Goal: Task Accomplishment & Management: Complete application form

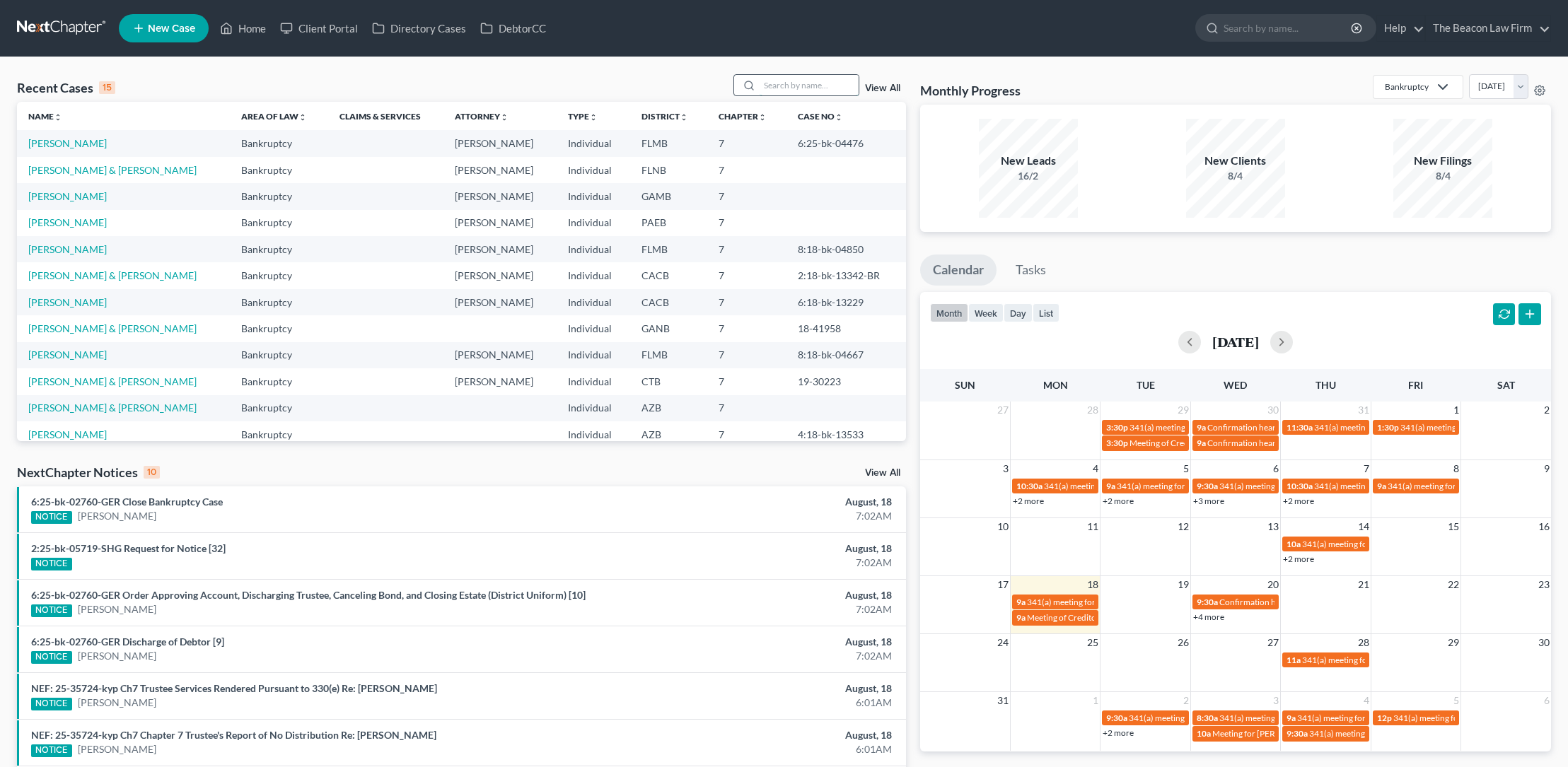
click at [782, 87] on input "search" at bounding box center [809, 85] width 99 height 21
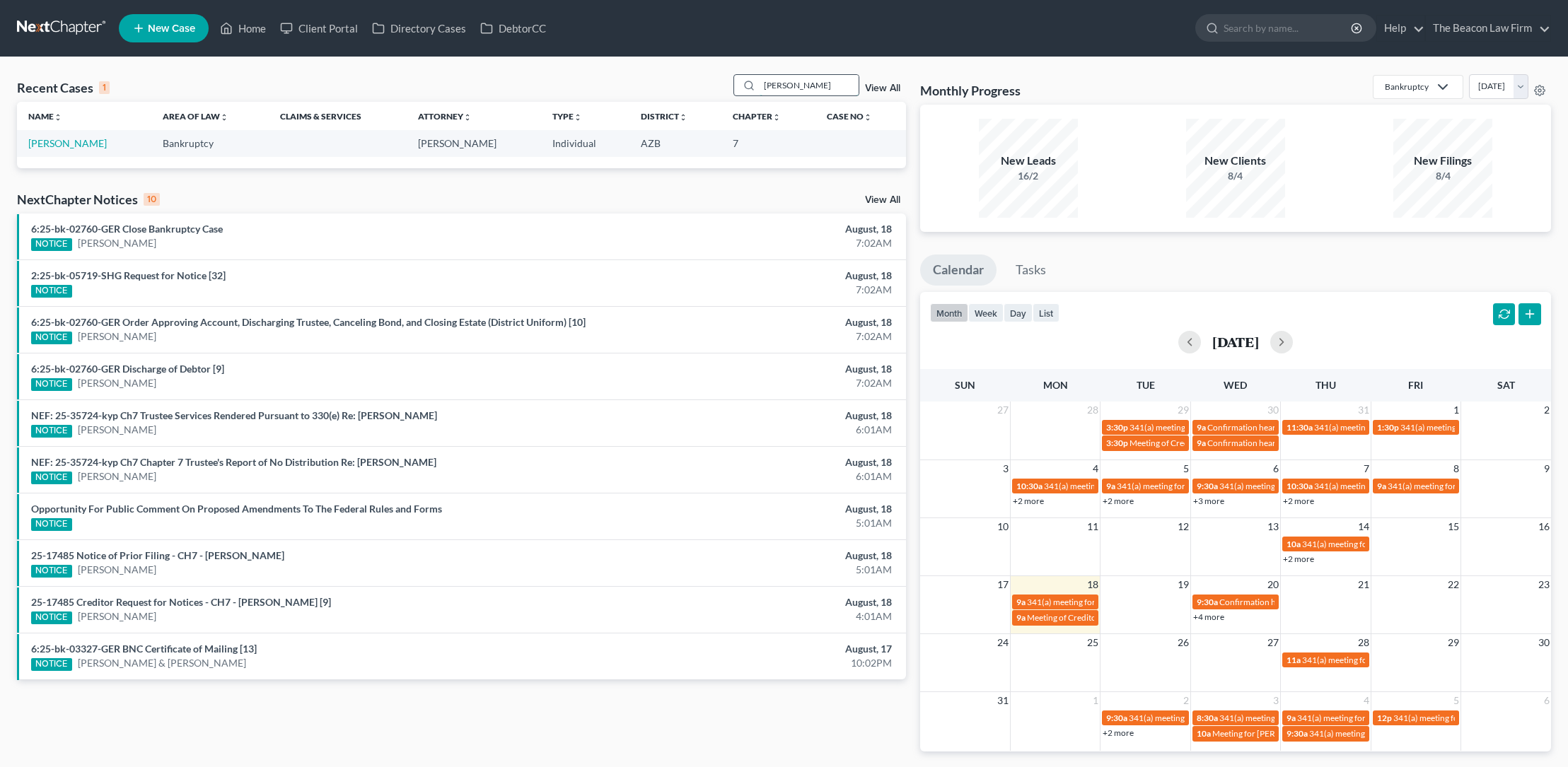
type input "[PERSON_NAME]"
click at [89, 143] on link "[PERSON_NAME]" at bounding box center [68, 143] width 79 height 12
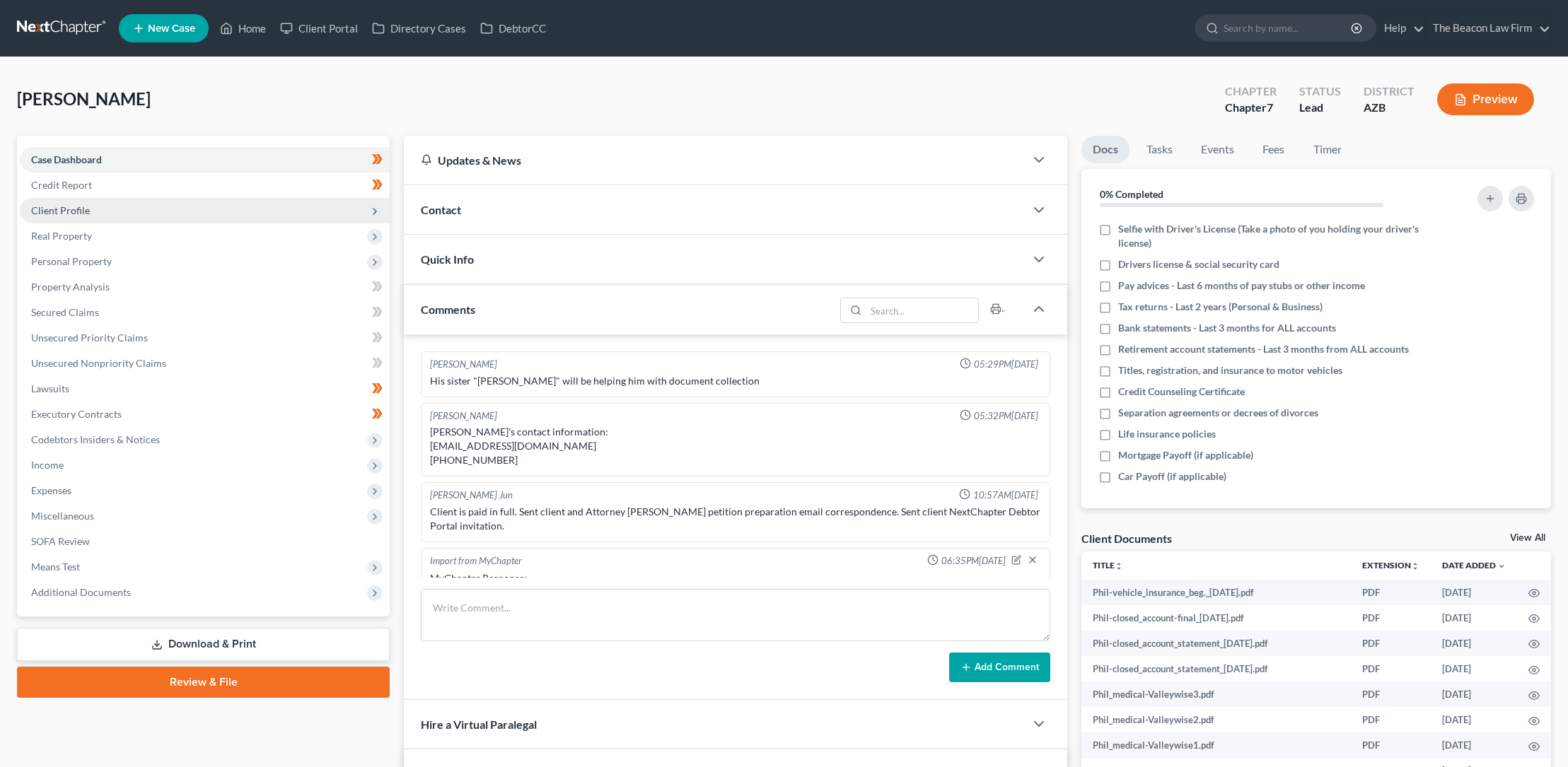
scroll to position [499, 0]
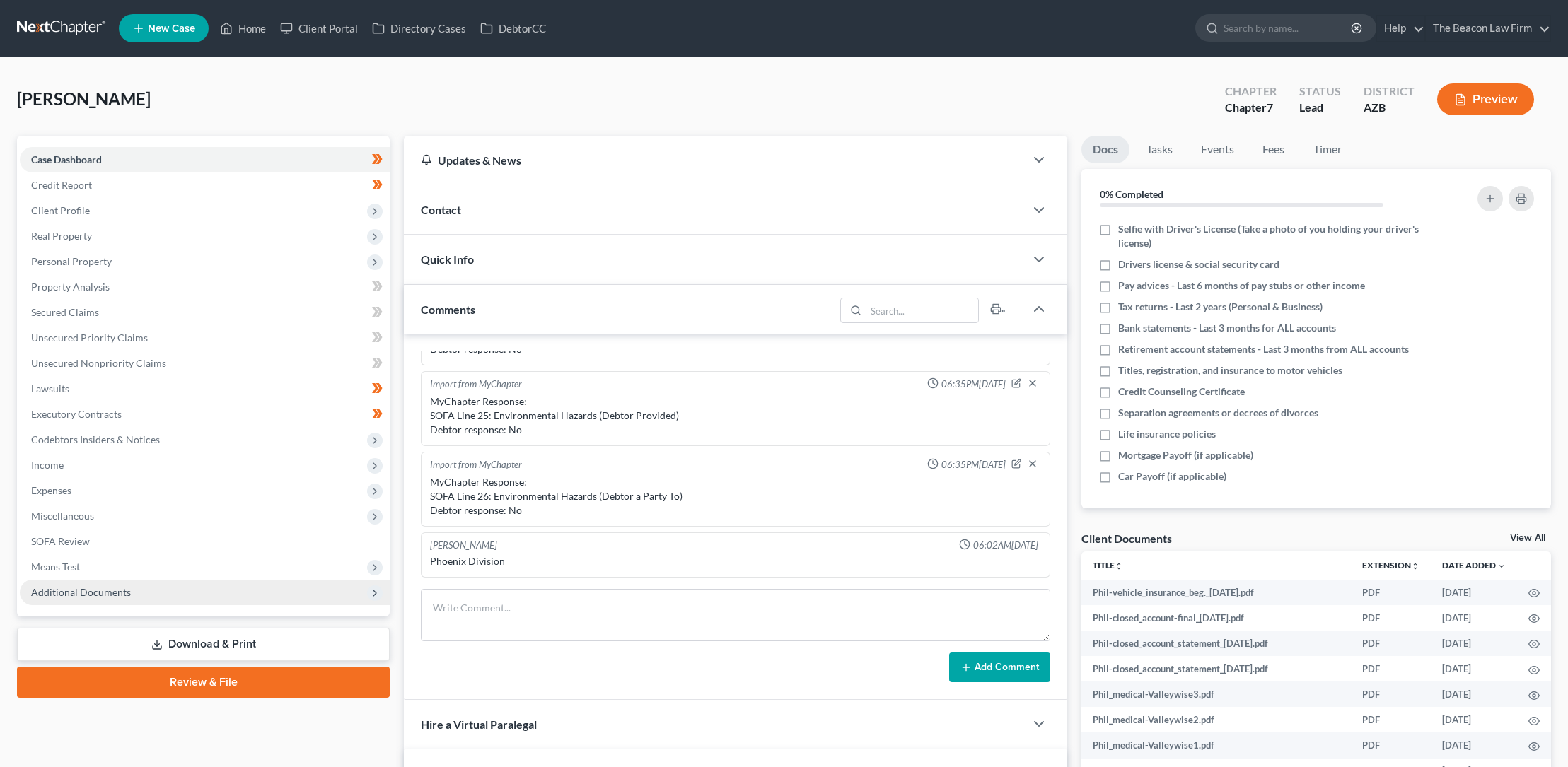
click at [117, 592] on span "Additional Documents" at bounding box center [81, 593] width 99 height 12
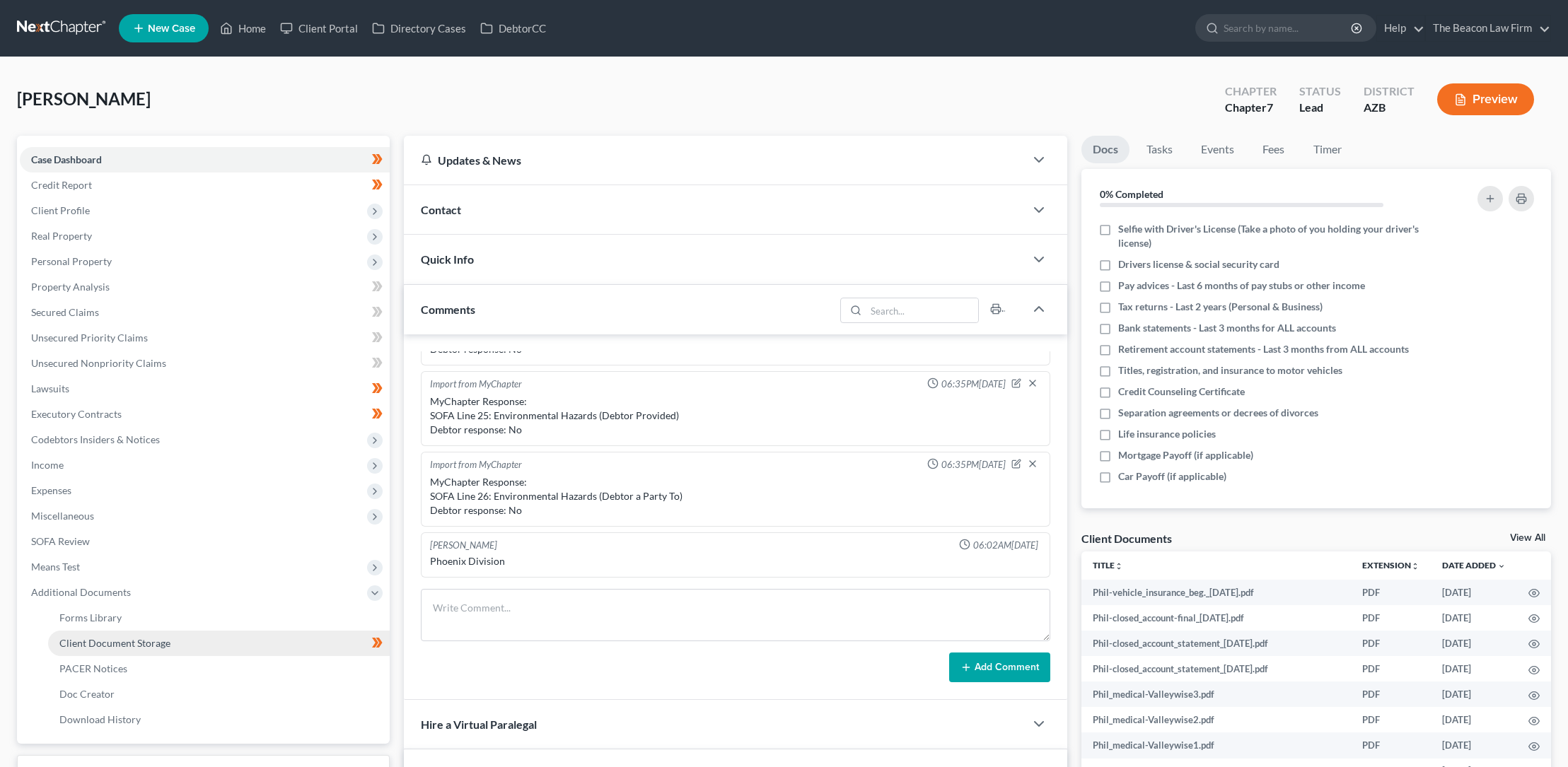
click at [117, 642] on span "Client Document Storage" at bounding box center [114, 643] width 111 height 12
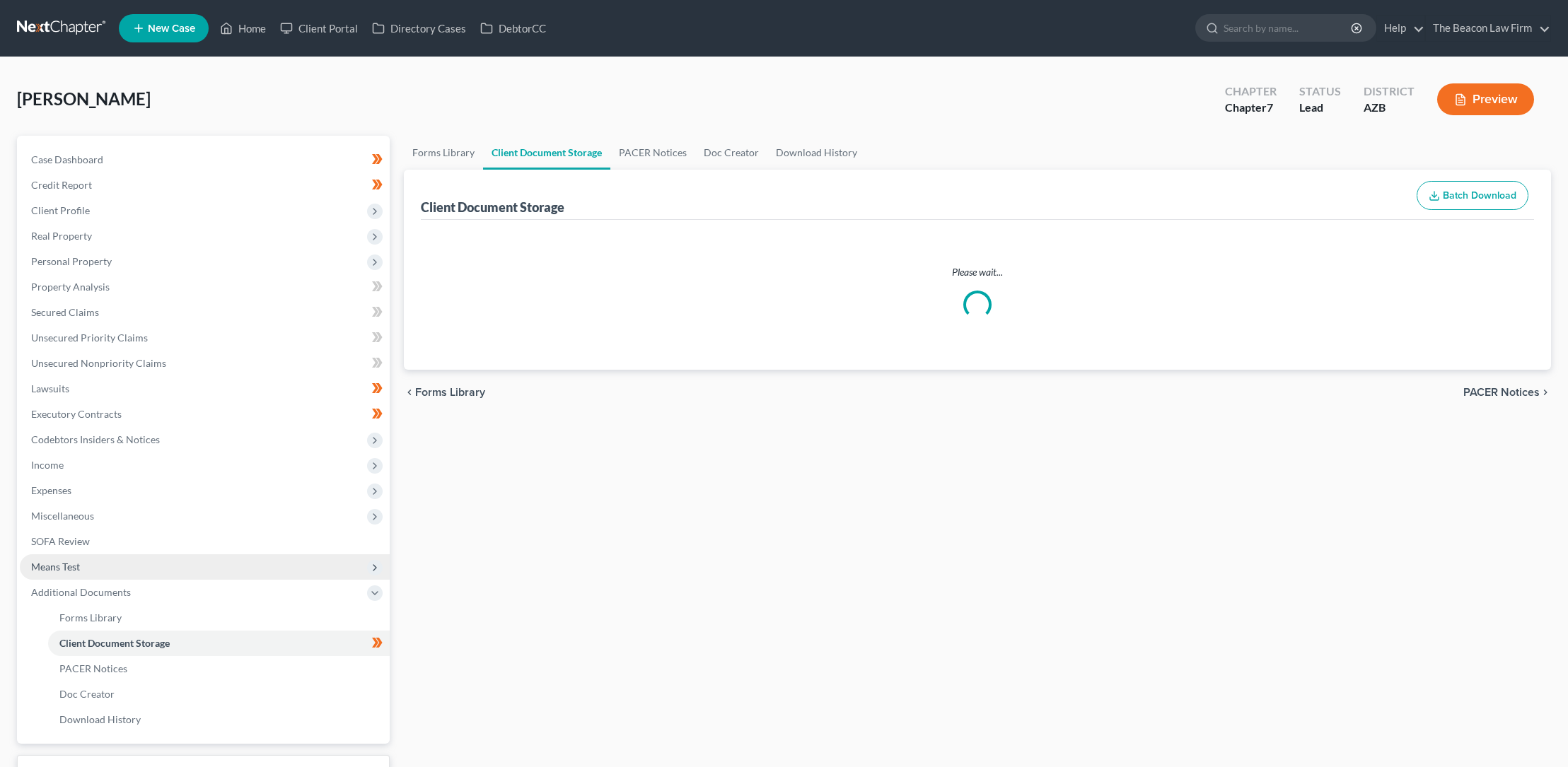
select select "14"
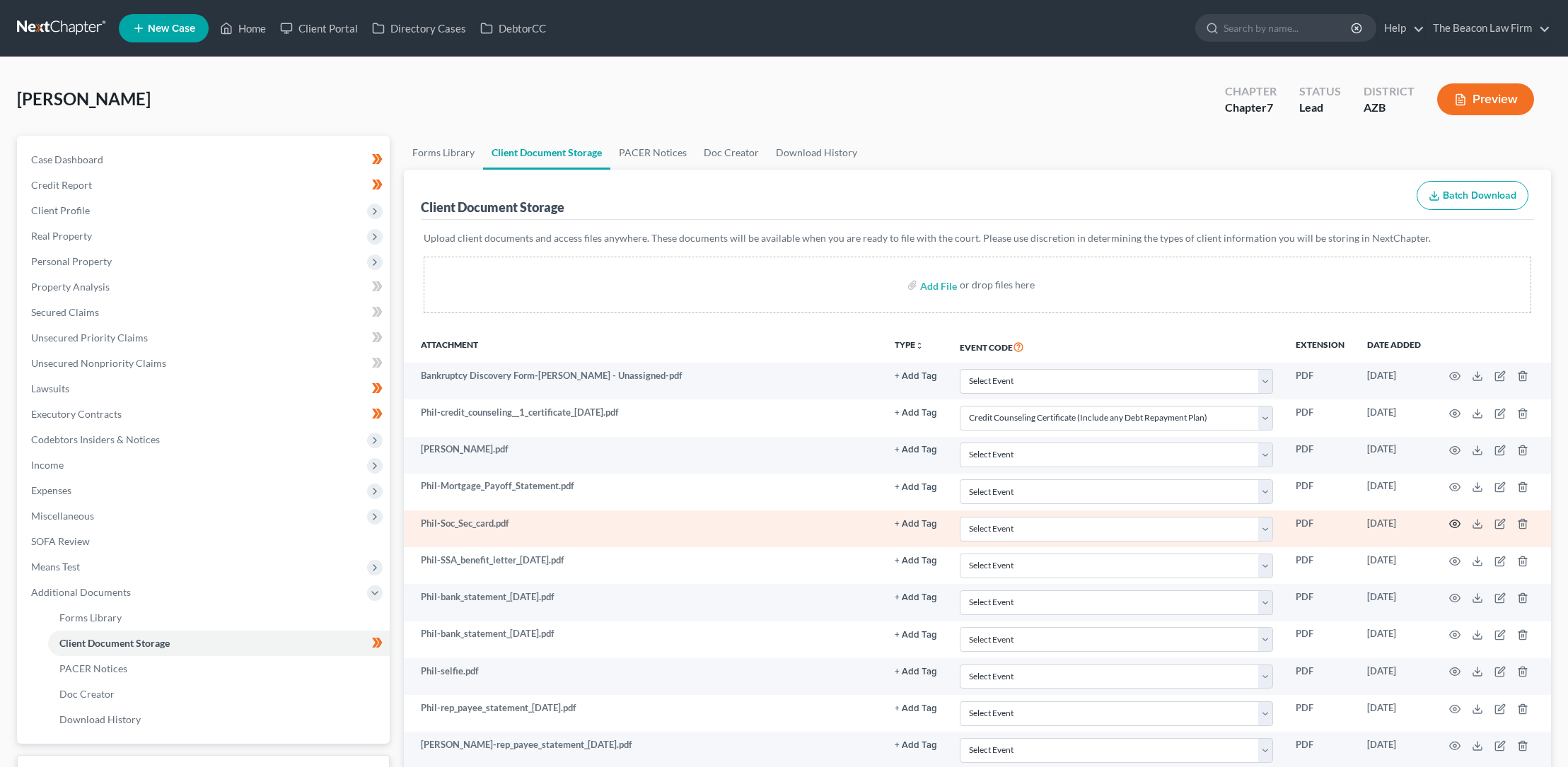
click at [1455, 521] on icon "button" at bounding box center [1454, 524] width 11 height 11
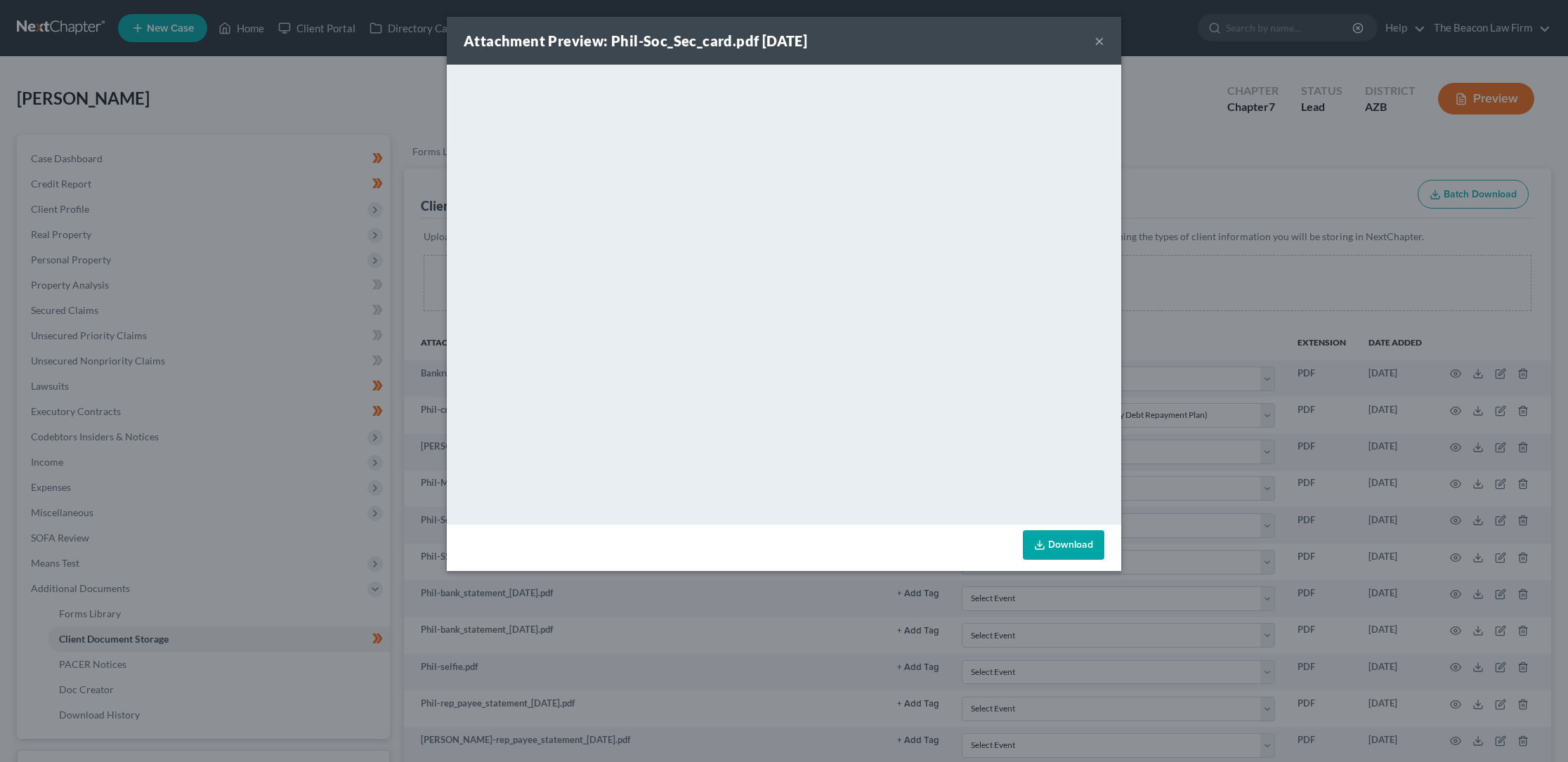
click at [1101, 36] on button "×" at bounding box center [1099, 40] width 10 height 17
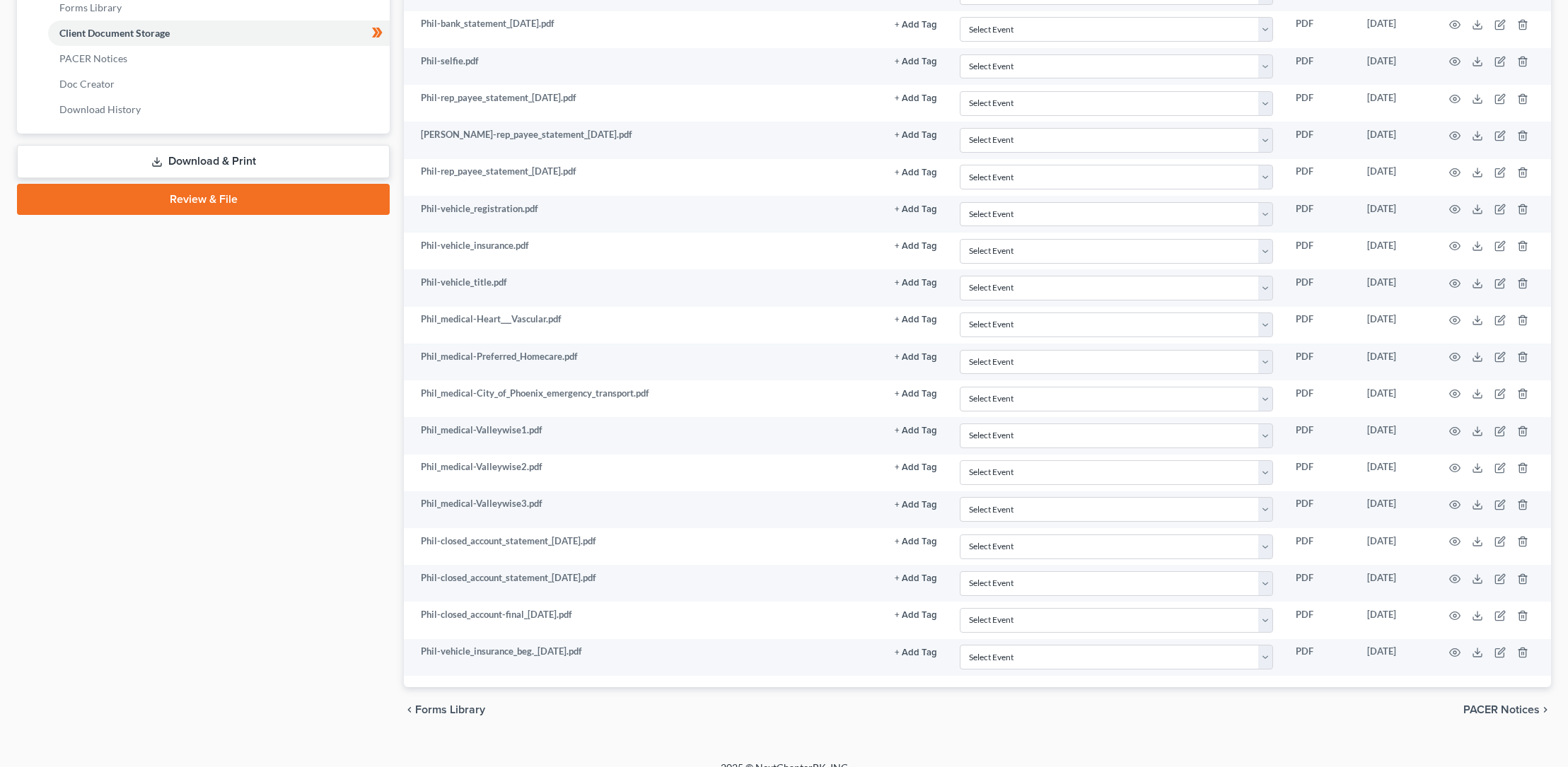
scroll to position [629, 0]
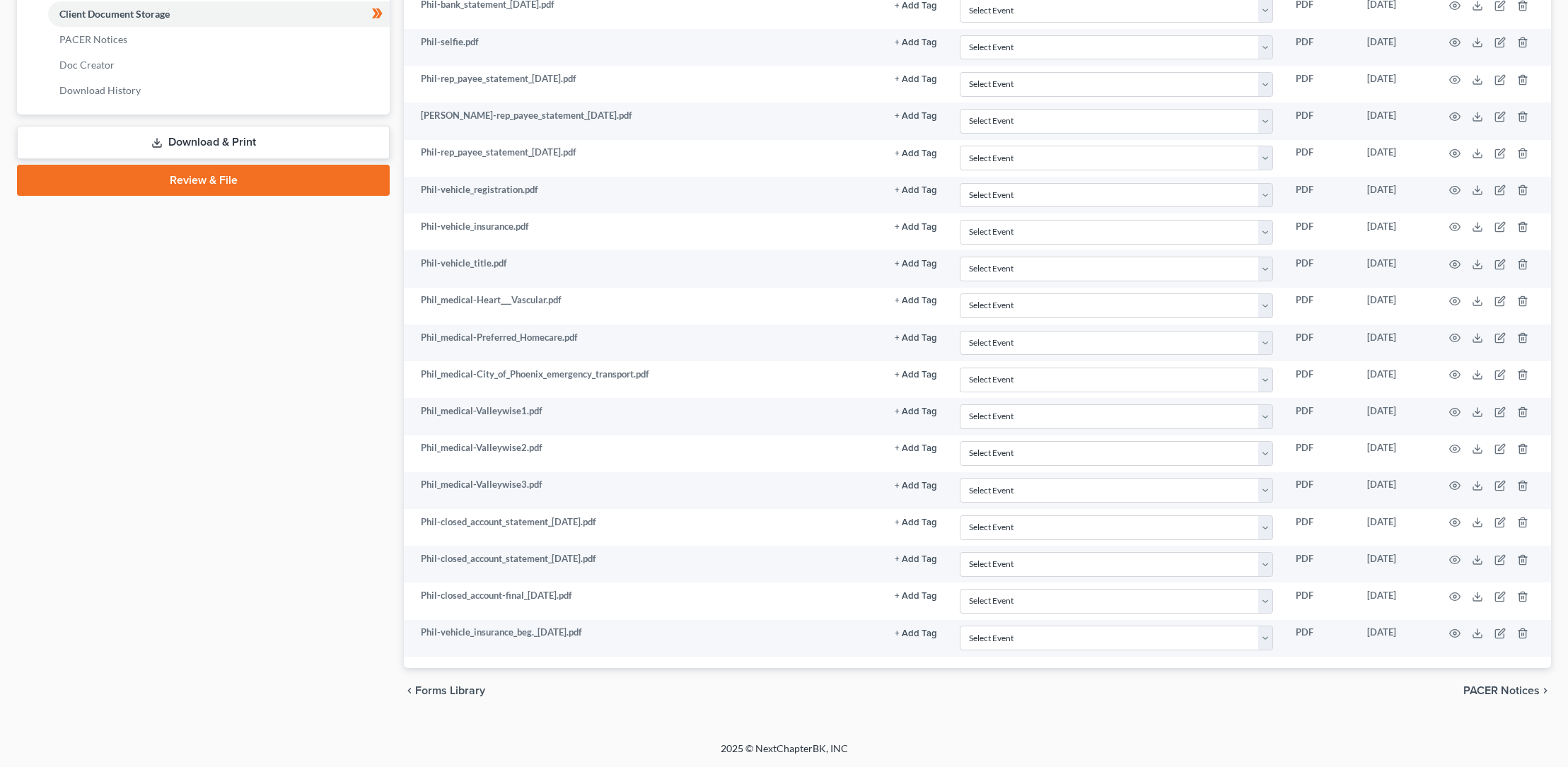
click at [199, 182] on link "Review & File" at bounding box center [203, 180] width 373 height 32
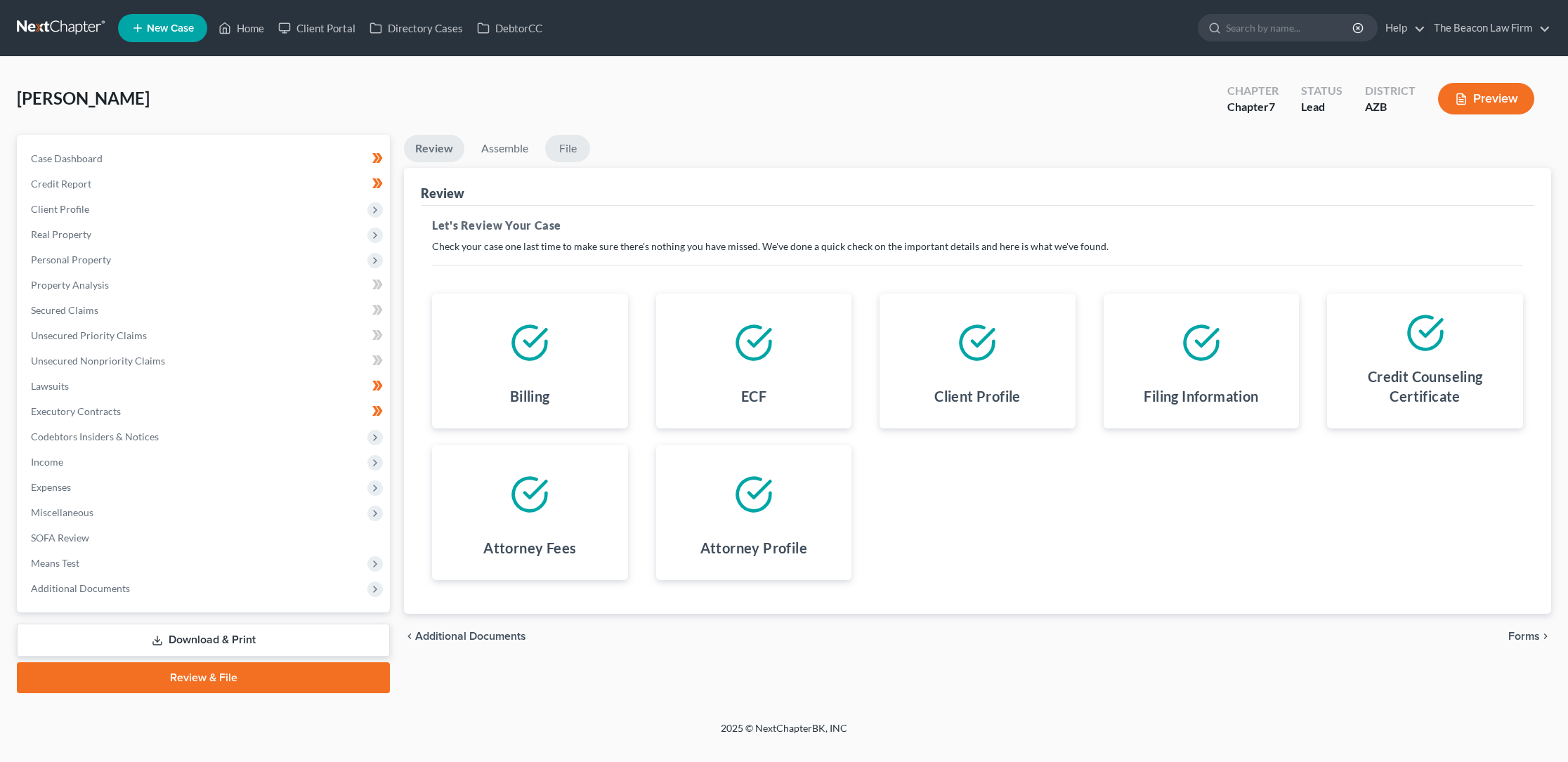
click at [567, 148] on link "File" at bounding box center [568, 149] width 45 height 27
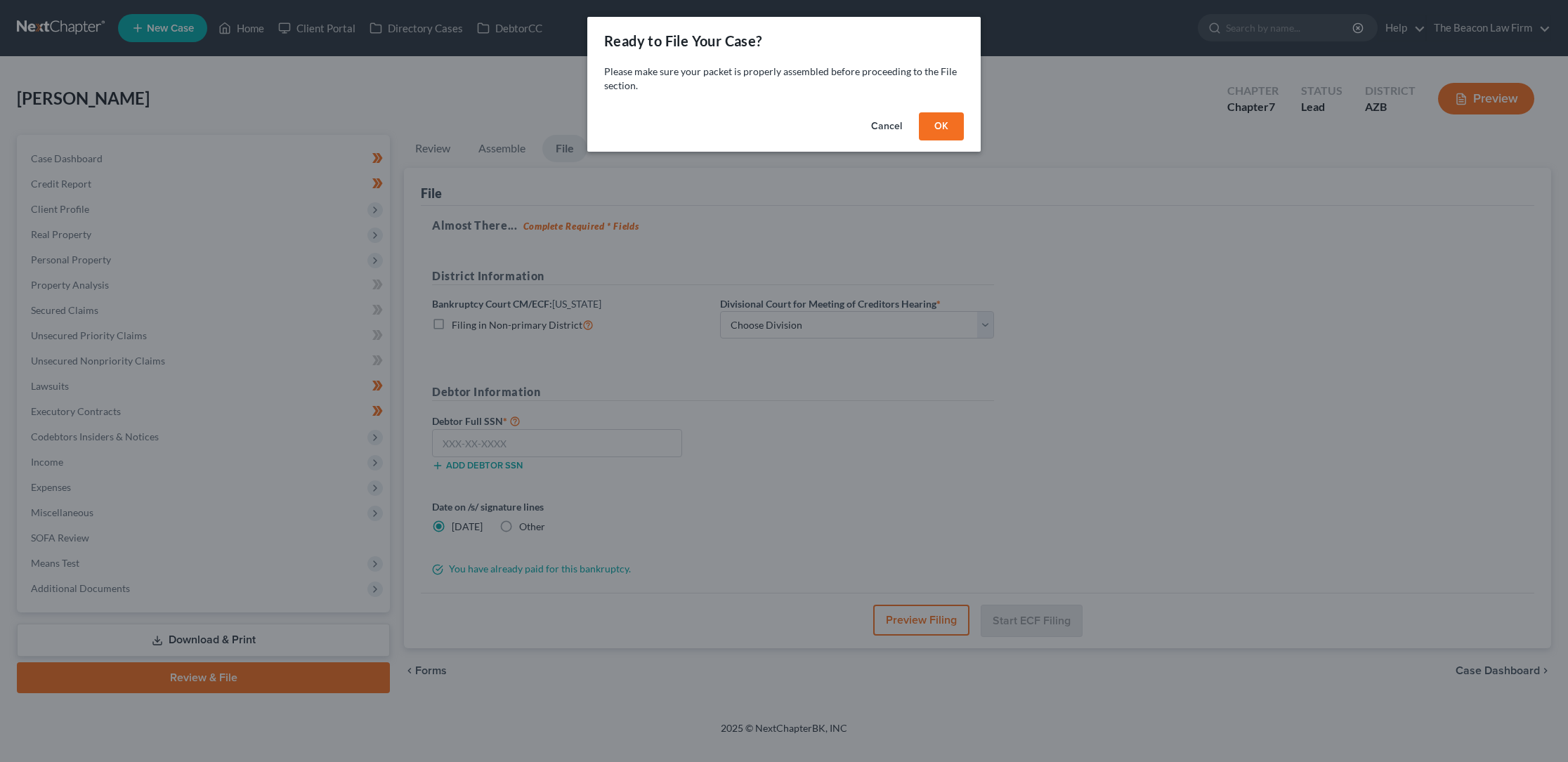
click at [938, 121] on button "OK" at bounding box center [941, 126] width 45 height 28
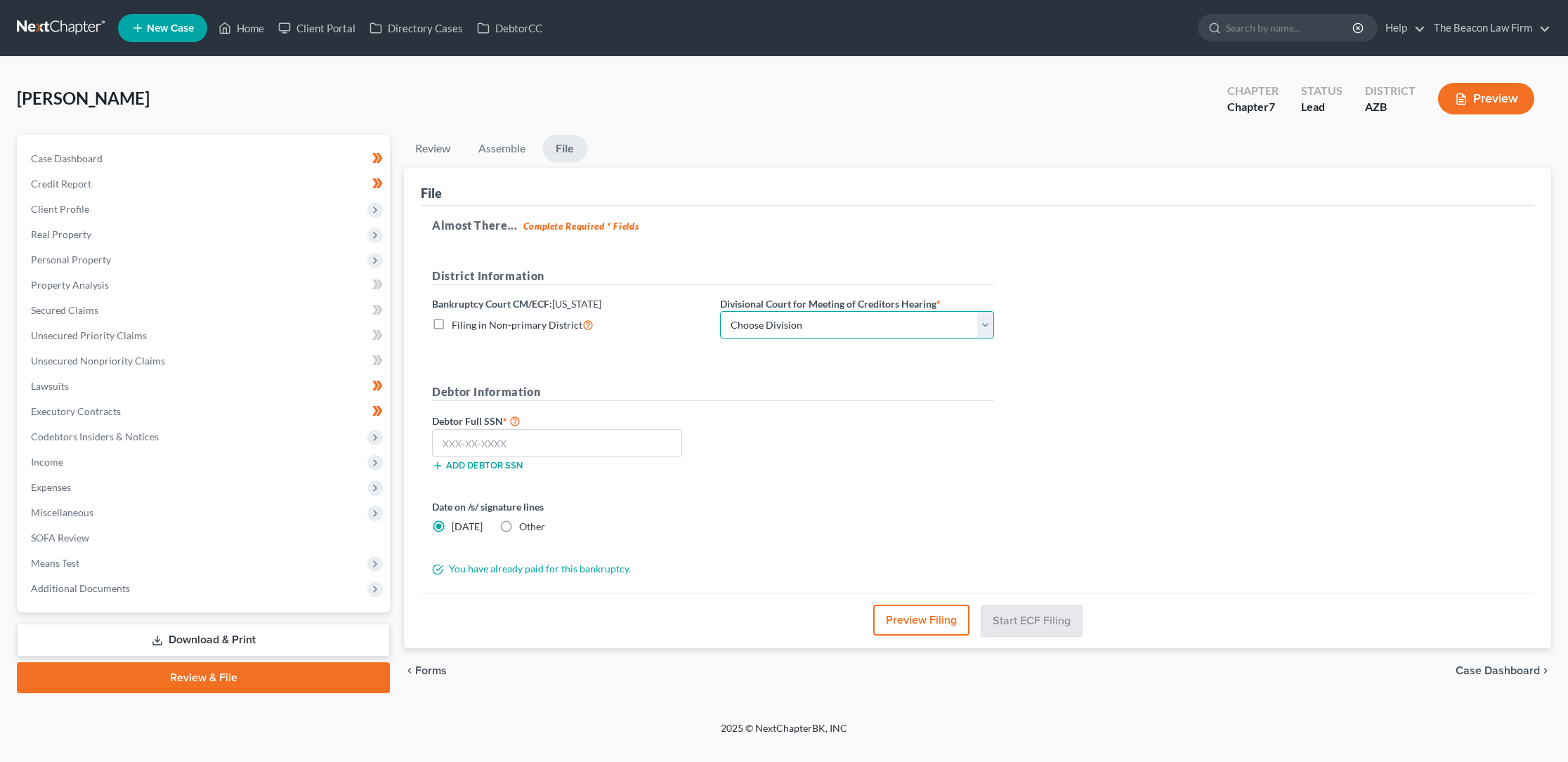
click at [983, 322] on select "Choose Division Phoenix [GEOGRAPHIC_DATA] [PERSON_NAME]" at bounding box center [856, 325] width 274 height 28
select select "0"
click at [719, 311] on select "Choose Division Phoenix [GEOGRAPHIC_DATA] [PERSON_NAME]" at bounding box center [856, 325] width 274 height 28
click at [445, 445] on input "text" at bounding box center [557, 443] width 250 height 28
type input "527-53-5239"
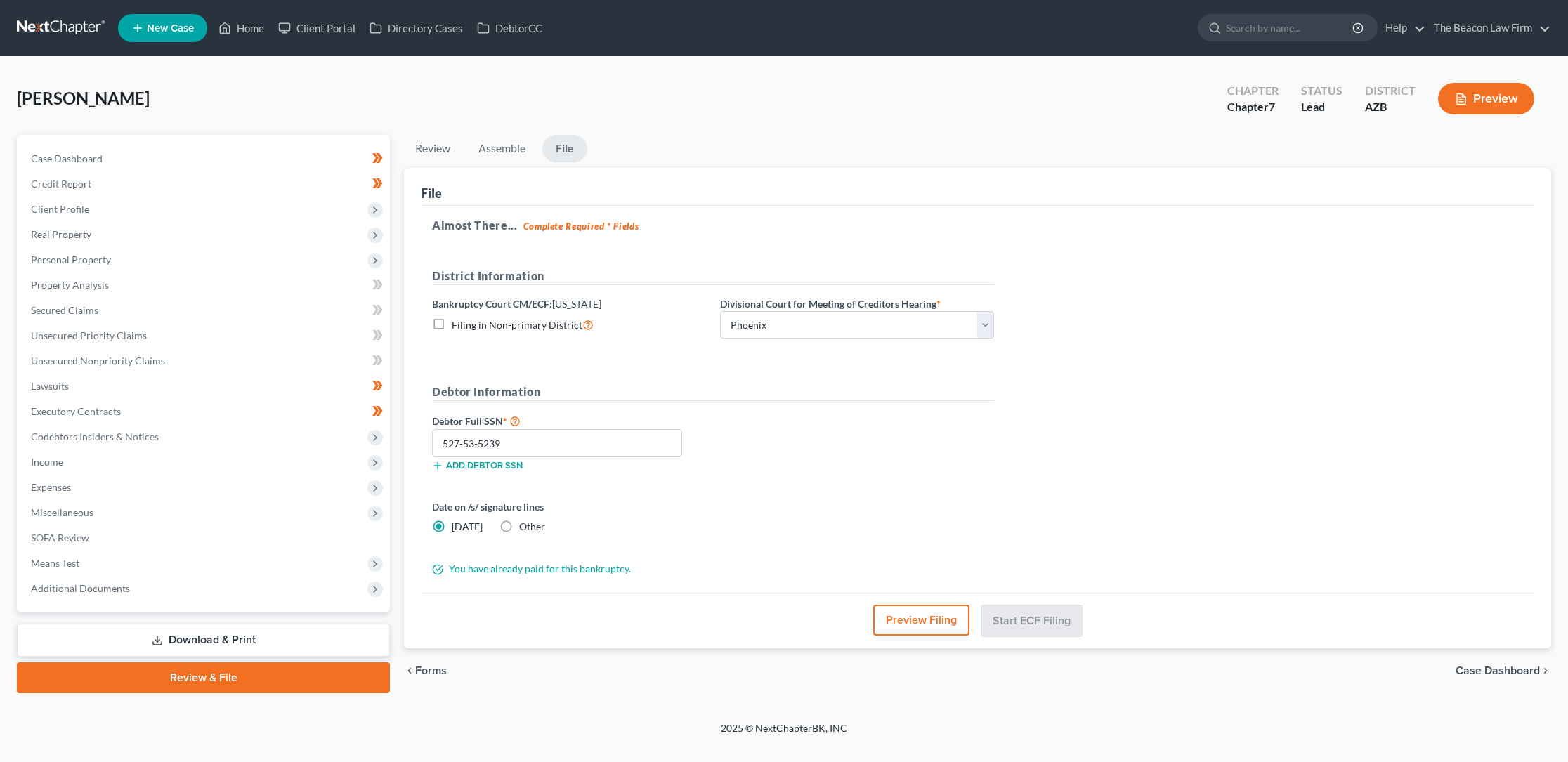
click at [208, 676] on link "Review & File" at bounding box center [202, 678] width 372 height 31
click at [913, 620] on button "Preview Filing" at bounding box center [921, 621] width 96 height 31
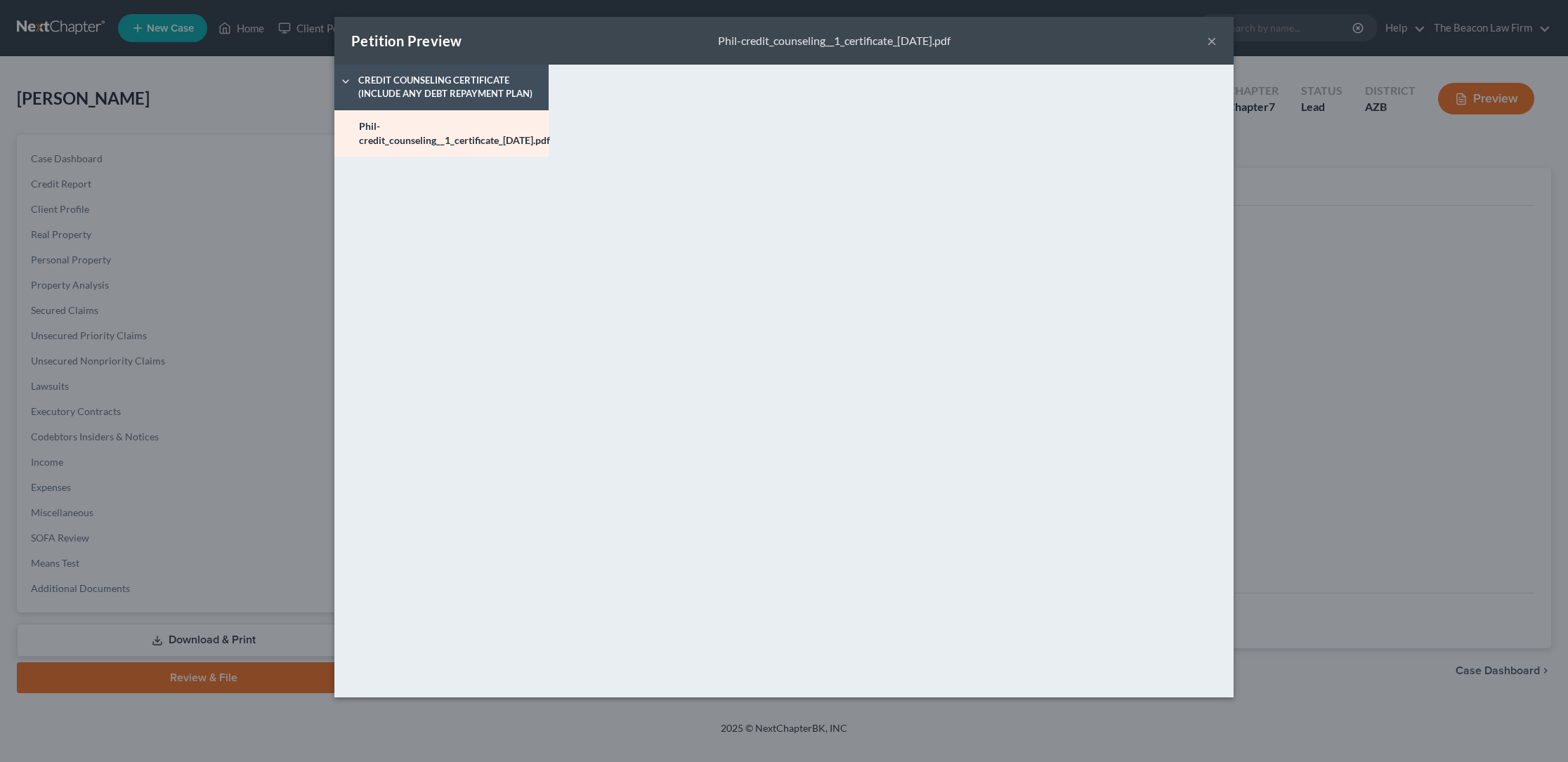
click at [1211, 39] on button "×" at bounding box center [1211, 40] width 10 height 17
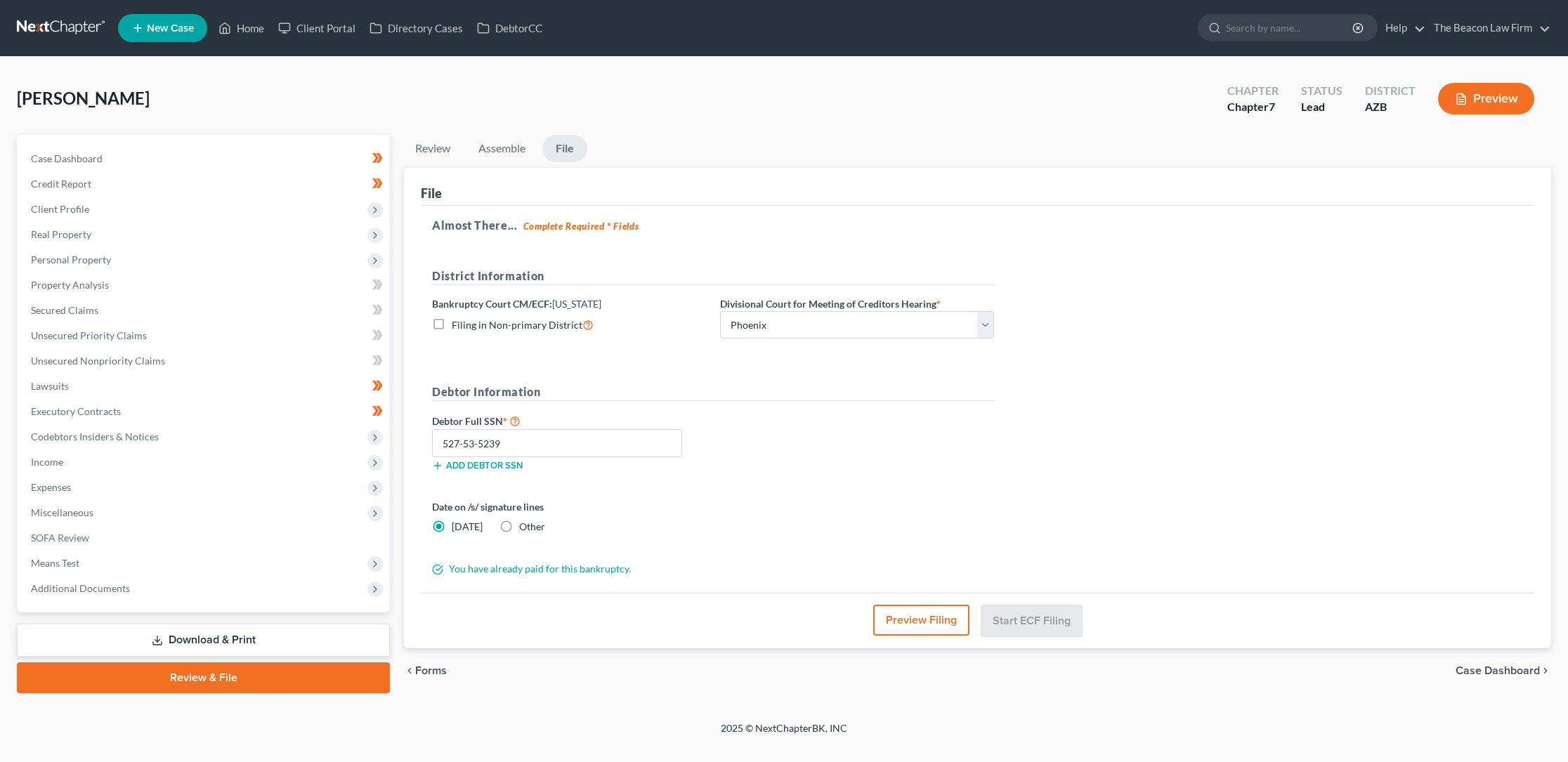
click at [1471, 670] on span "Case Dashboard" at bounding box center [1498, 670] width 84 height 11
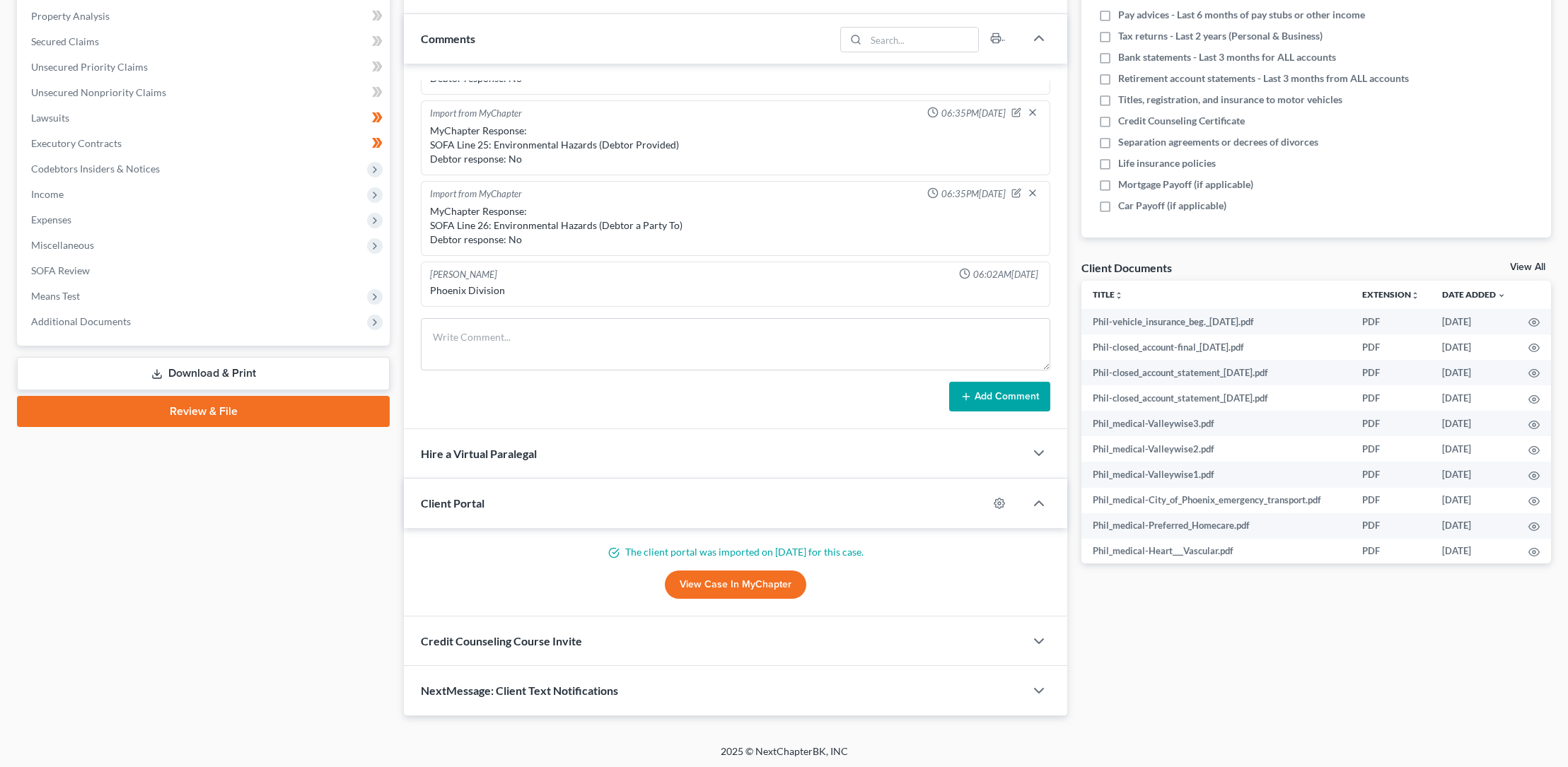
scroll to position [273, 0]
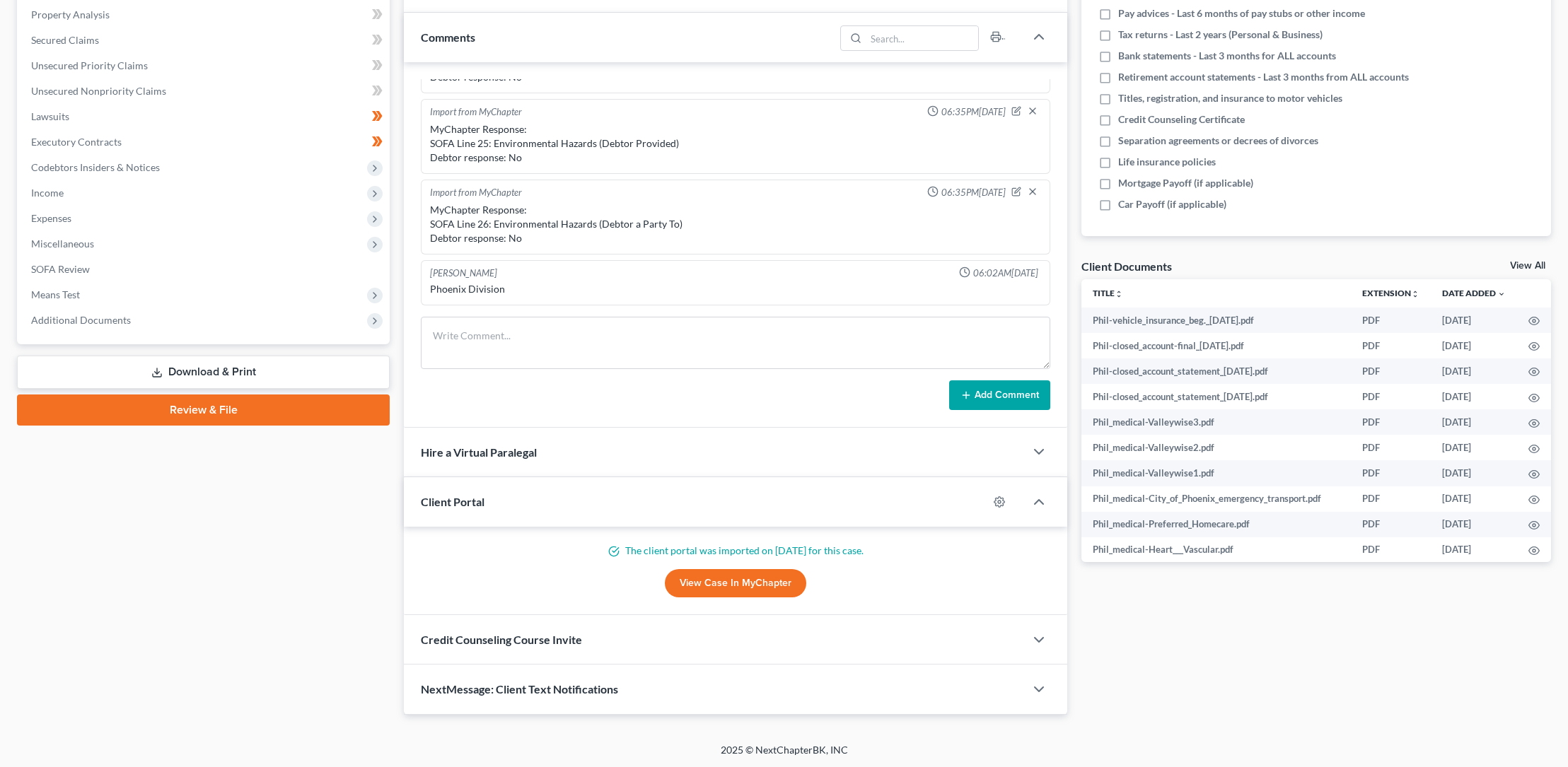
click at [199, 406] on link "Review & File" at bounding box center [203, 411] width 373 height 32
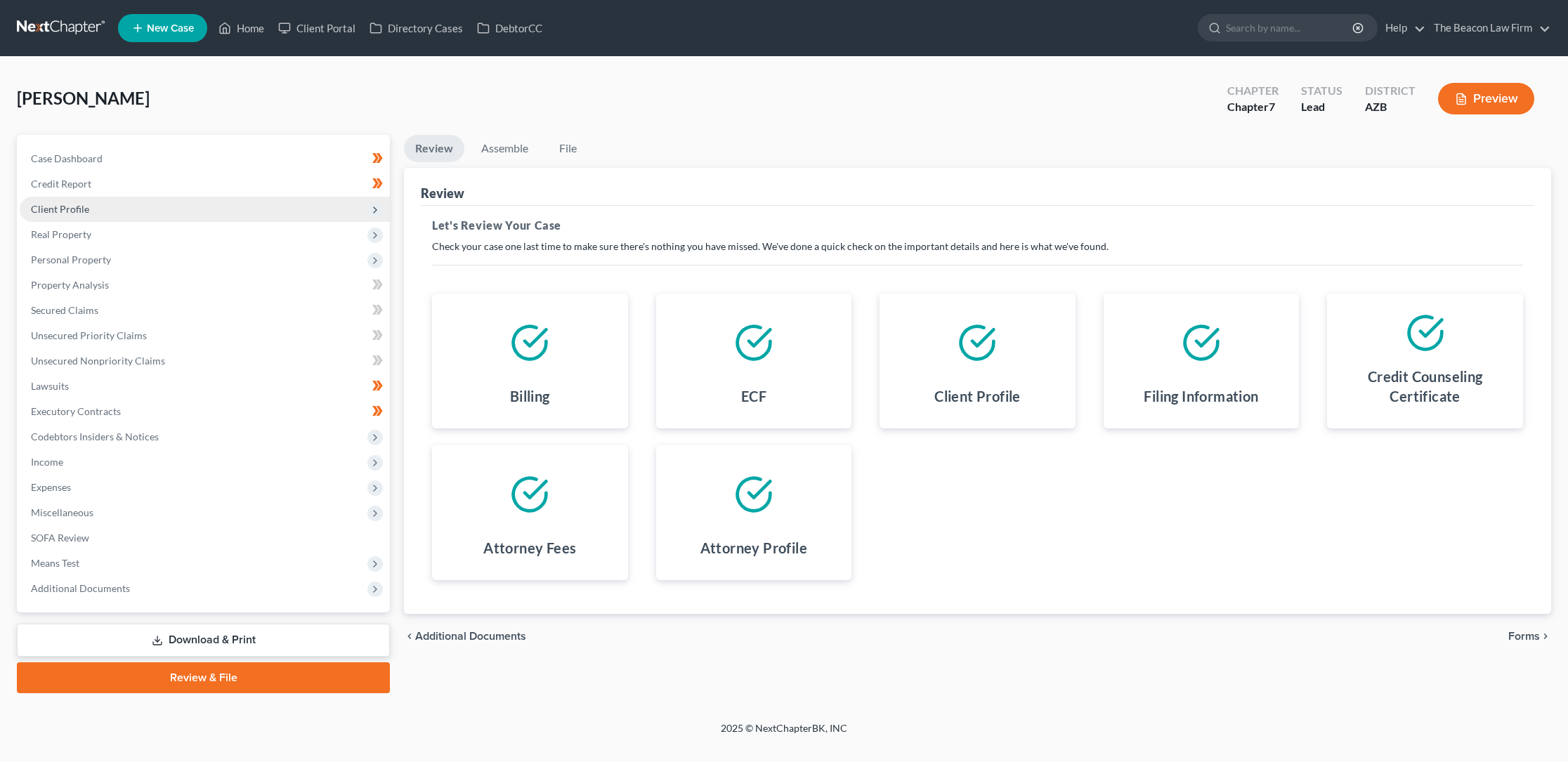
click at [375, 208] on polyline at bounding box center [374, 210] width 3 height 6
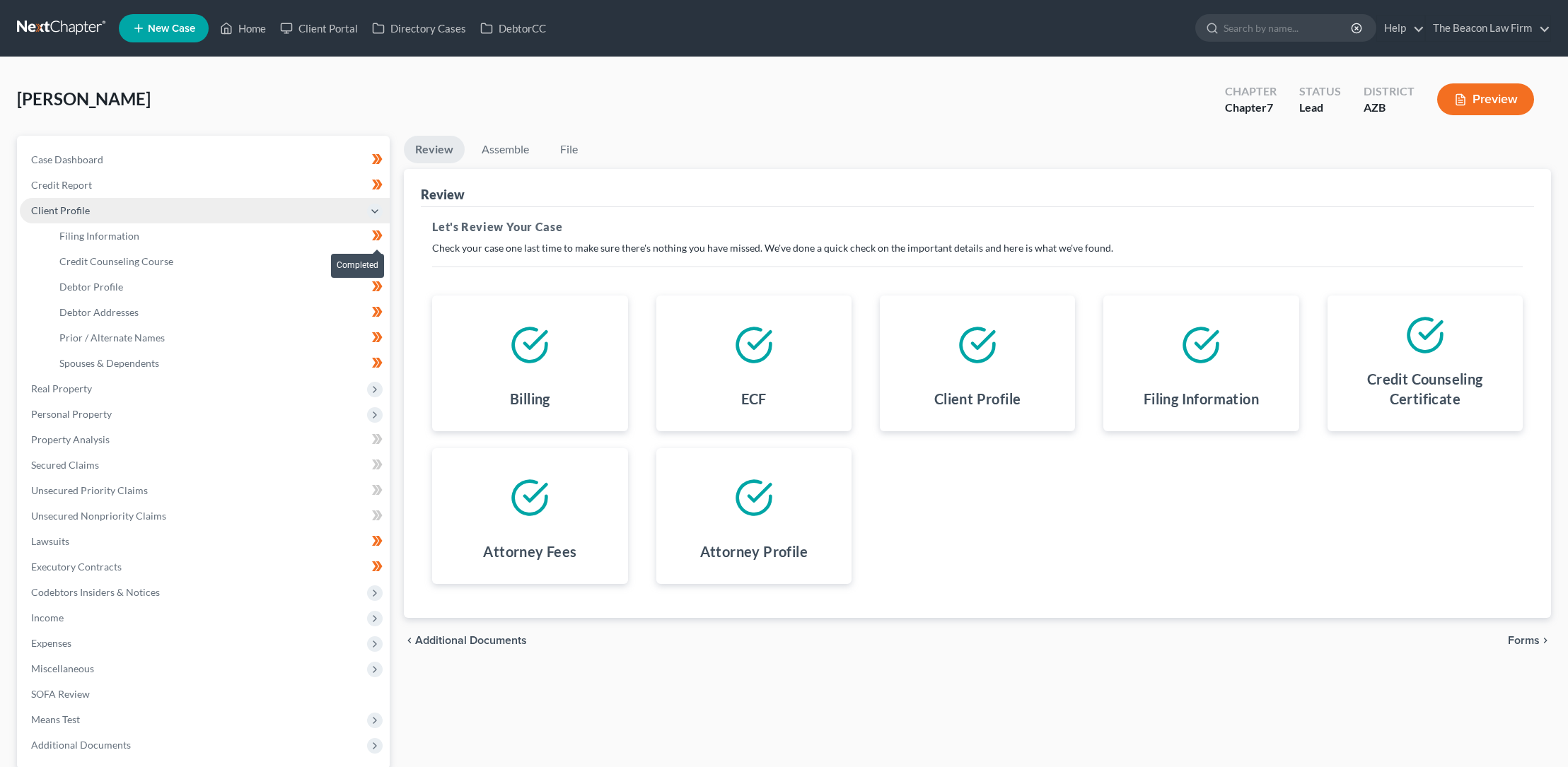
click at [377, 229] on icon at bounding box center [377, 236] width 11 height 18
click at [380, 235] on icon at bounding box center [379, 235] width 6 height 10
click at [378, 263] on icon at bounding box center [379, 261] width 6 height 10
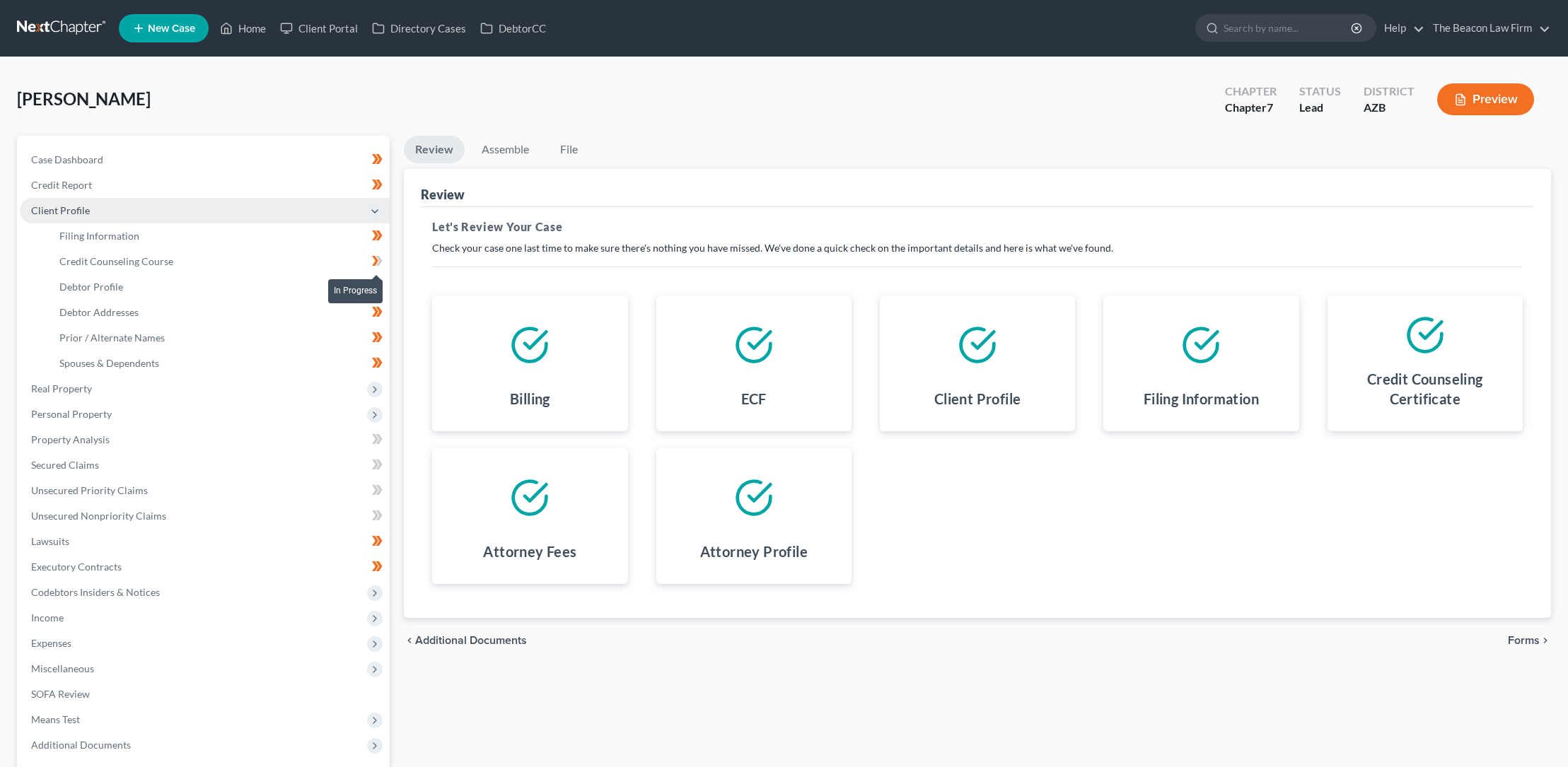
click at [383, 262] on span at bounding box center [377, 263] width 25 height 22
click at [380, 286] on icon at bounding box center [379, 287] width 6 height 10
click at [380, 287] on icon at bounding box center [379, 287] width 6 height 10
click at [381, 288] on icon at bounding box center [379, 287] width 6 height 10
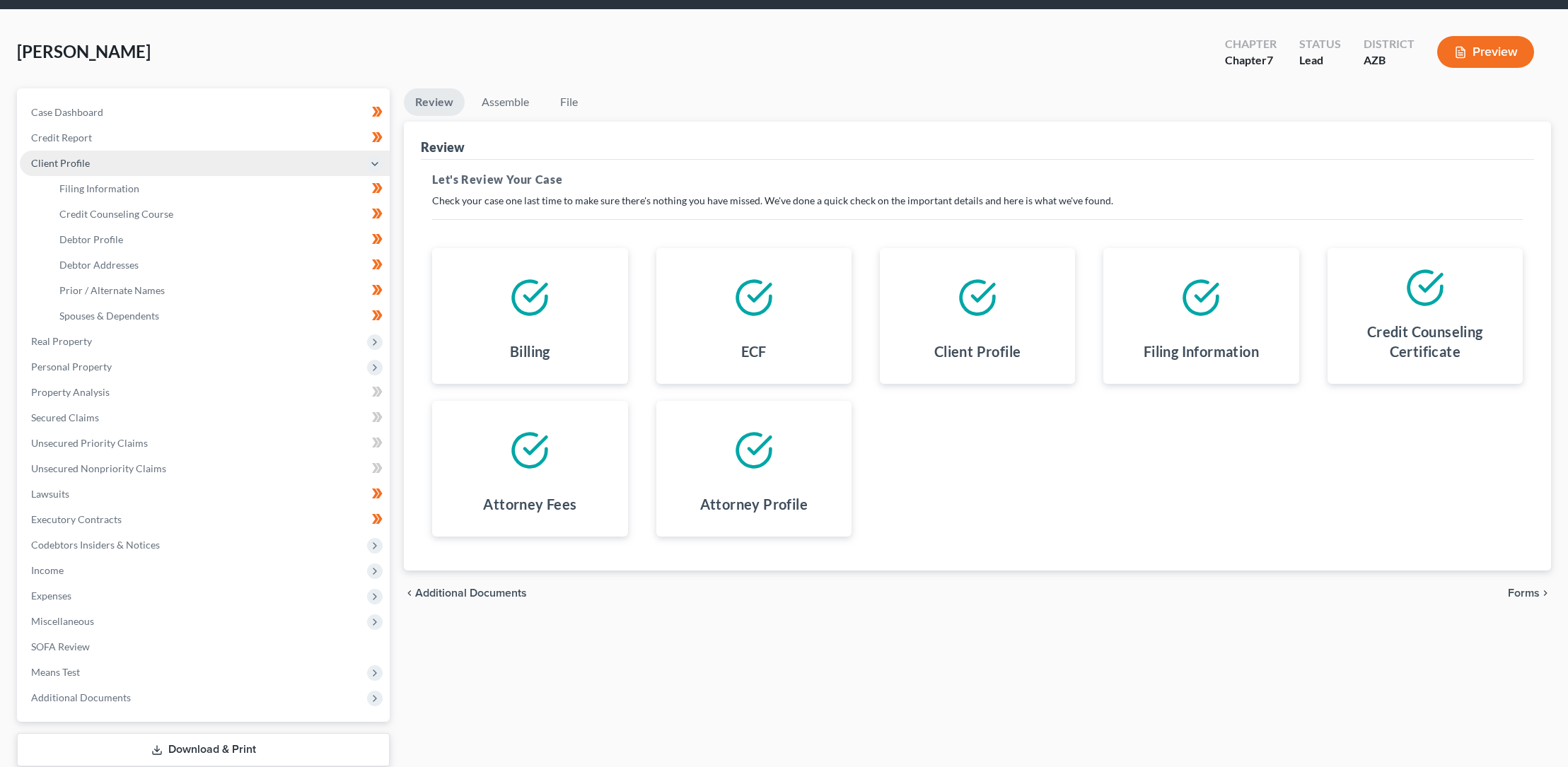
scroll to position [45, 0]
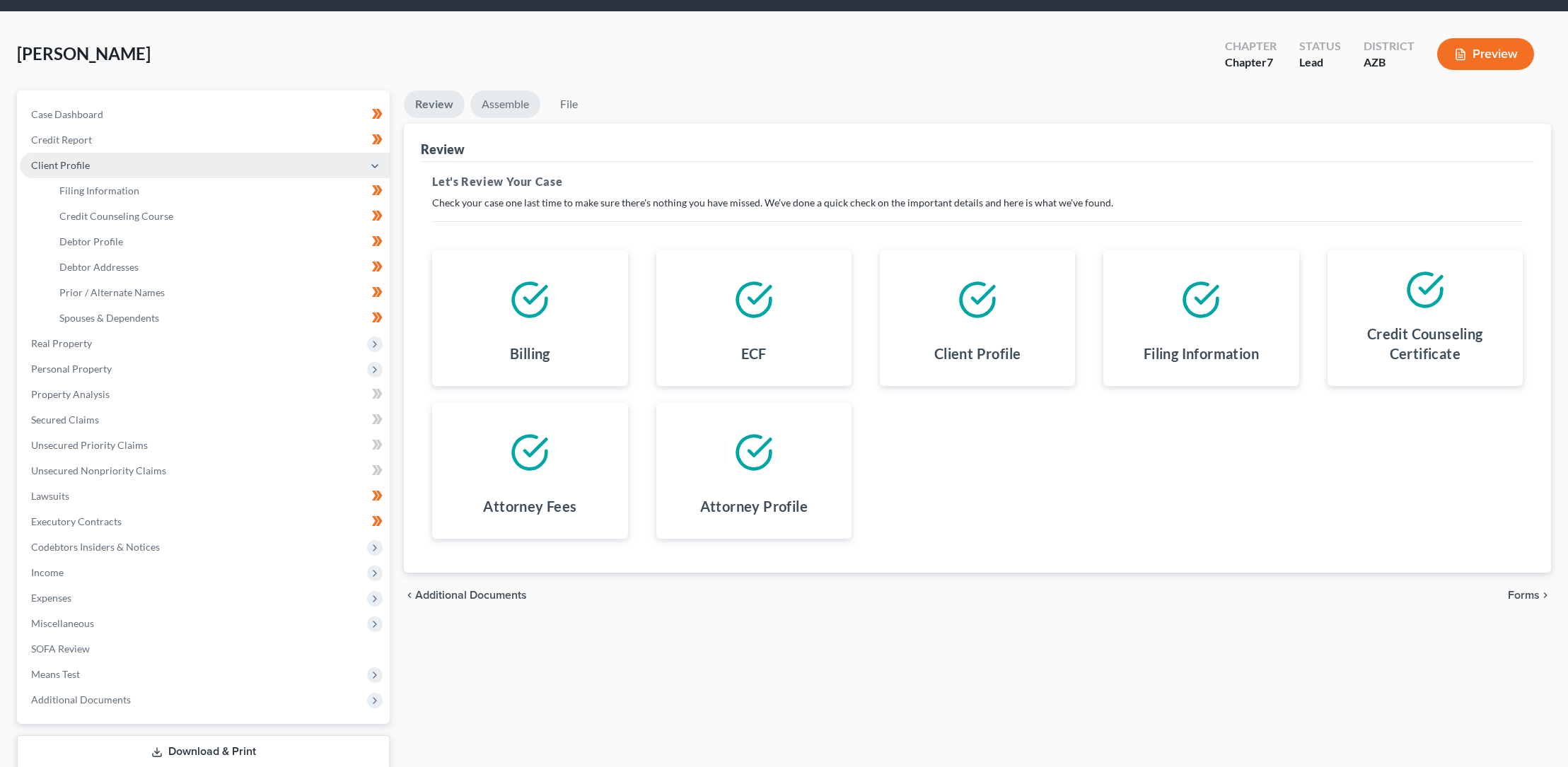
click at [512, 106] on link "Assemble" at bounding box center [505, 104] width 70 height 28
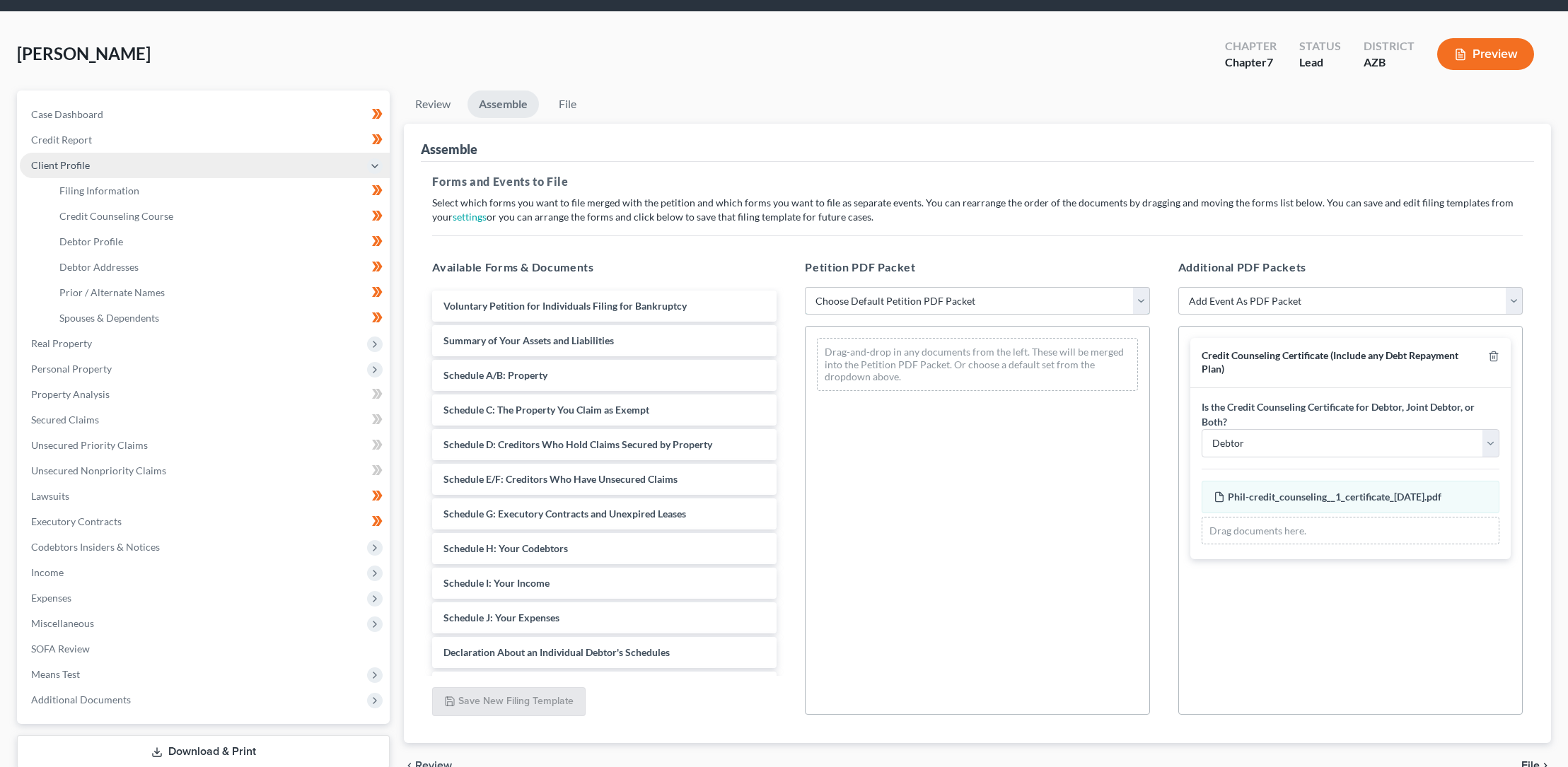
click at [896, 299] on select "Choose Default Petition PDF Packet Complete Bankruptcy Petition (all forms and …" at bounding box center [977, 301] width 345 height 29
select select "0"
click at [805, 288] on select "Choose Default Petition PDF Packet Complete Bankruptcy Petition (all forms and …" at bounding box center [977, 301] width 345 height 29
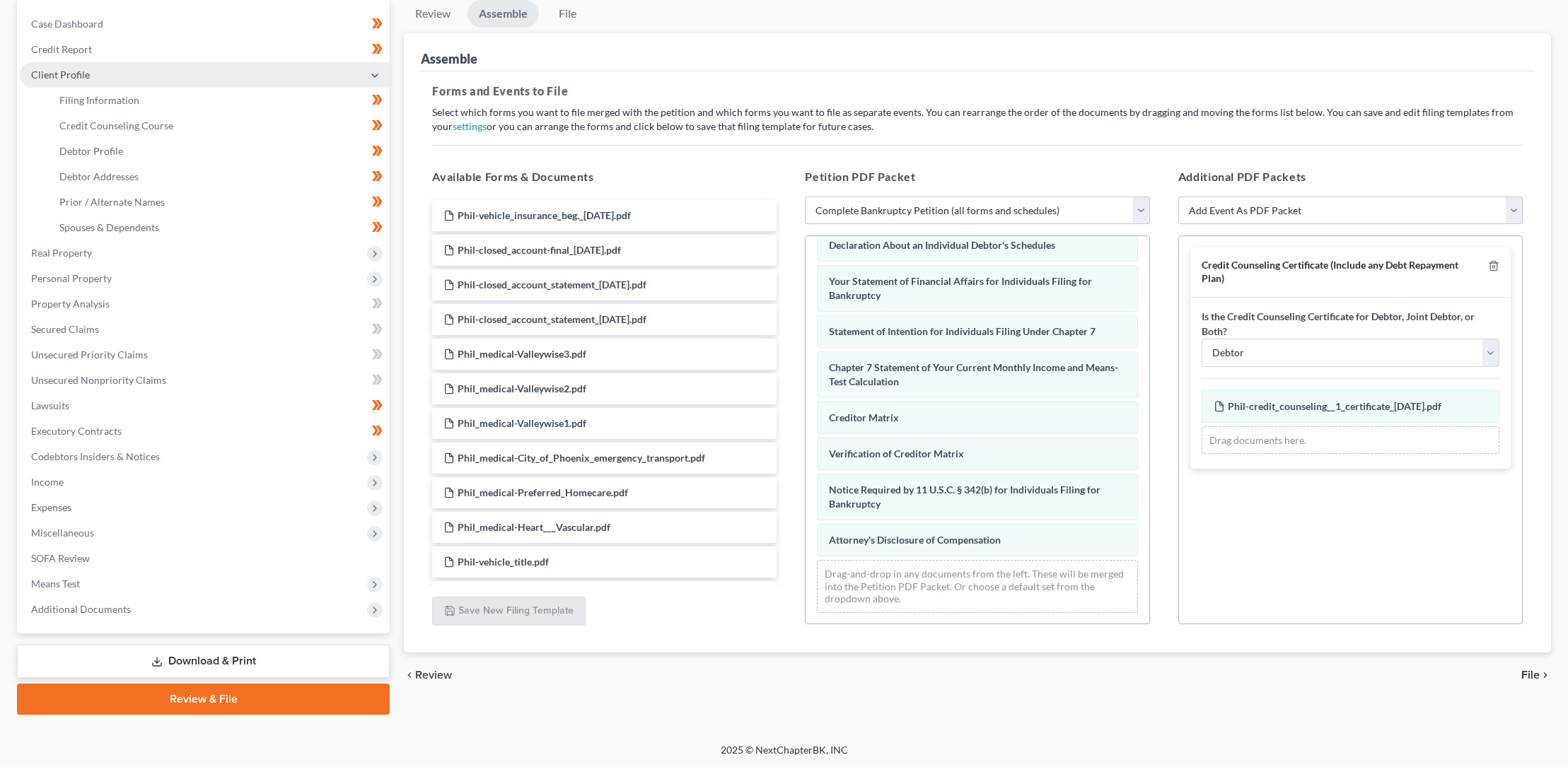
scroll to position [136, 0]
click at [1535, 671] on span "File" at bounding box center [1530, 674] width 19 height 11
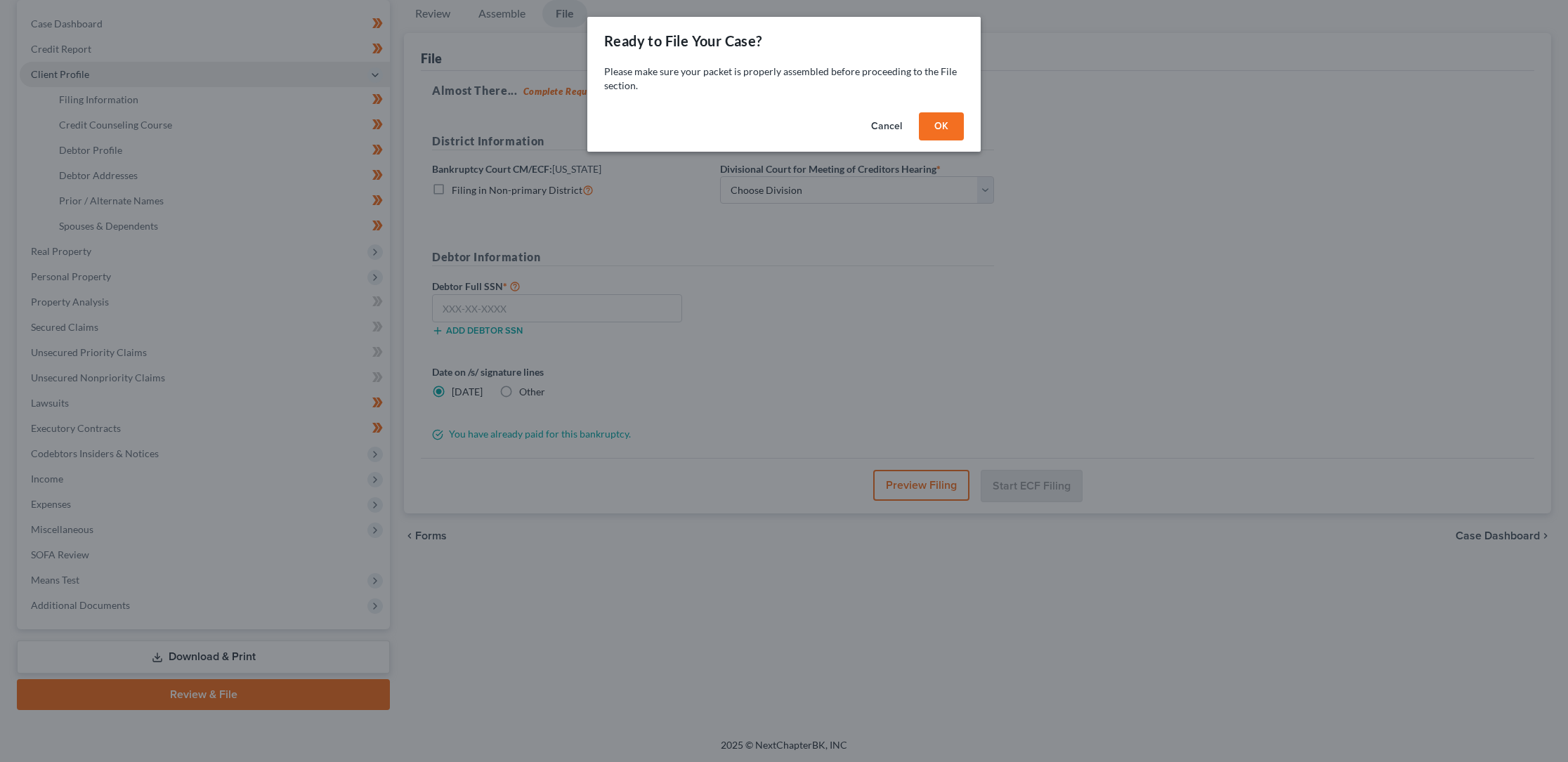
click at [942, 123] on button "OK" at bounding box center [941, 126] width 45 height 28
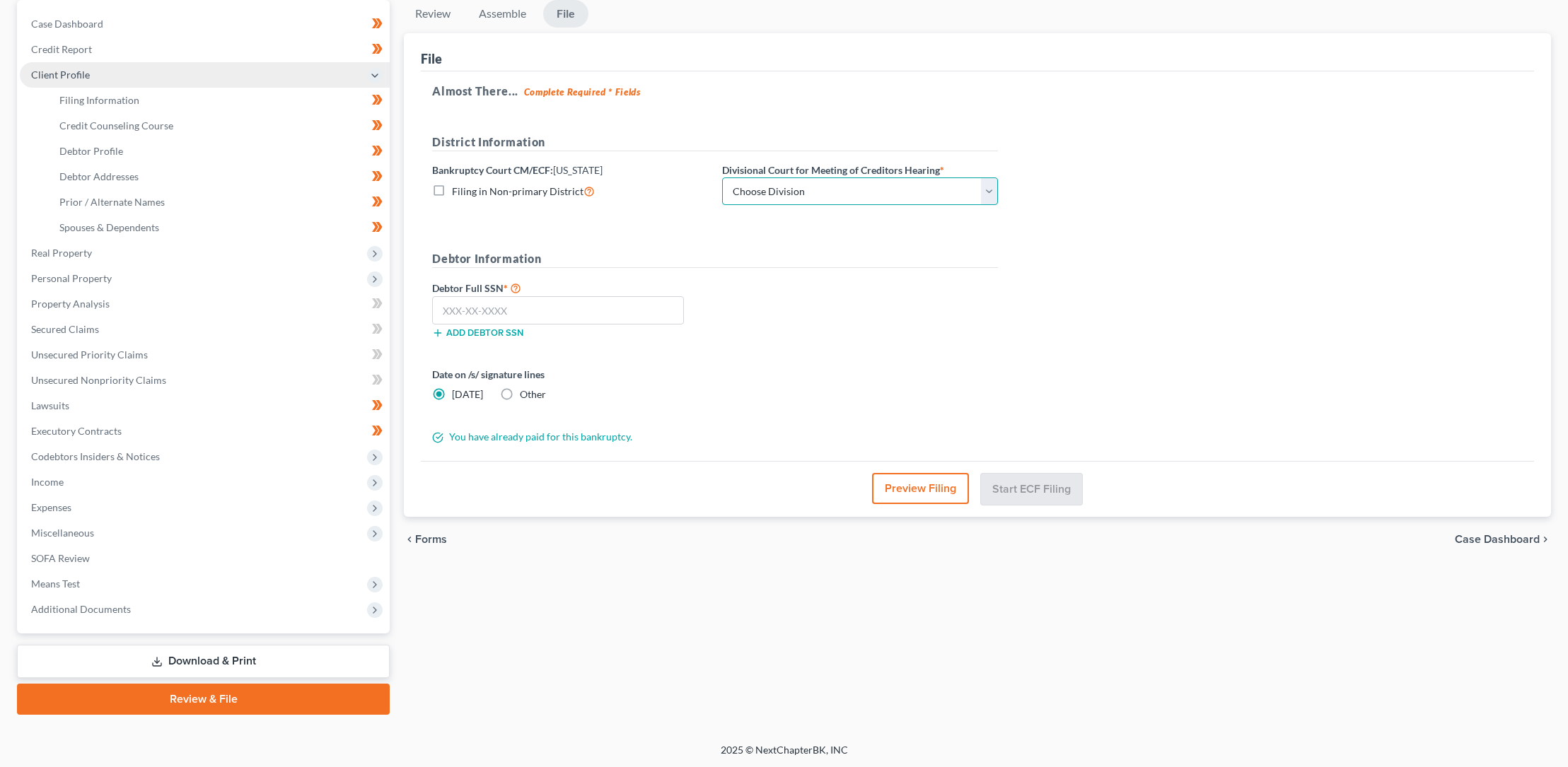
click at [906, 191] on select "Choose Division Phoenix [GEOGRAPHIC_DATA] [PERSON_NAME]" at bounding box center [860, 191] width 276 height 29
select select "0"
click at [722, 177] on select "Choose Division Phoenix [GEOGRAPHIC_DATA] [PERSON_NAME]" at bounding box center [860, 191] width 276 height 29
click at [487, 312] on input "text" at bounding box center [558, 310] width 252 height 29
type input "527-53-5239"
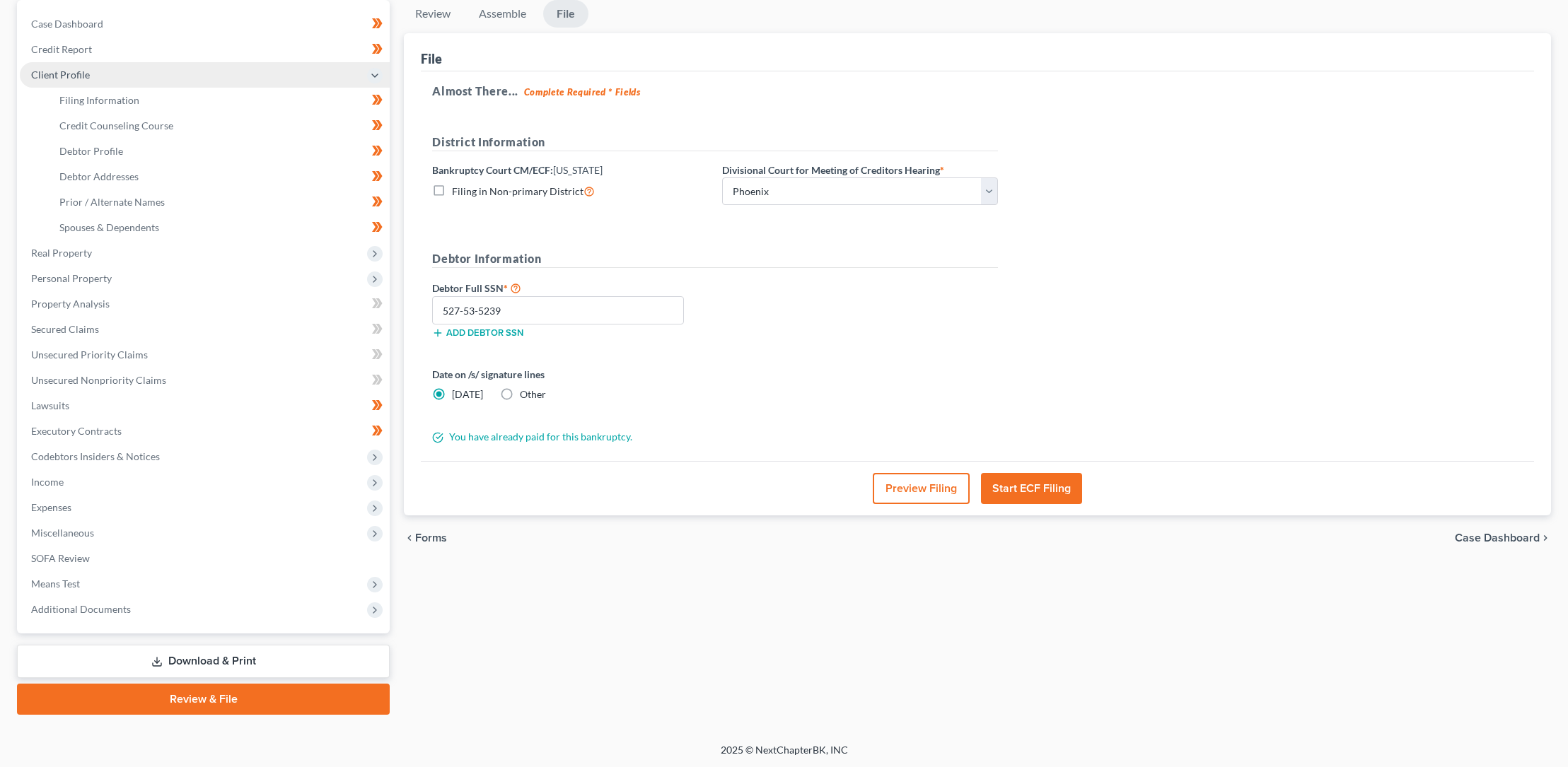
click at [1029, 488] on button "Start ECF Filing" at bounding box center [1031, 489] width 101 height 32
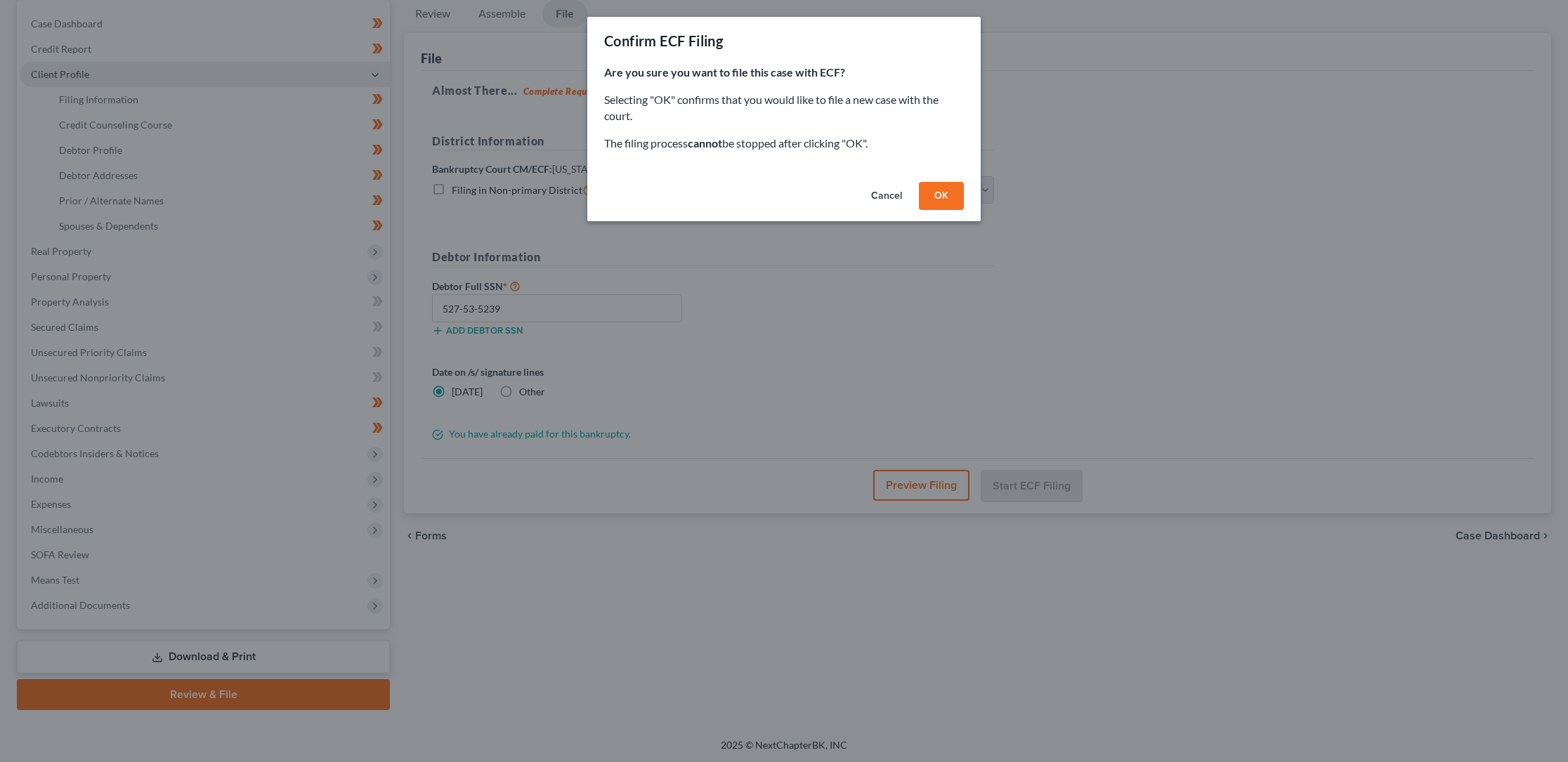
click at [941, 193] on button "OK" at bounding box center [941, 196] width 45 height 28
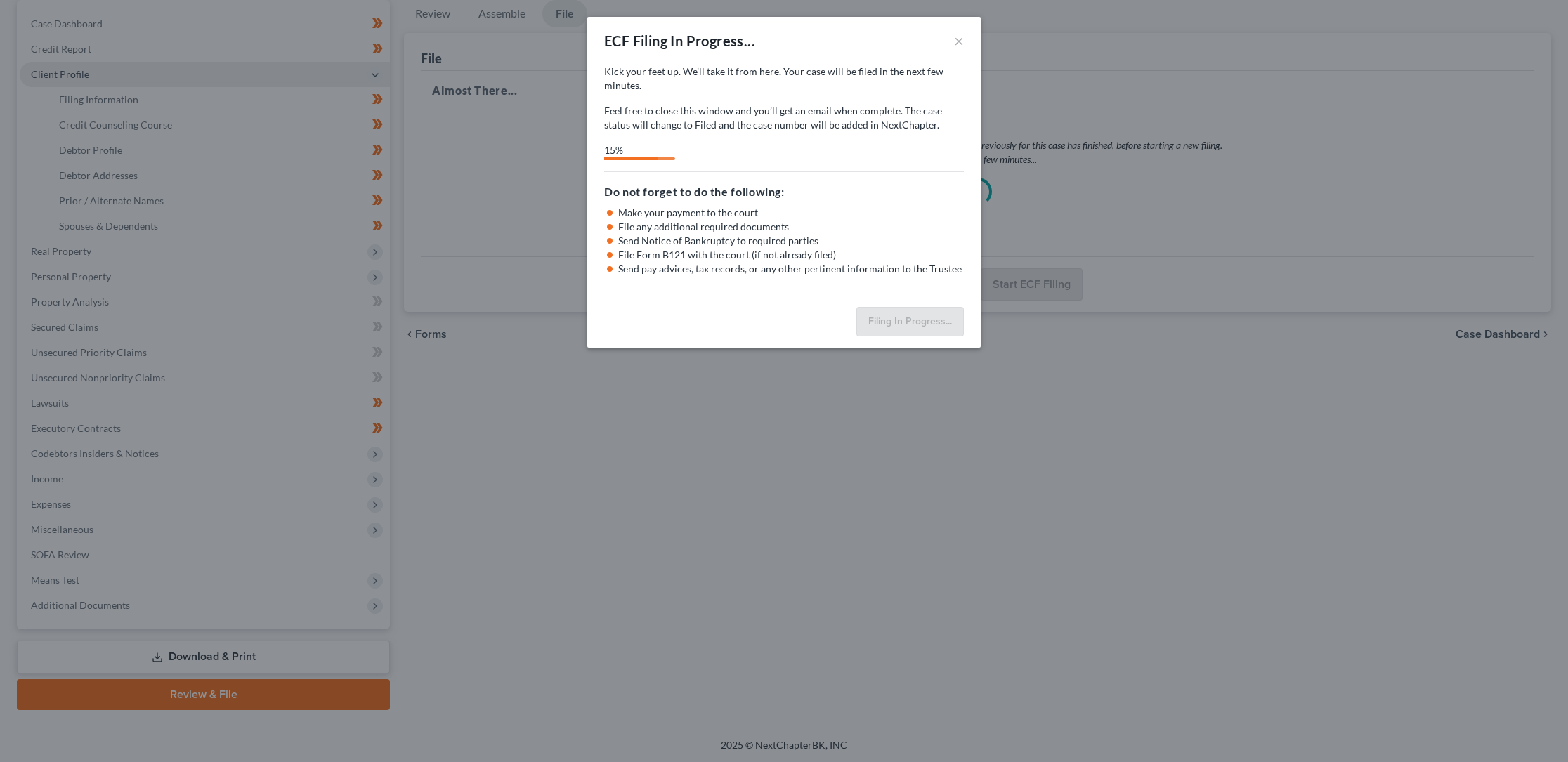
select select "0"
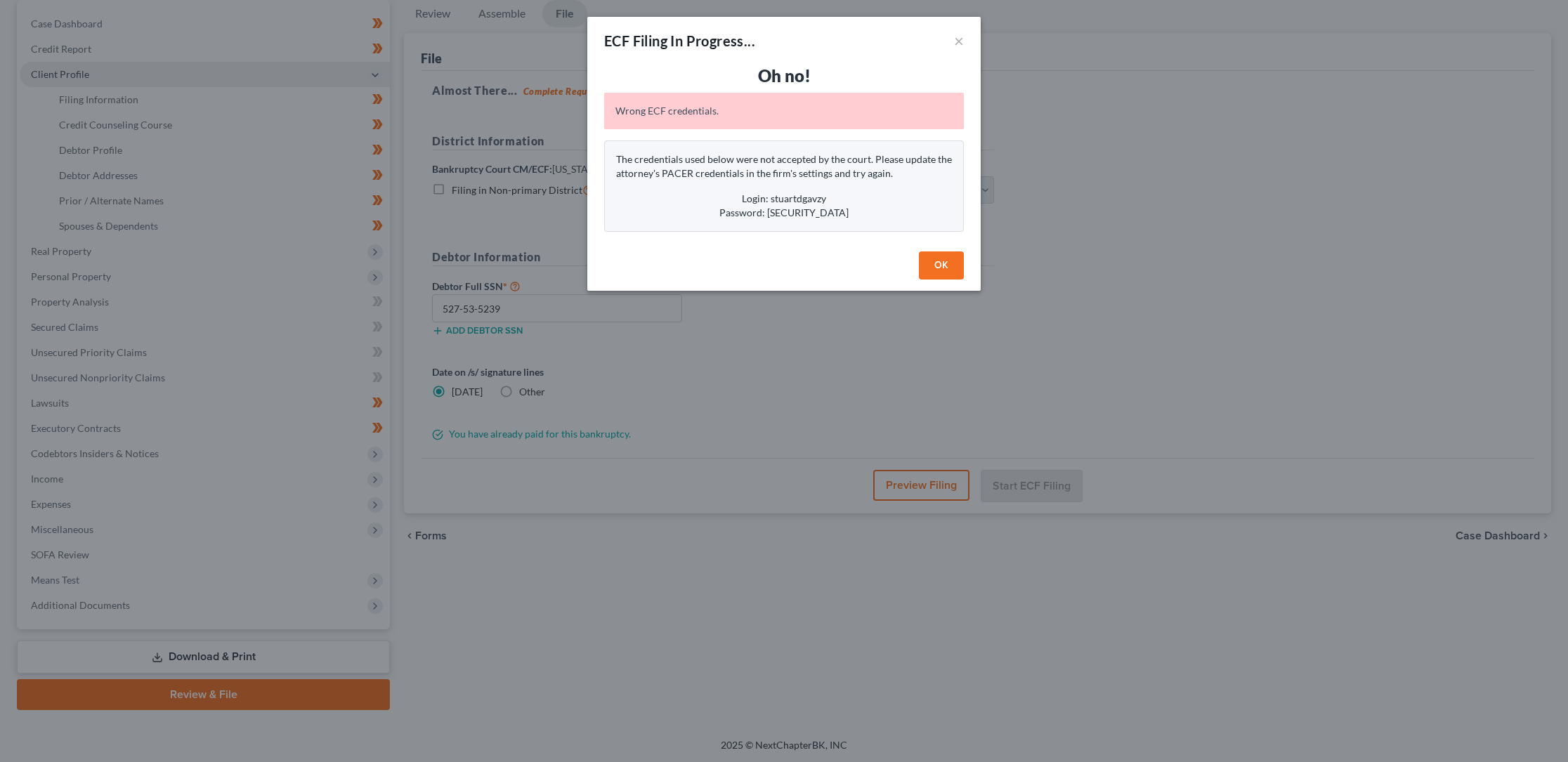
click at [942, 264] on button "OK" at bounding box center [941, 265] width 45 height 28
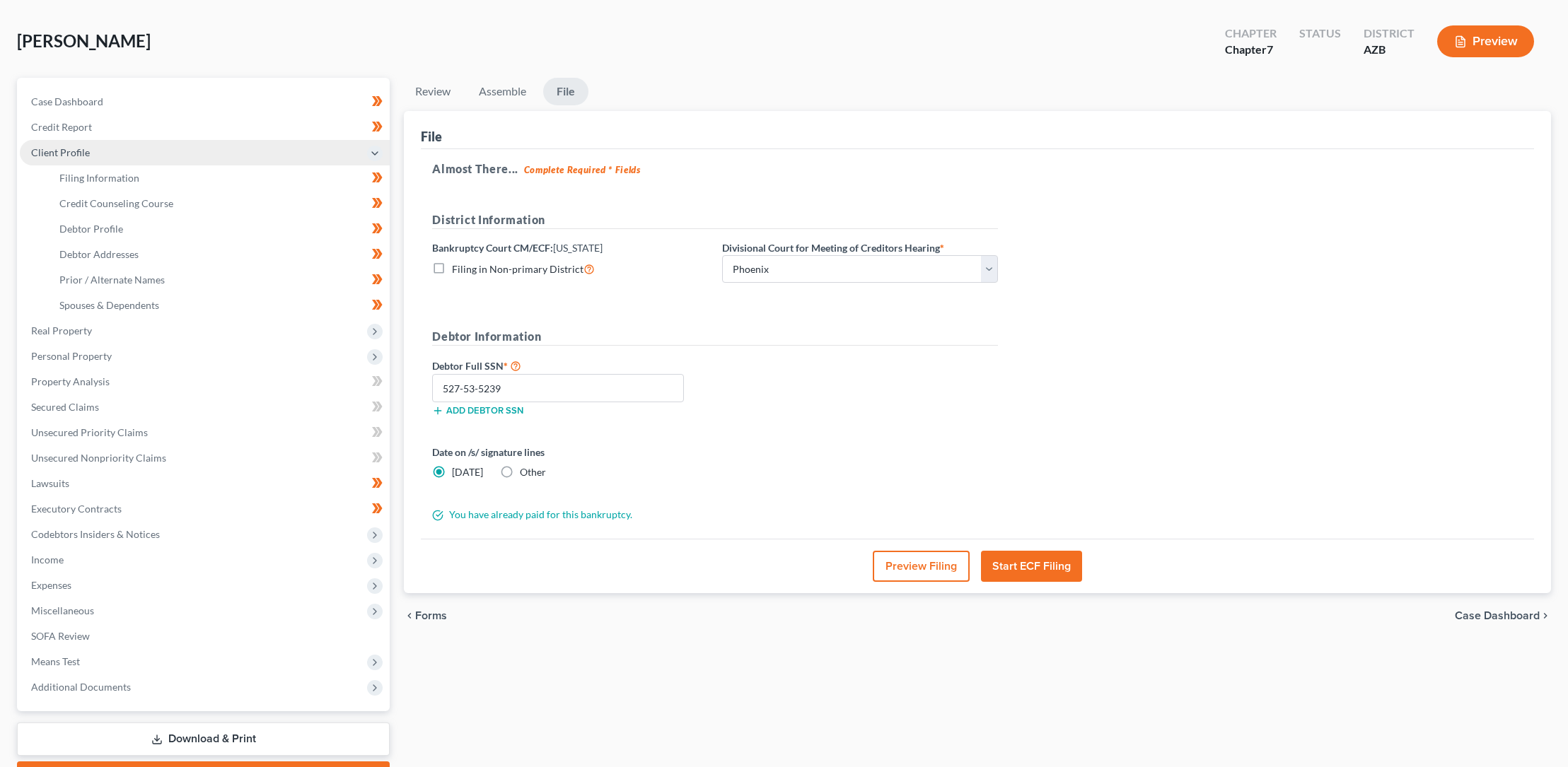
scroll to position [0, 0]
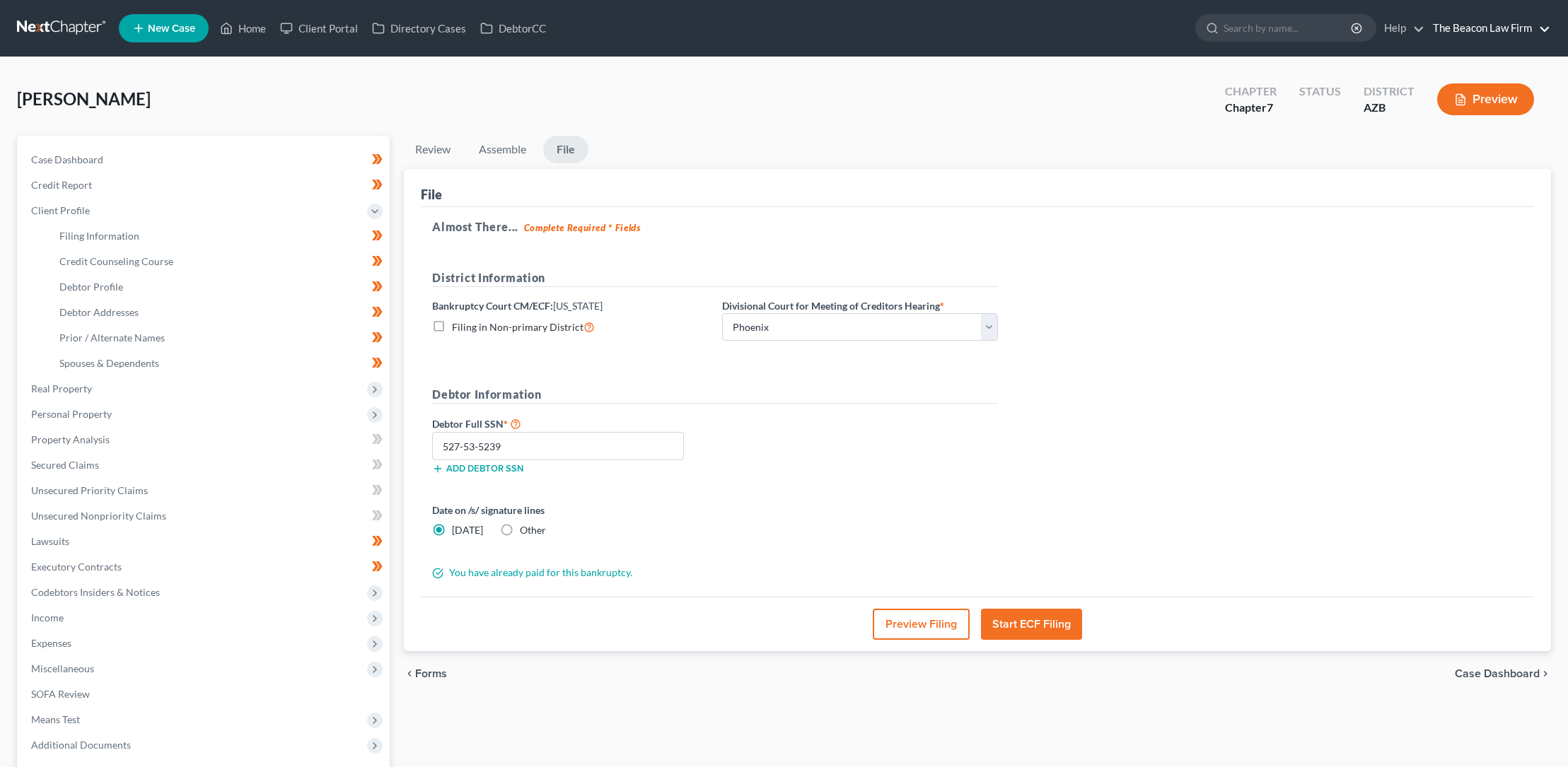
click at [1541, 24] on link "The Beacon Law Firm" at bounding box center [1487, 29] width 124 height 26
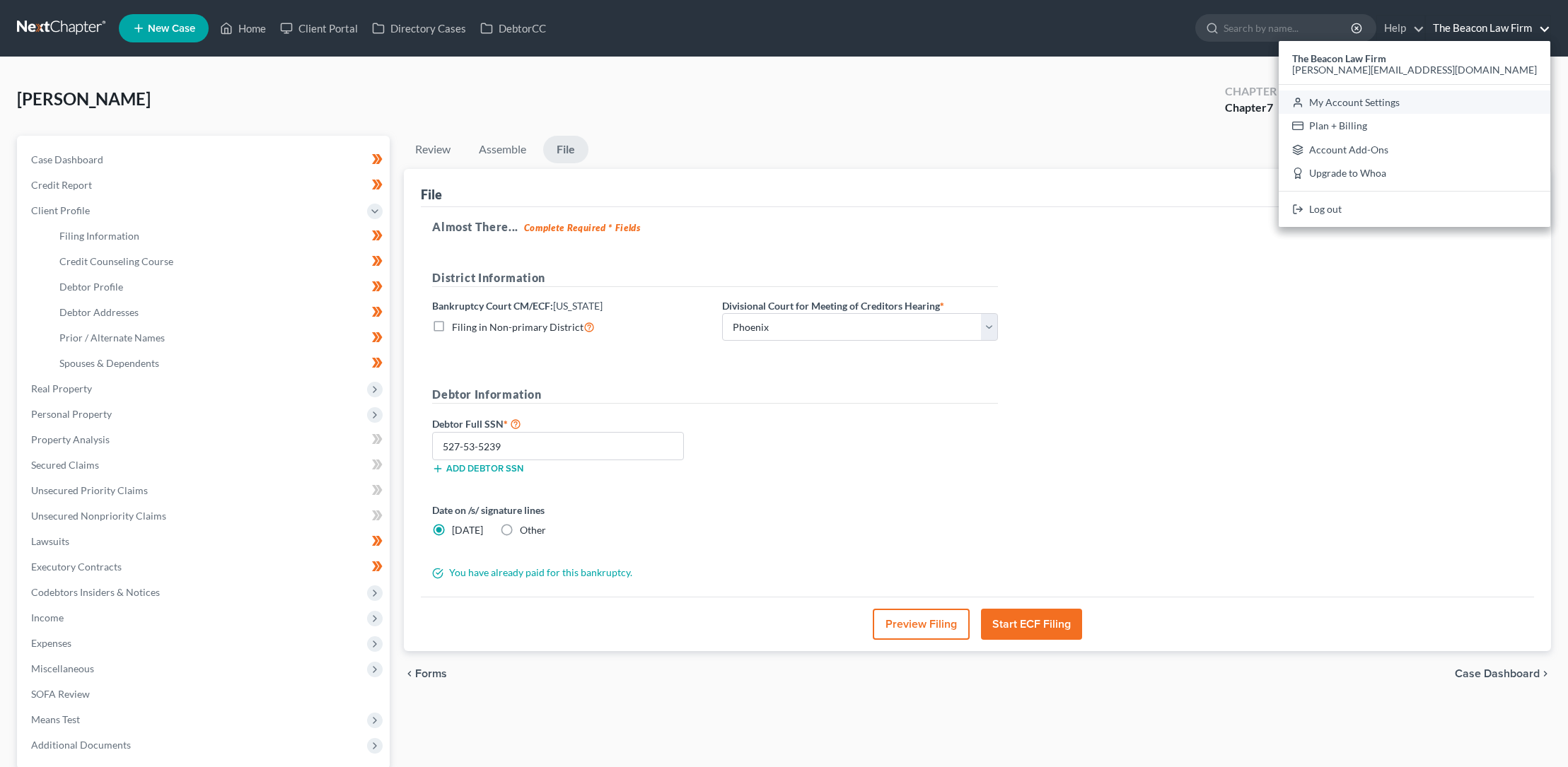
click at [1483, 99] on link "My Account Settings" at bounding box center [1414, 102] width 272 height 24
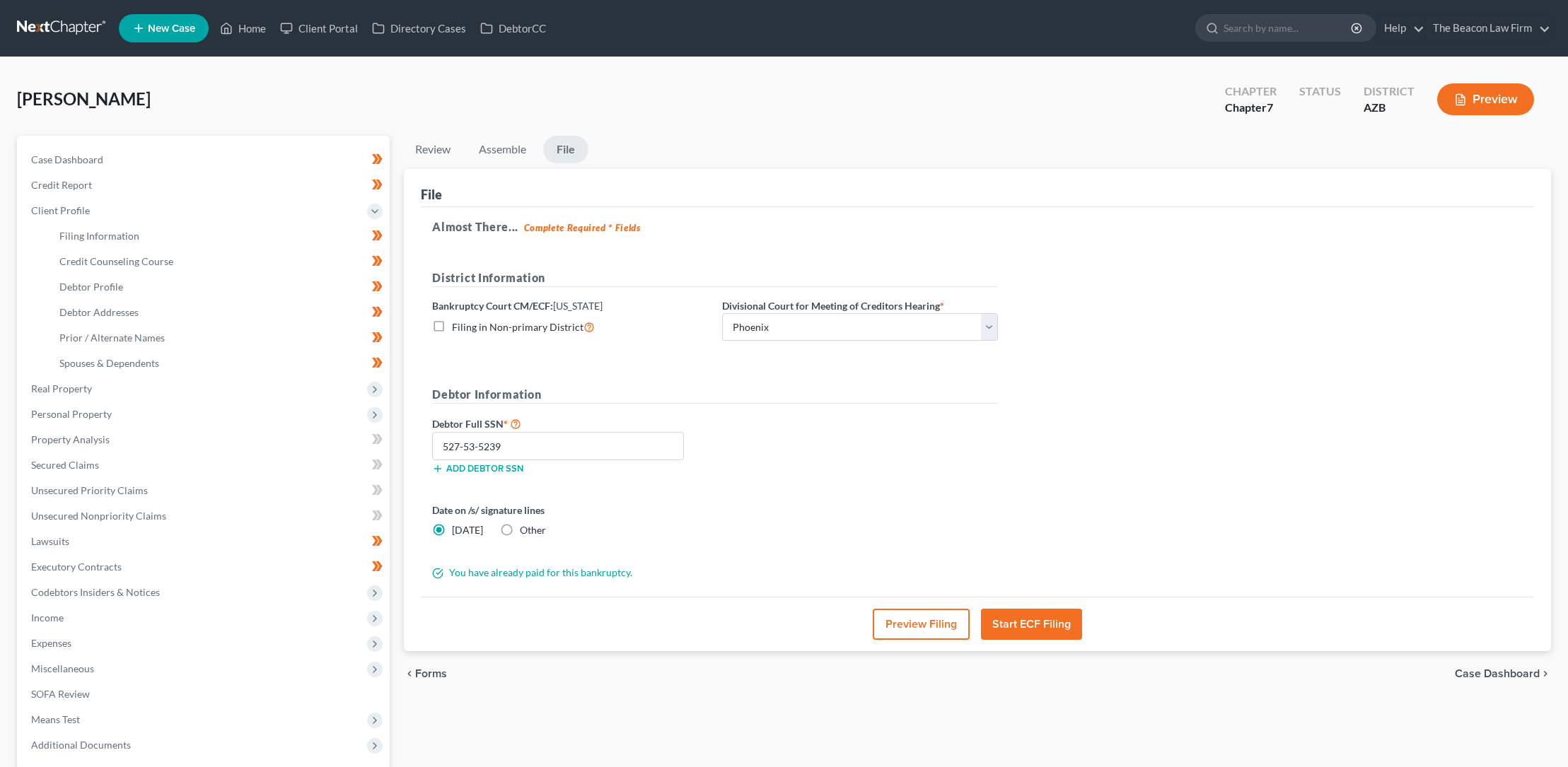
select select "24"
select select "9"
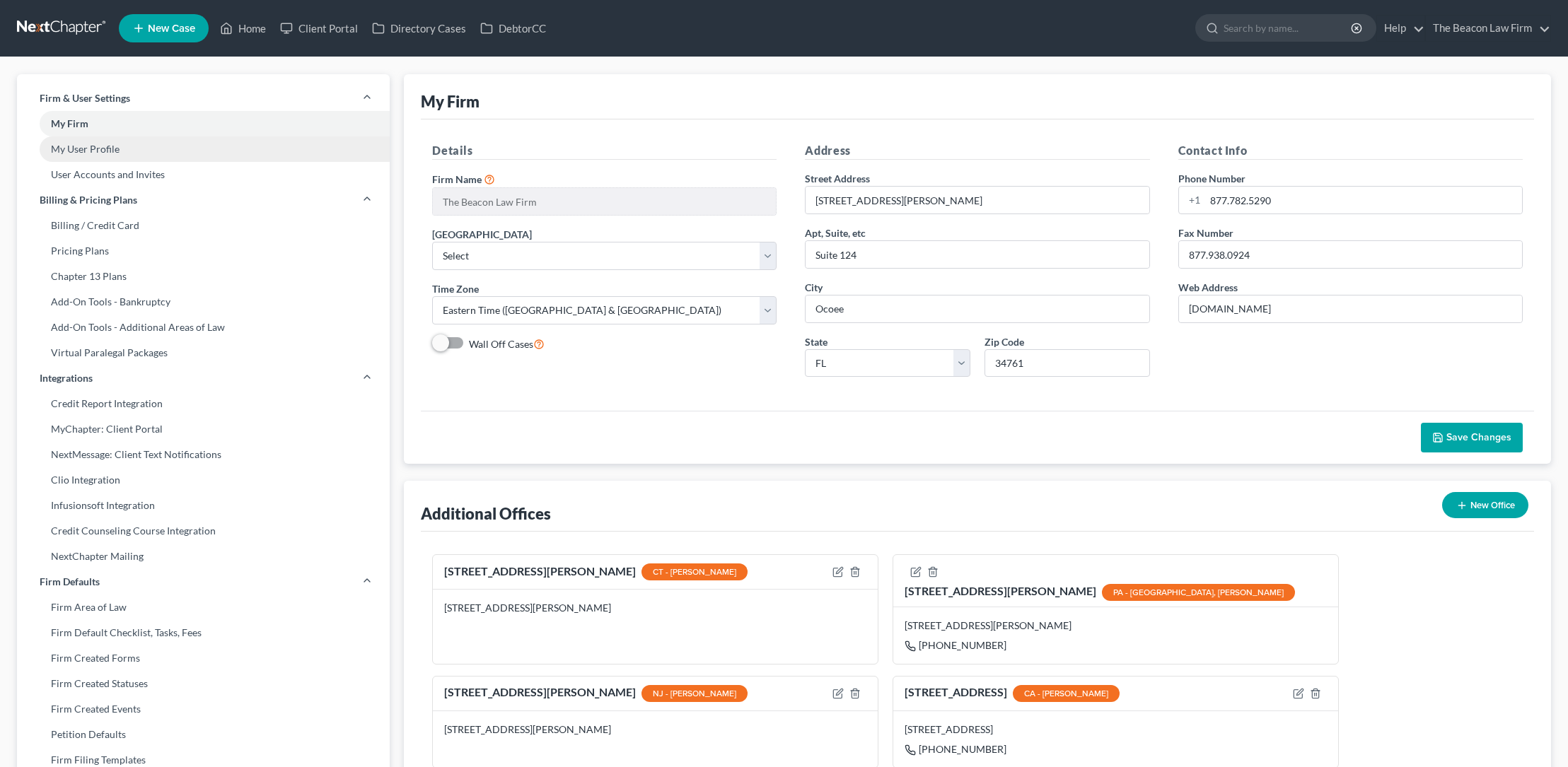
click at [106, 150] on link "My User Profile" at bounding box center [203, 150] width 373 height 26
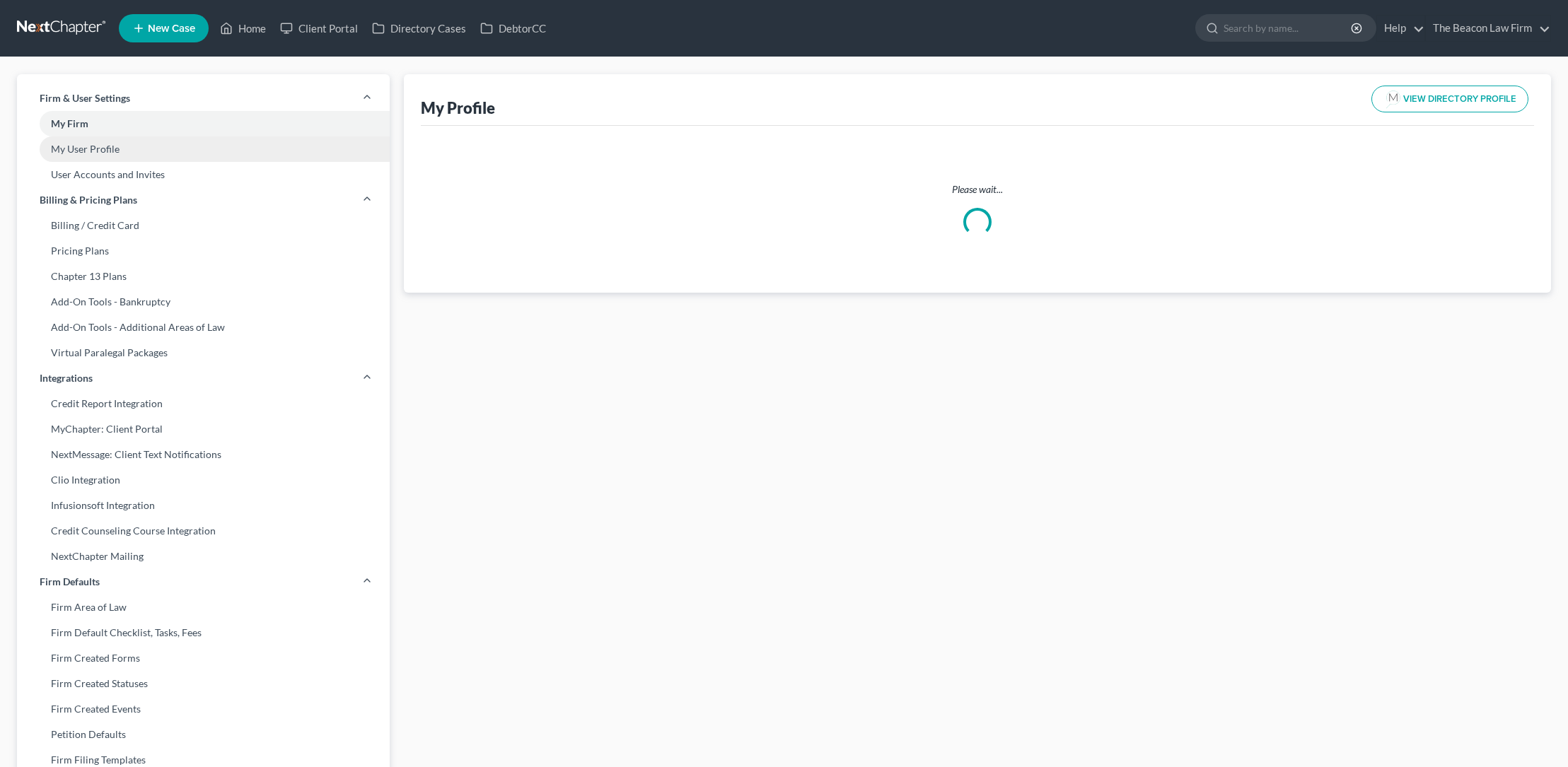
select select "3"
select select "4"
select select "attorney"
select select "1"
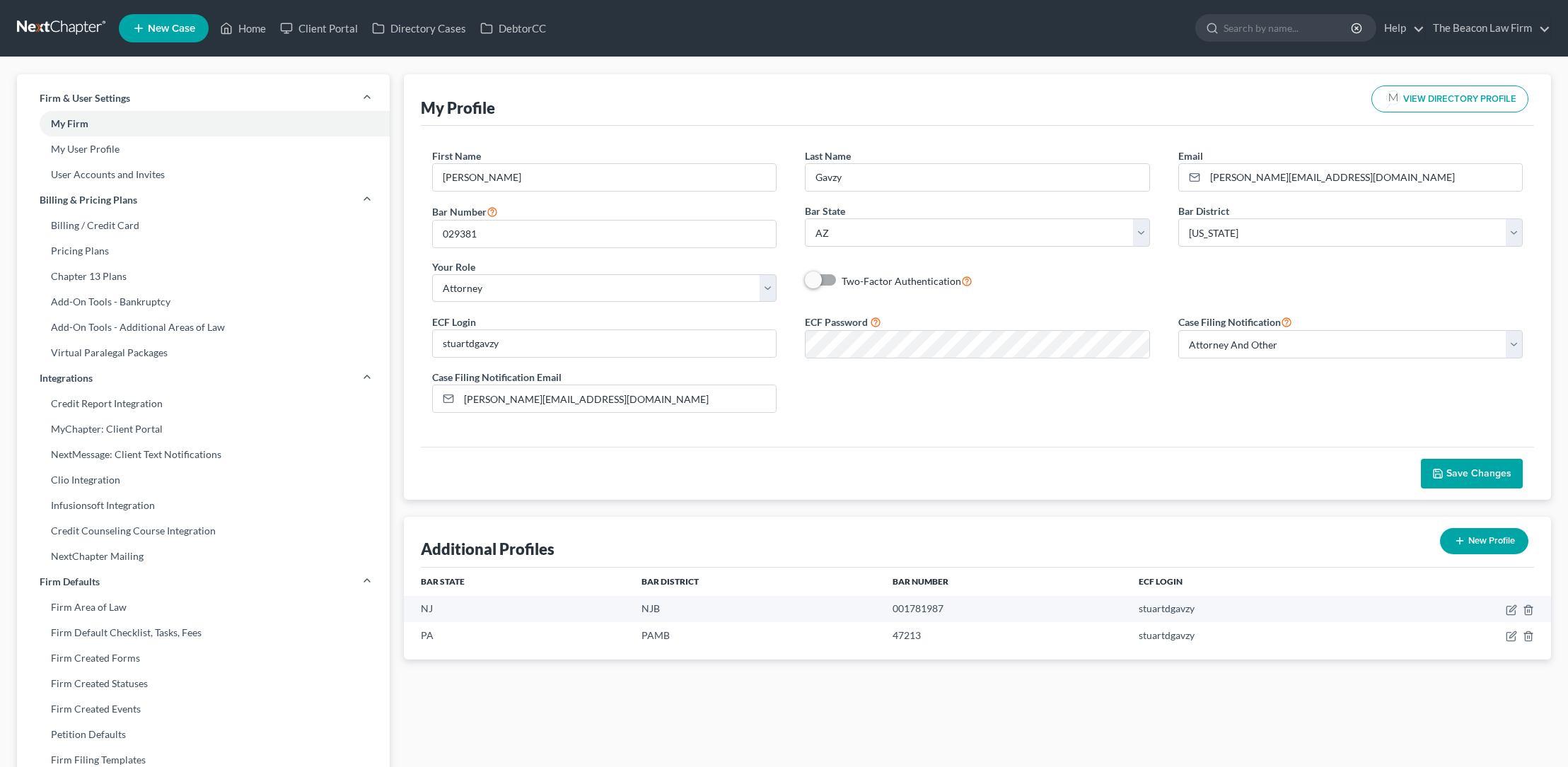
click at [1458, 471] on span "Save Changes" at bounding box center [1478, 474] width 65 height 12
click at [256, 29] on link "Home" at bounding box center [242, 29] width 60 height 26
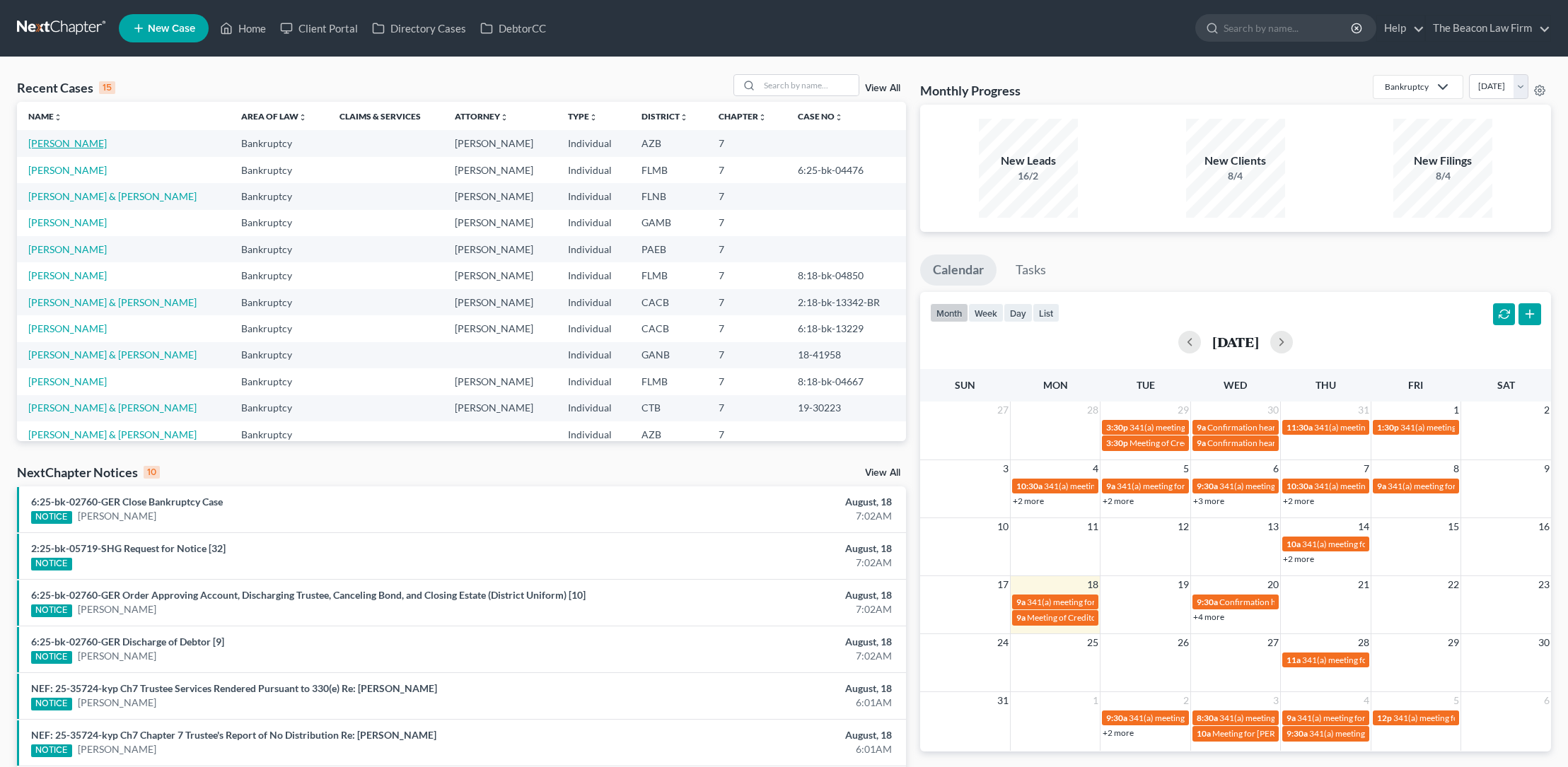
click at [86, 145] on link "[PERSON_NAME]" at bounding box center [68, 143] width 79 height 12
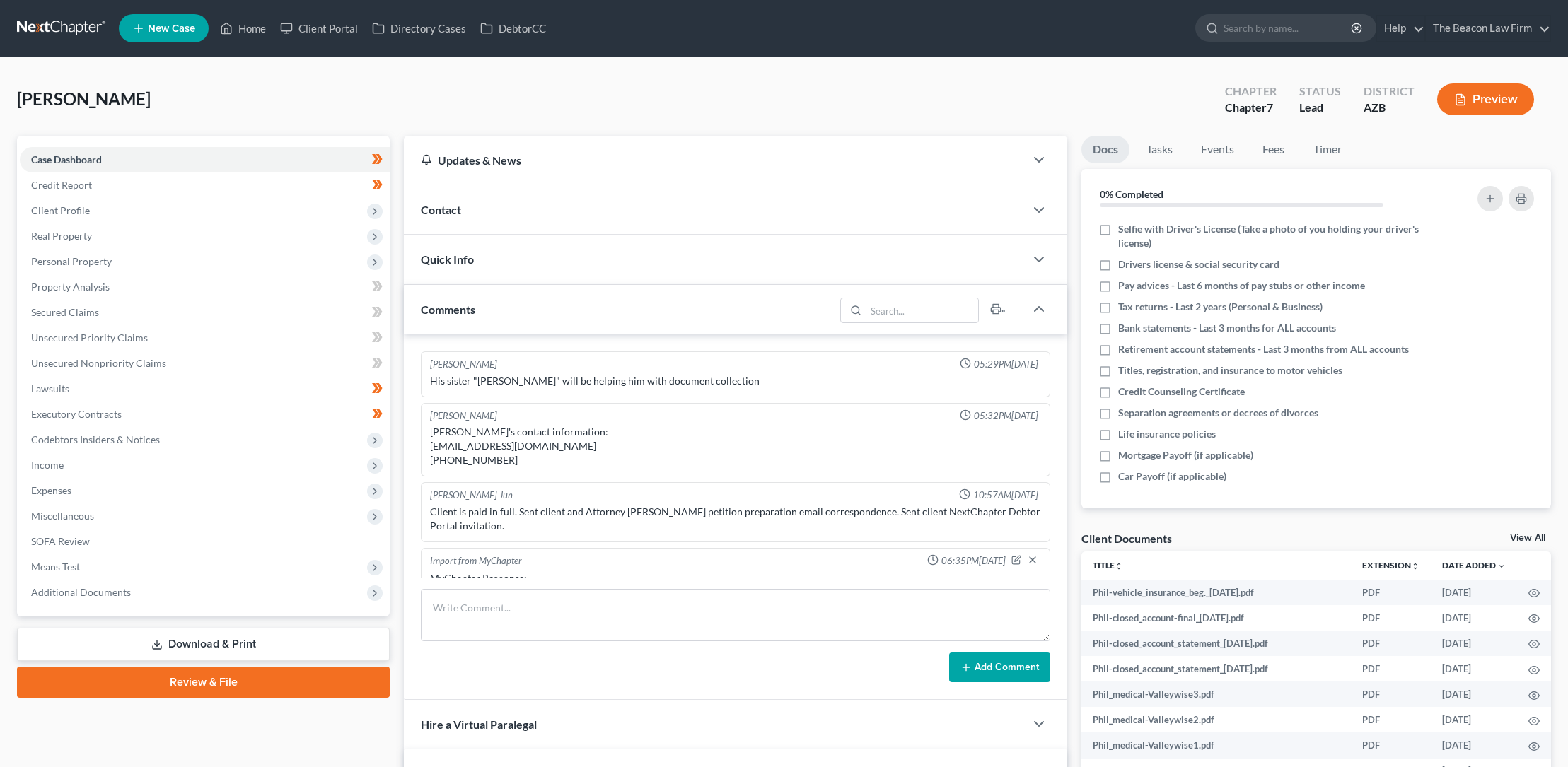
click at [201, 679] on link "Review & File" at bounding box center [203, 682] width 373 height 32
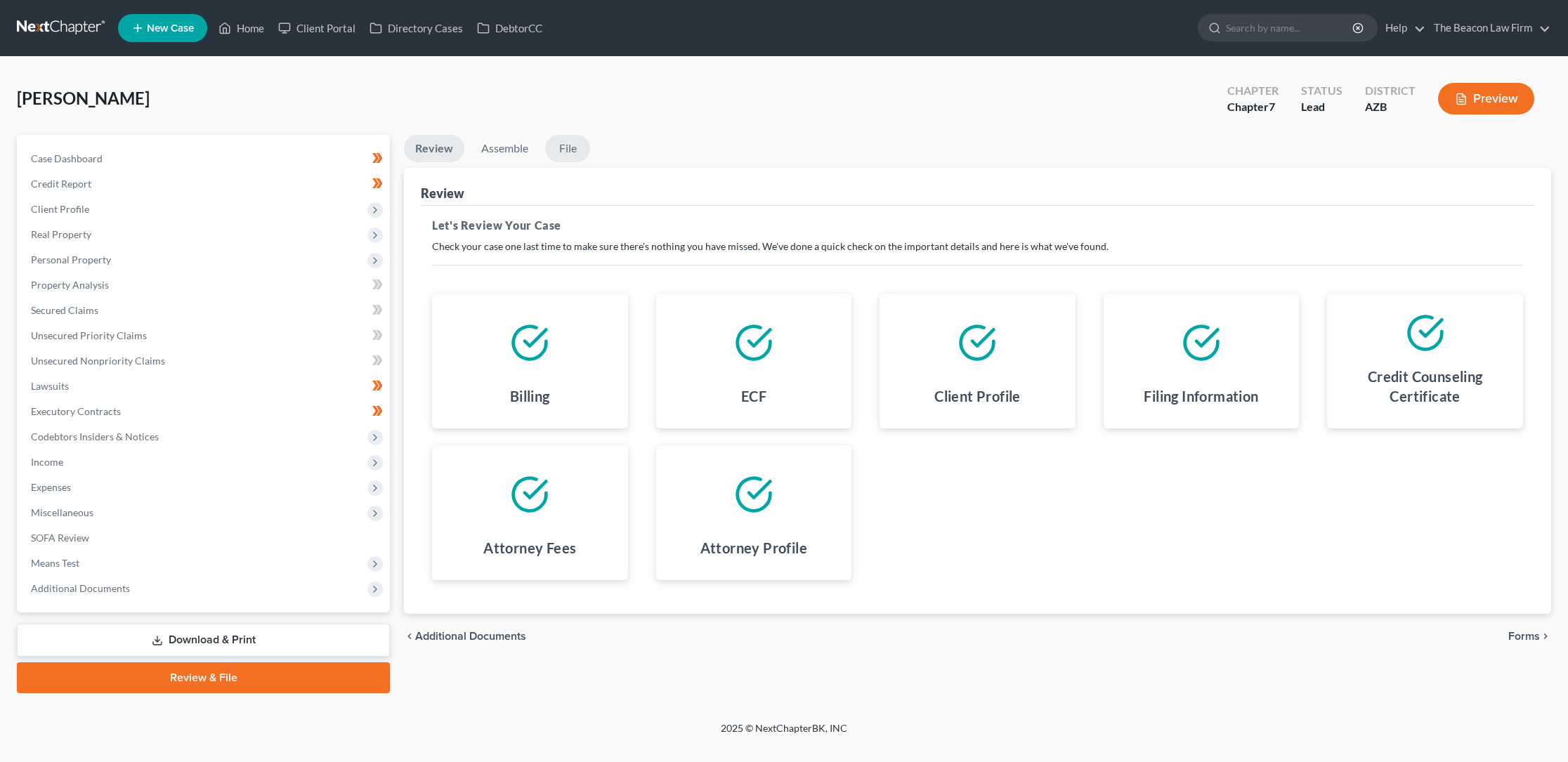
click at [571, 149] on link "File" at bounding box center [568, 149] width 45 height 27
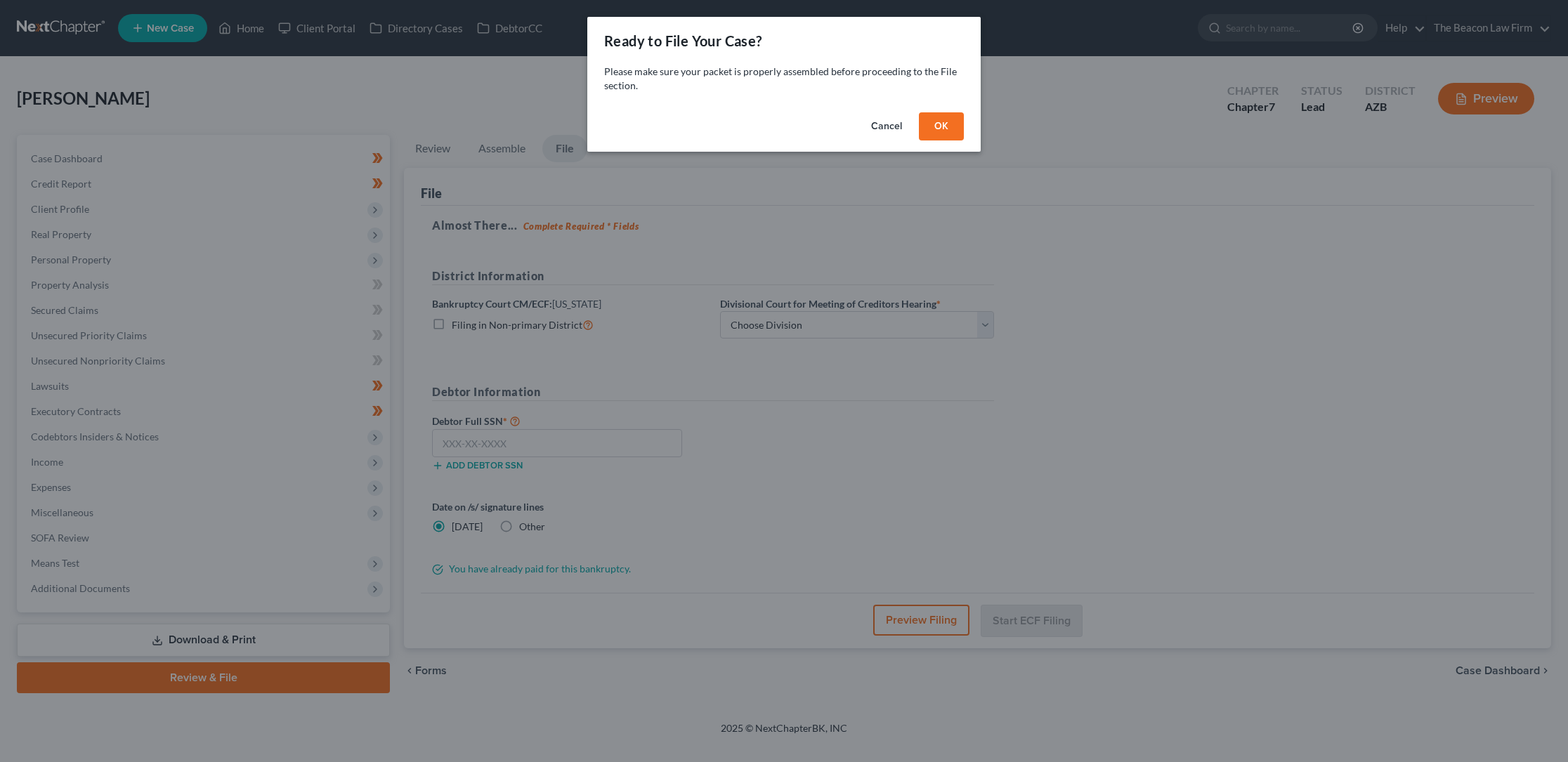
click at [945, 122] on button "OK" at bounding box center [941, 126] width 45 height 28
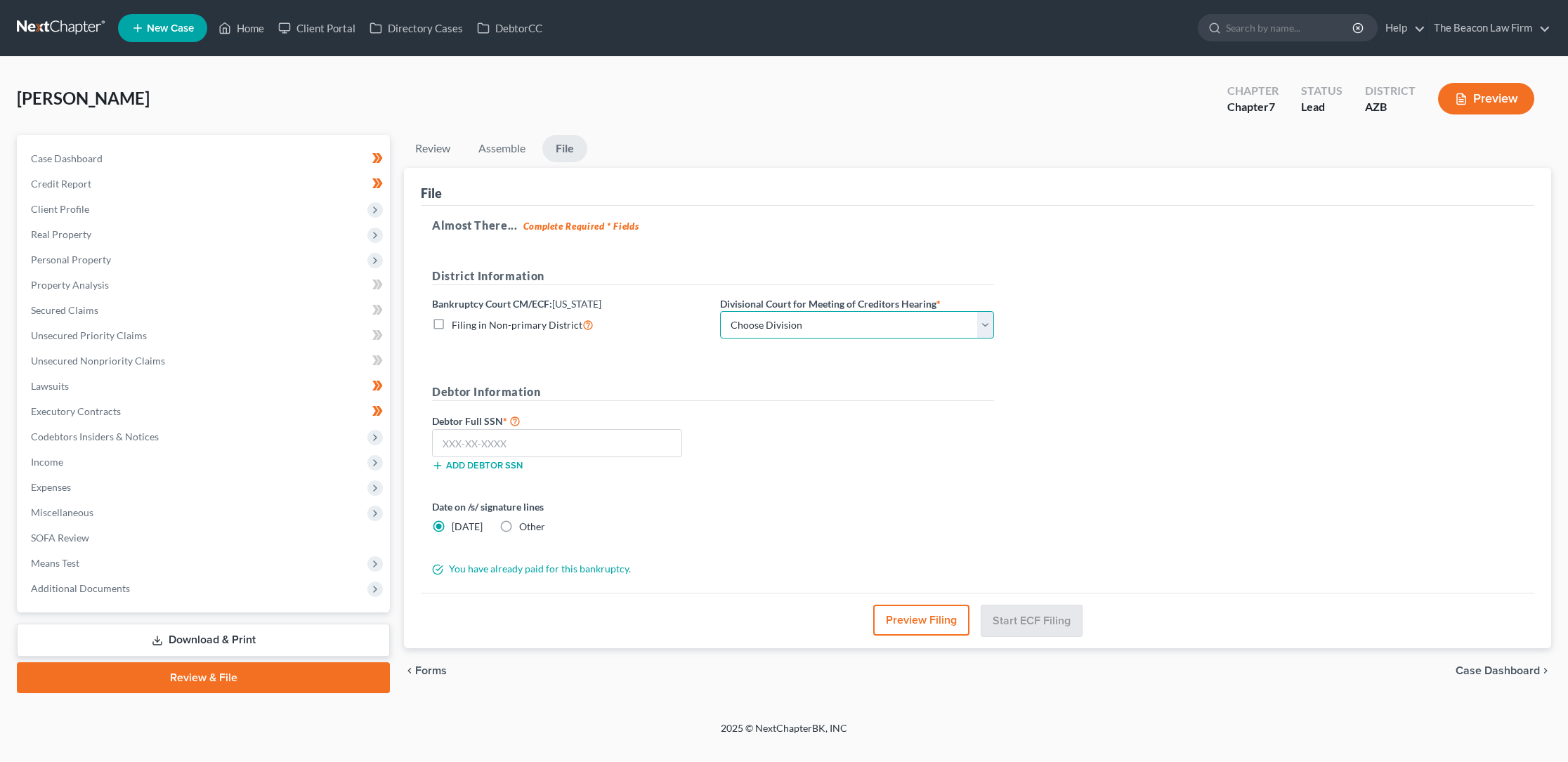
click at [984, 329] on select "Choose Division Phoenix [GEOGRAPHIC_DATA] [PERSON_NAME]" at bounding box center [856, 325] width 274 height 28
select select "0"
click at [719, 311] on select "Choose Division Phoenix [GEOGRAPHIC_DATA] [PERSON_NAME]" at bounding box center [856, 325] width 274 height 28
click at [448, 441] on input "text" at bounding box center [557, 443] width 250 height 28
type input "527-53-5239"
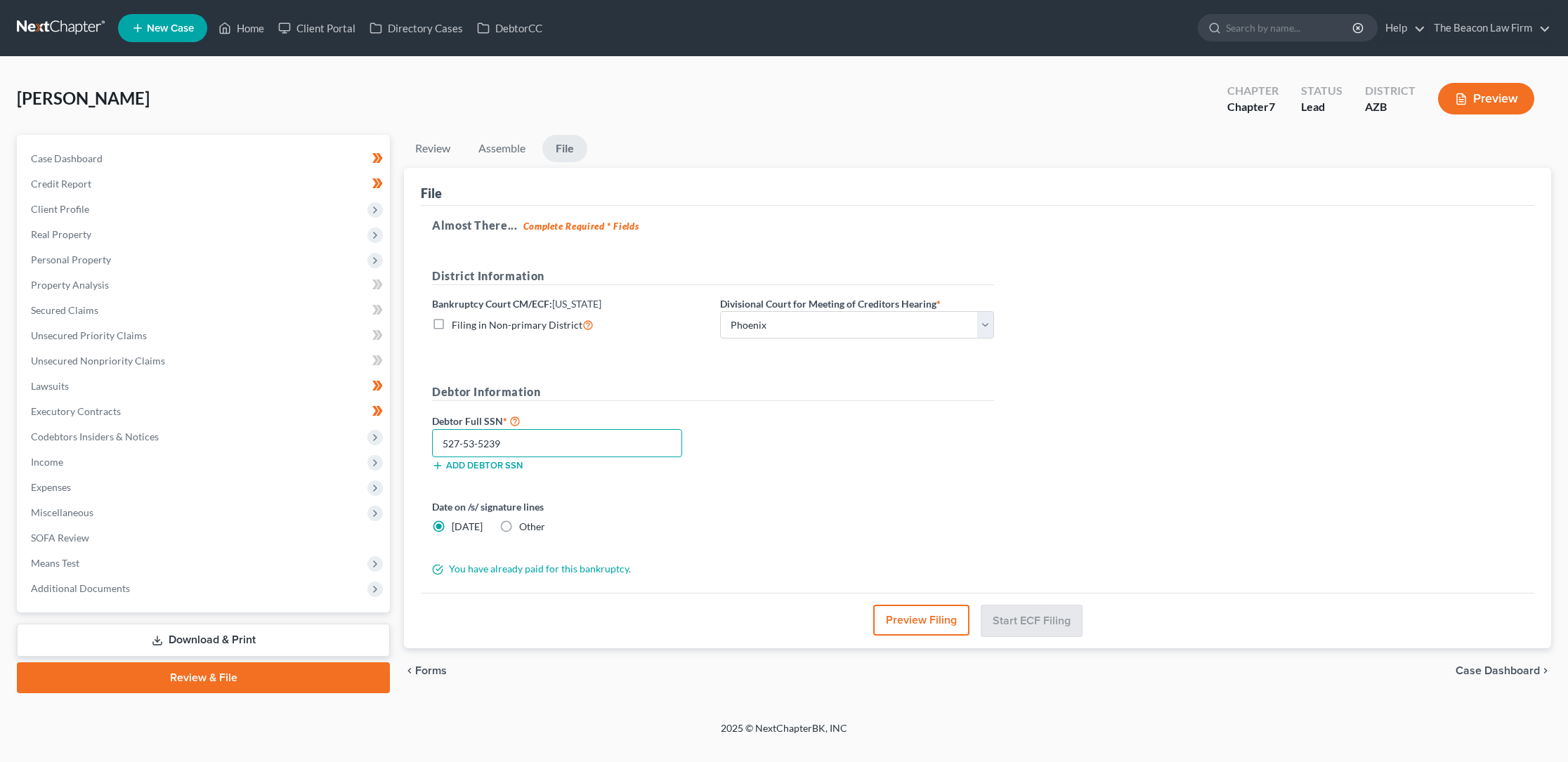
click at [607, 448] on input "527-53-5239" at bounding box center [557, 443] width 250 height 28
click at [200, 676] on link "Review & File" at bounding box center [202, 678] width 372 height 31
click at [575, 153] on link "File" at bounding box center [565, 149] width 45 height 27
click at [938, 617] on button "Preview Filing" at bounding box center [921, 621] width 96 height 31
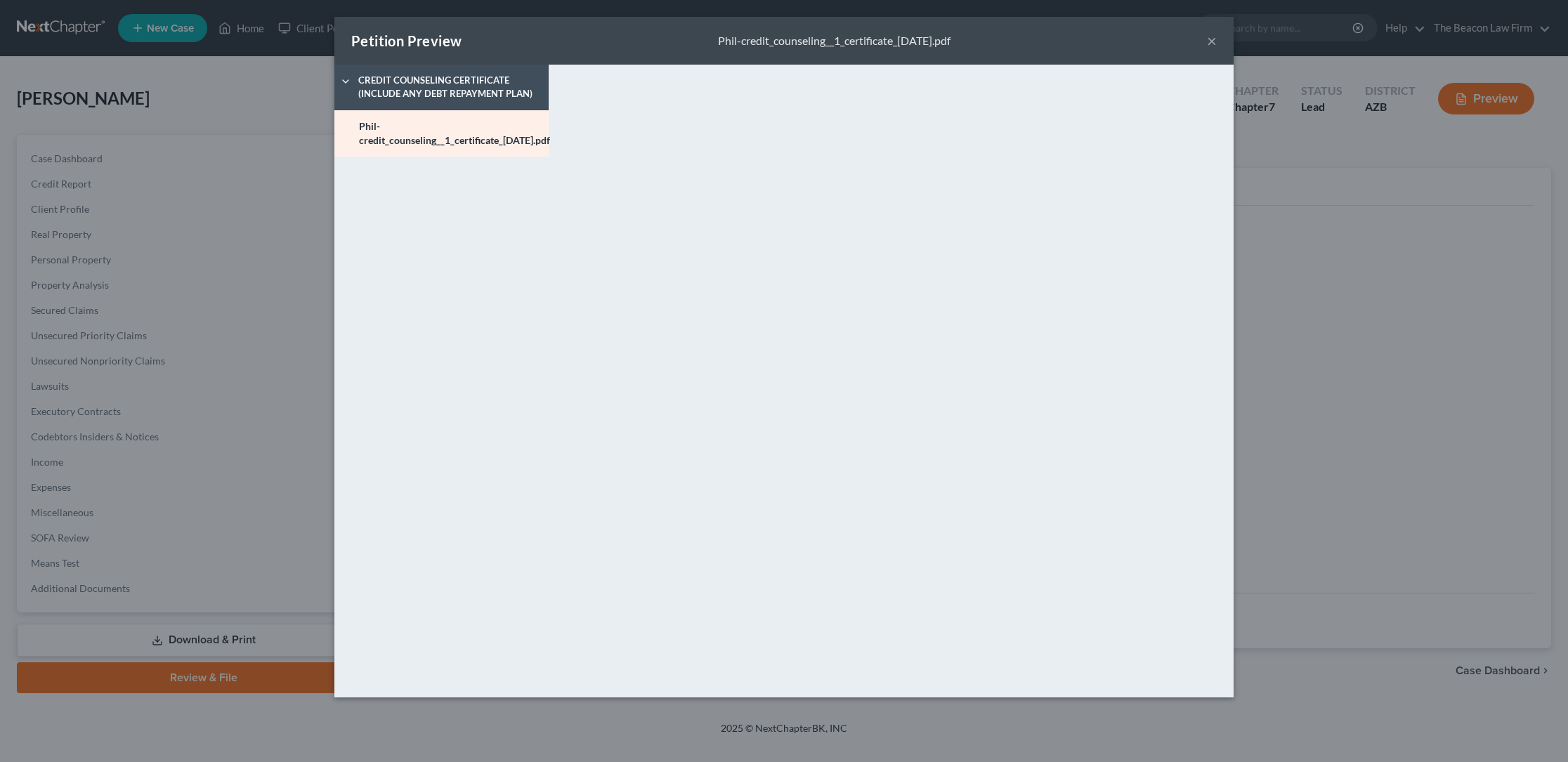
click at [1213, 39] on button "×" at bounding box center [1211, 40] width 10 height 17
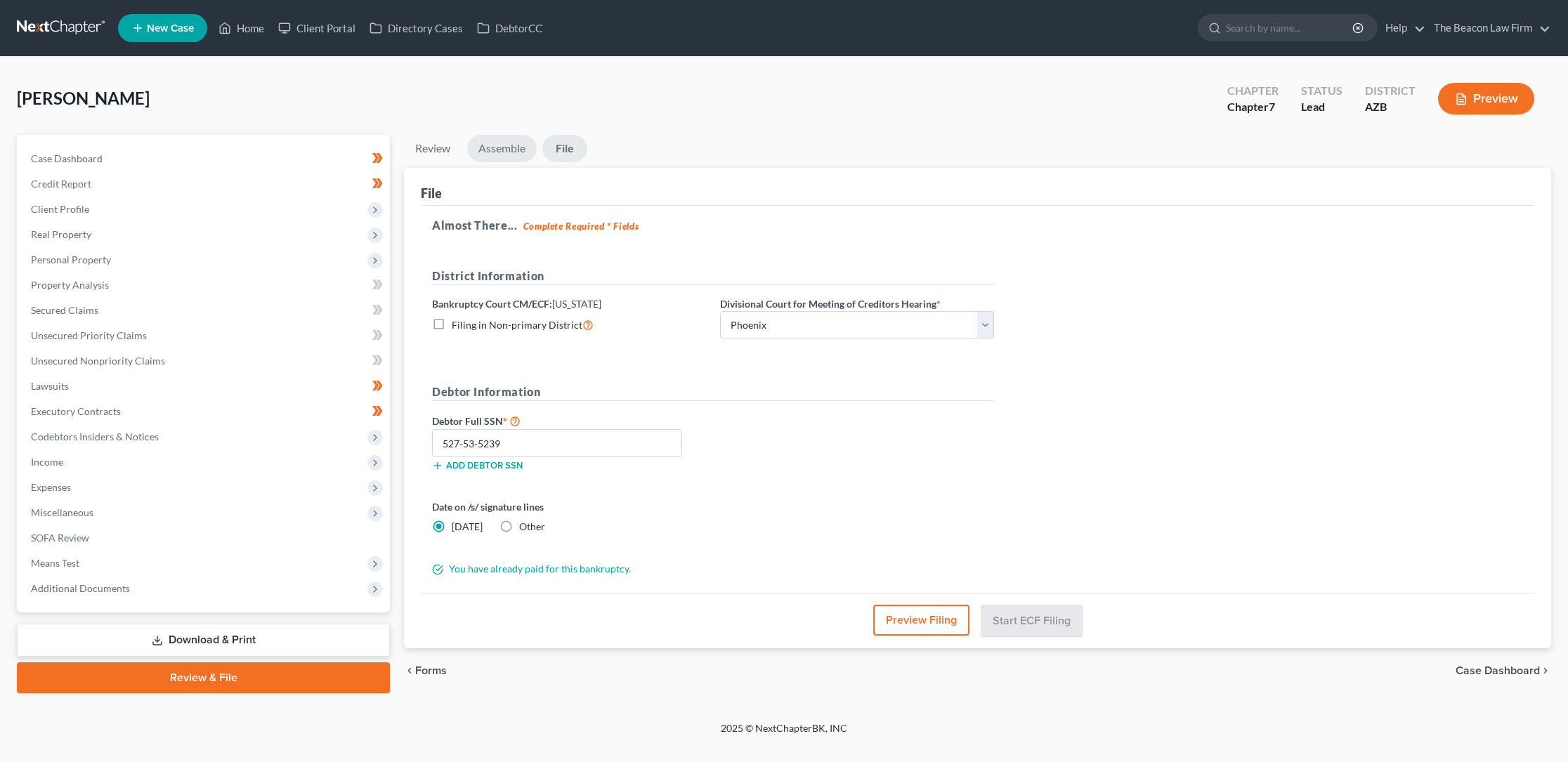
click at [520, 145] on link "Assemble" at bounding box center [501, 149] width 69 height 27
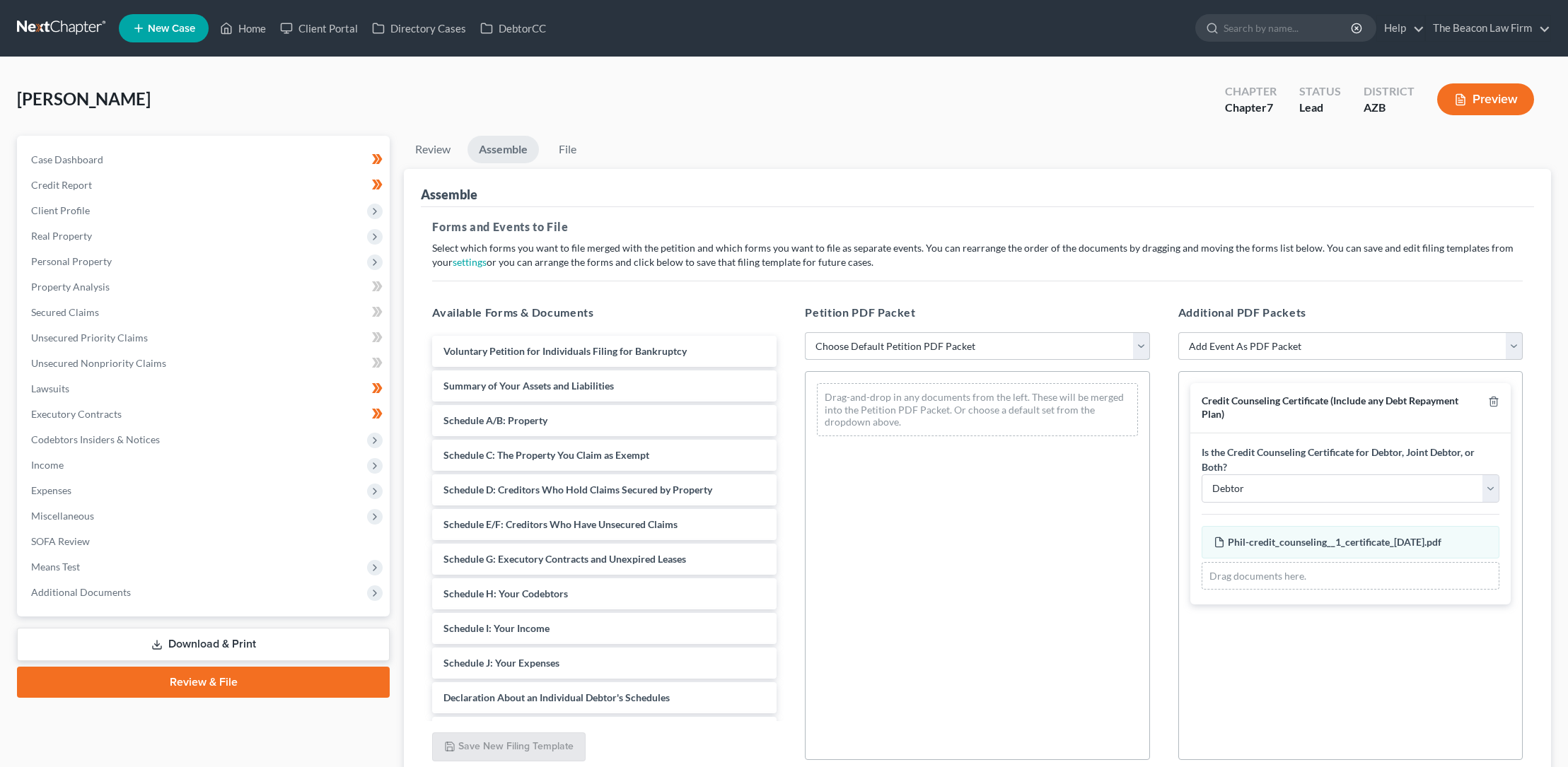
click at [853, 337] on select "Choose Default Petition PDF Packet Complete Bankruptcy Petition (all forms and …" at bounding box center [977, 347] width 345 height 29
select select "0"
click at [805, 333] on select "Choose Default Petition PDF Packet Complete Bankruptcy Petition (all forms and …" at bounding box center [977, 347] width 345 height 29
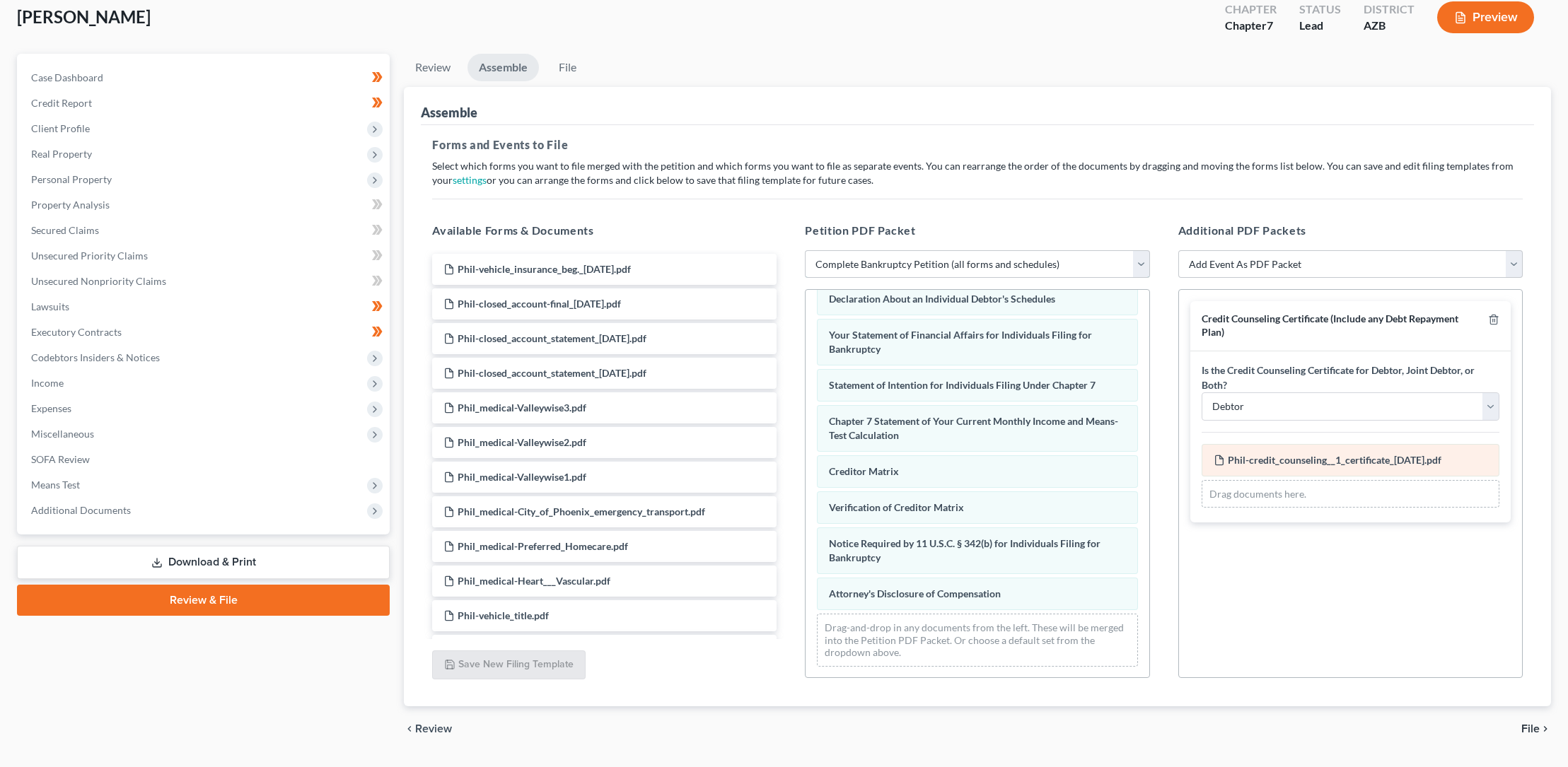
scroll to position [119, 0]
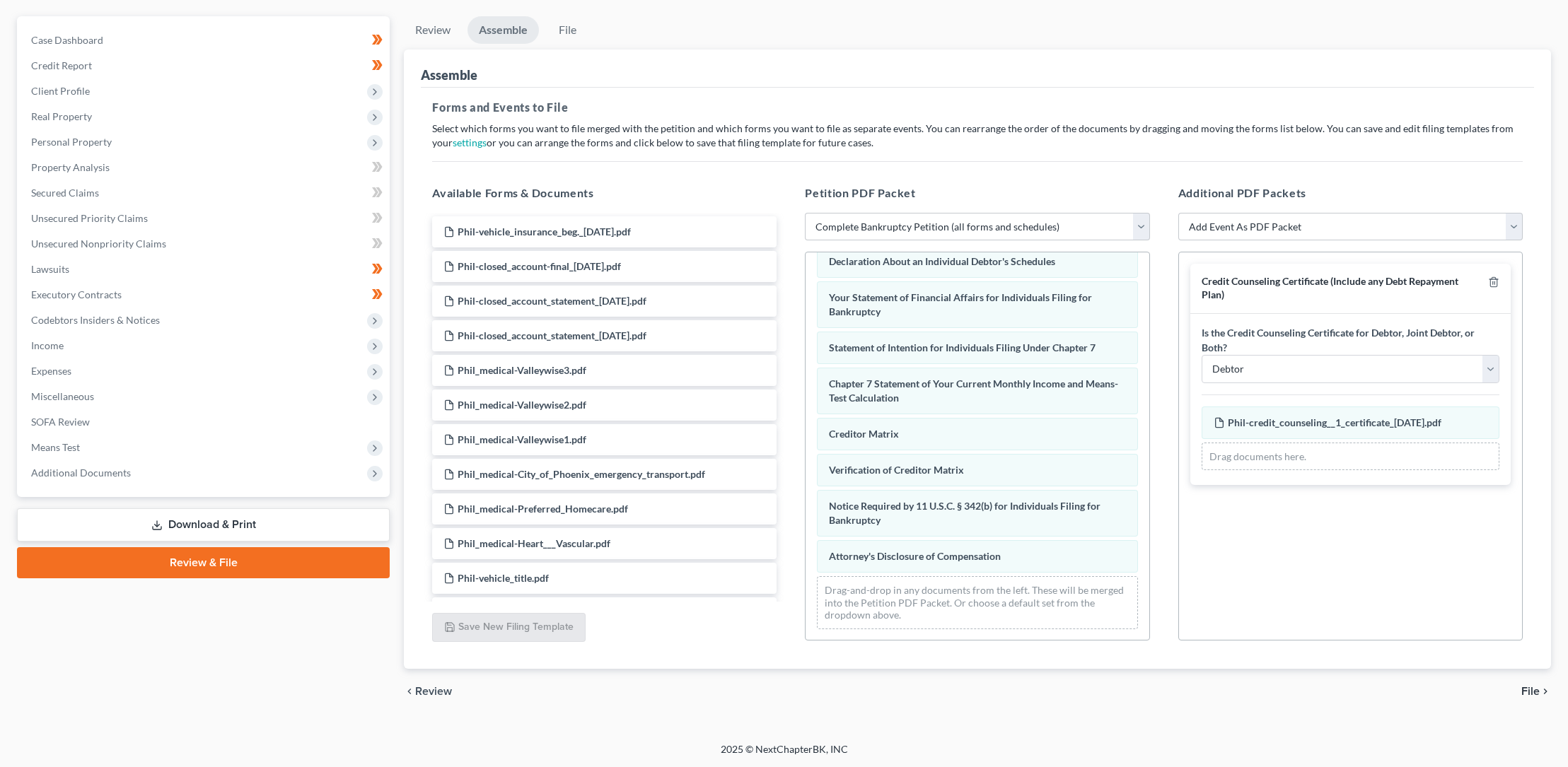
click at [1536, 689] on span "File" at bounding box center [1530, 691] width 19 height 11
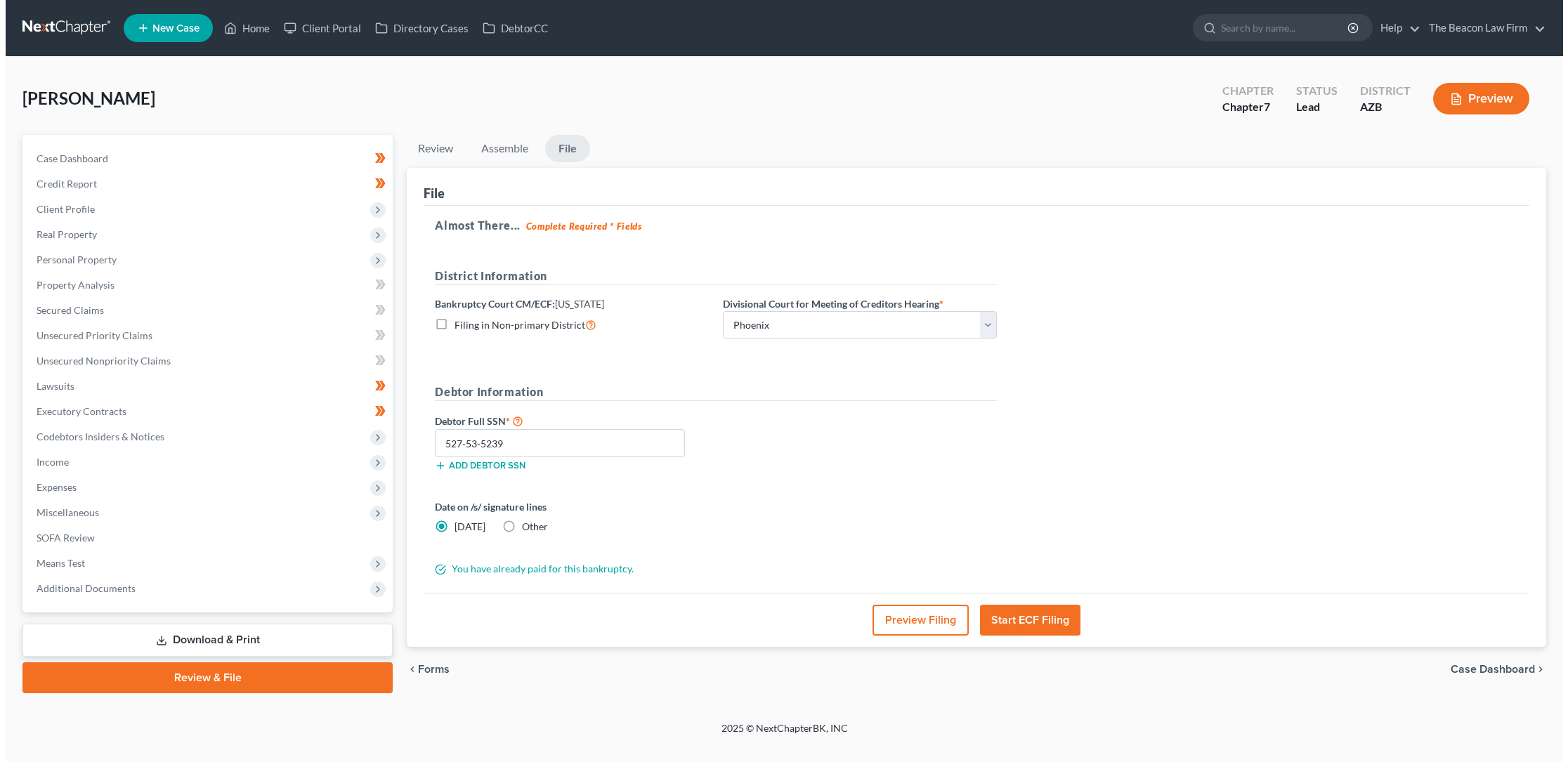
scroll to position [0, 0]
click at [1025, 617] on button "Start ECF Filing" at bounding box center [1031, 621] width 101 height 31
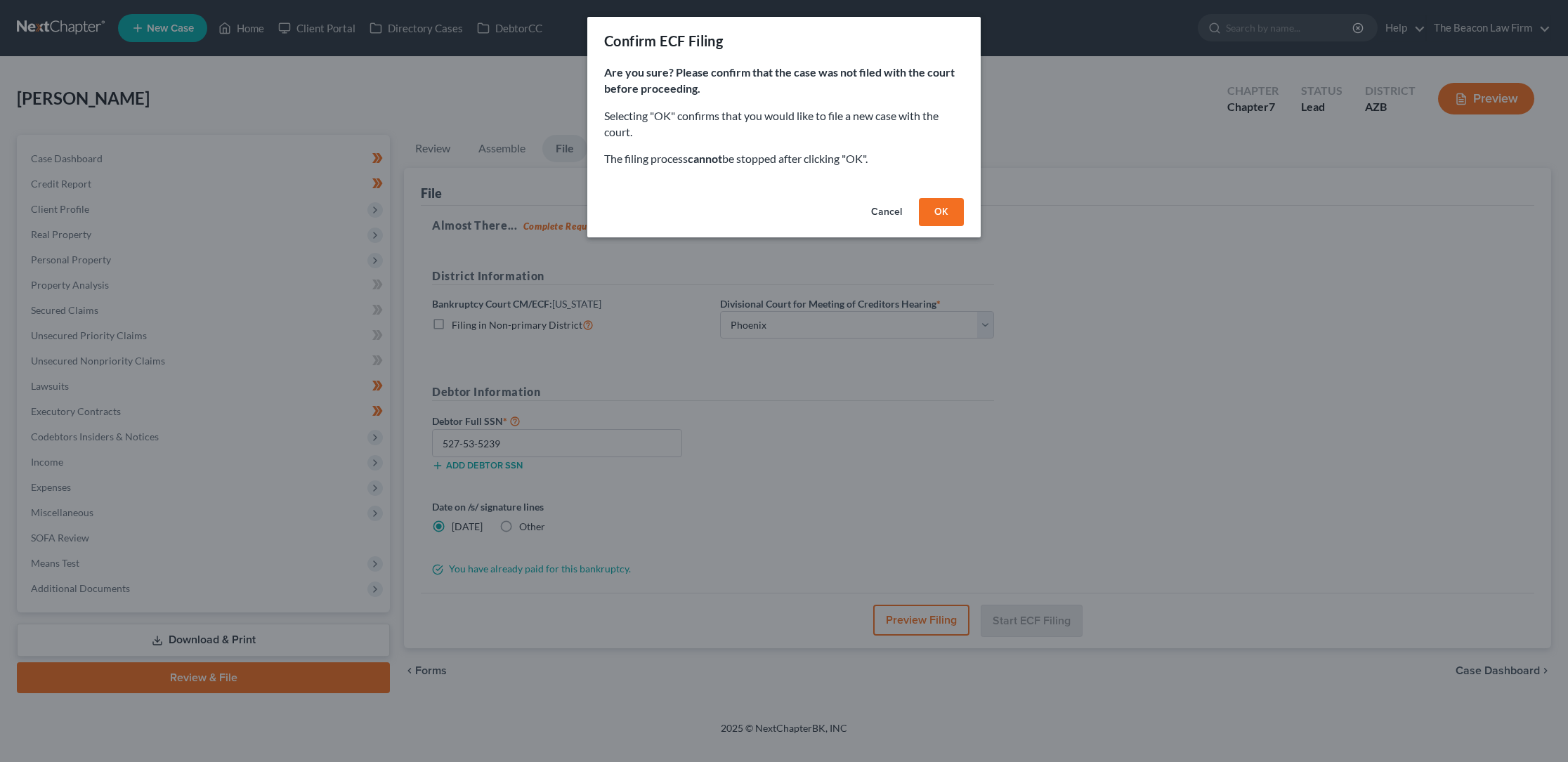
click at [940, 210] on button "OK" at bounding box center [941, 212] width 45 height 28
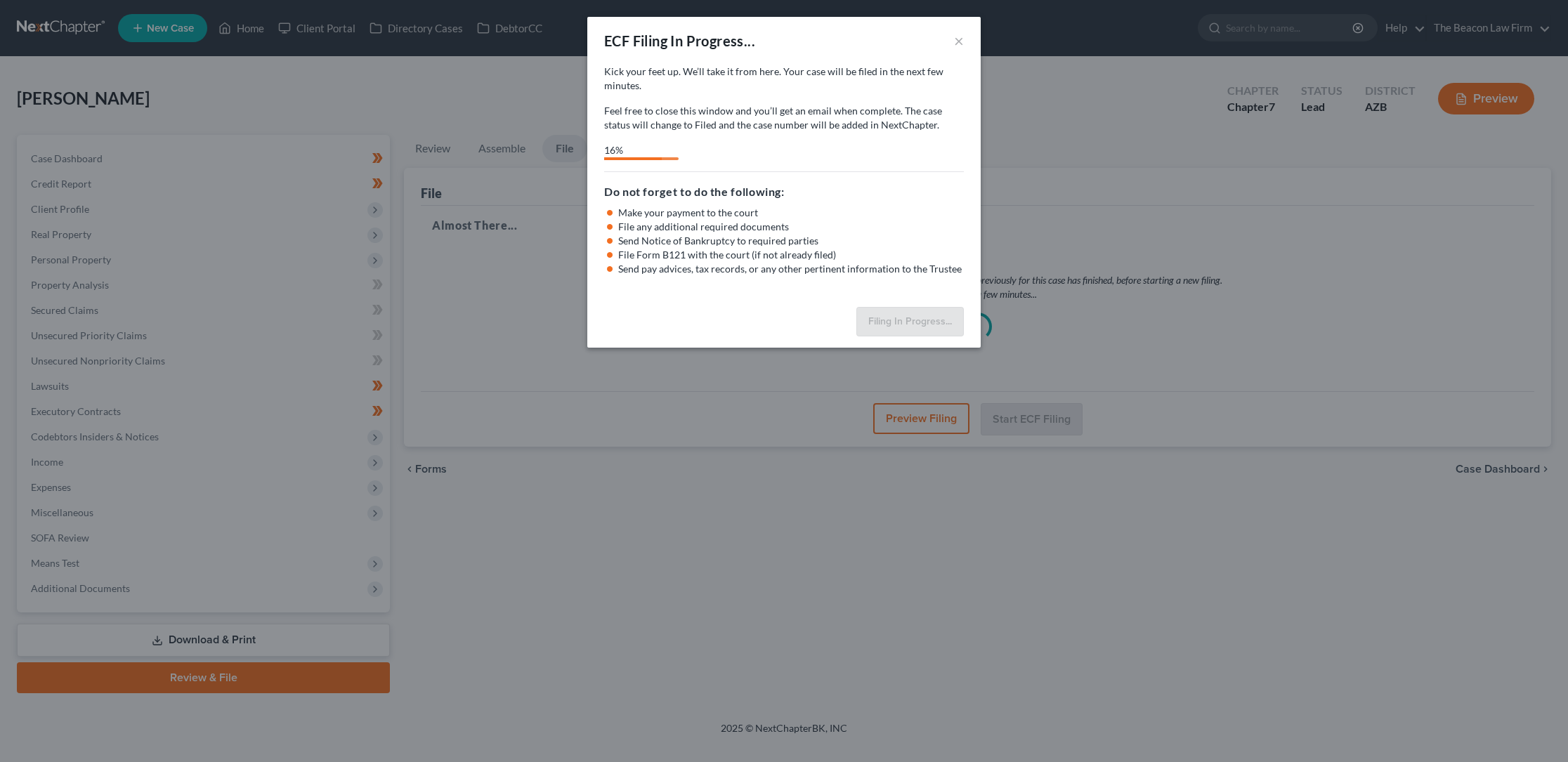
select select "0"
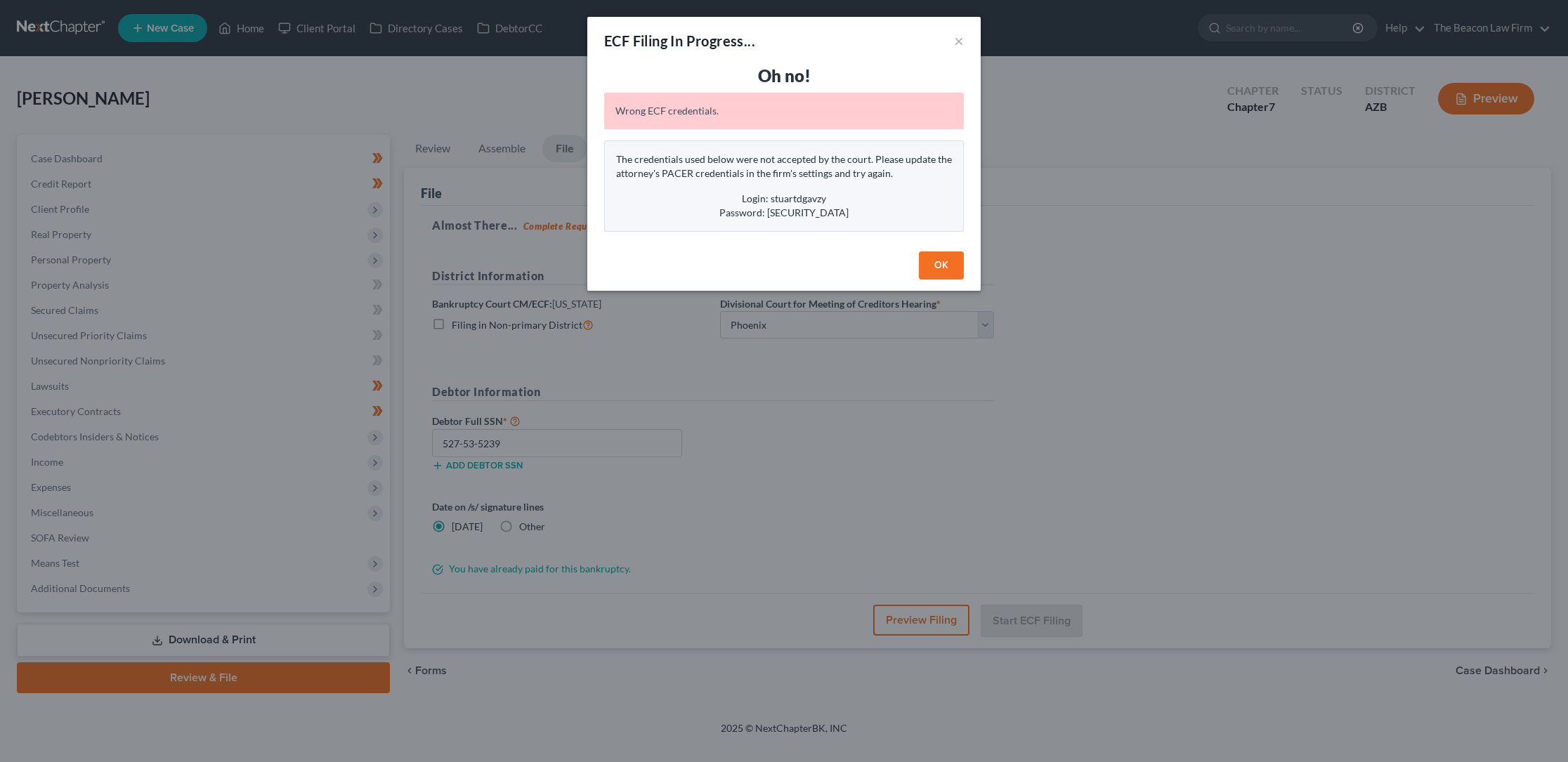
click at [941, 261] on button "OK" at bounding box center [941, 265] width 45 height 28
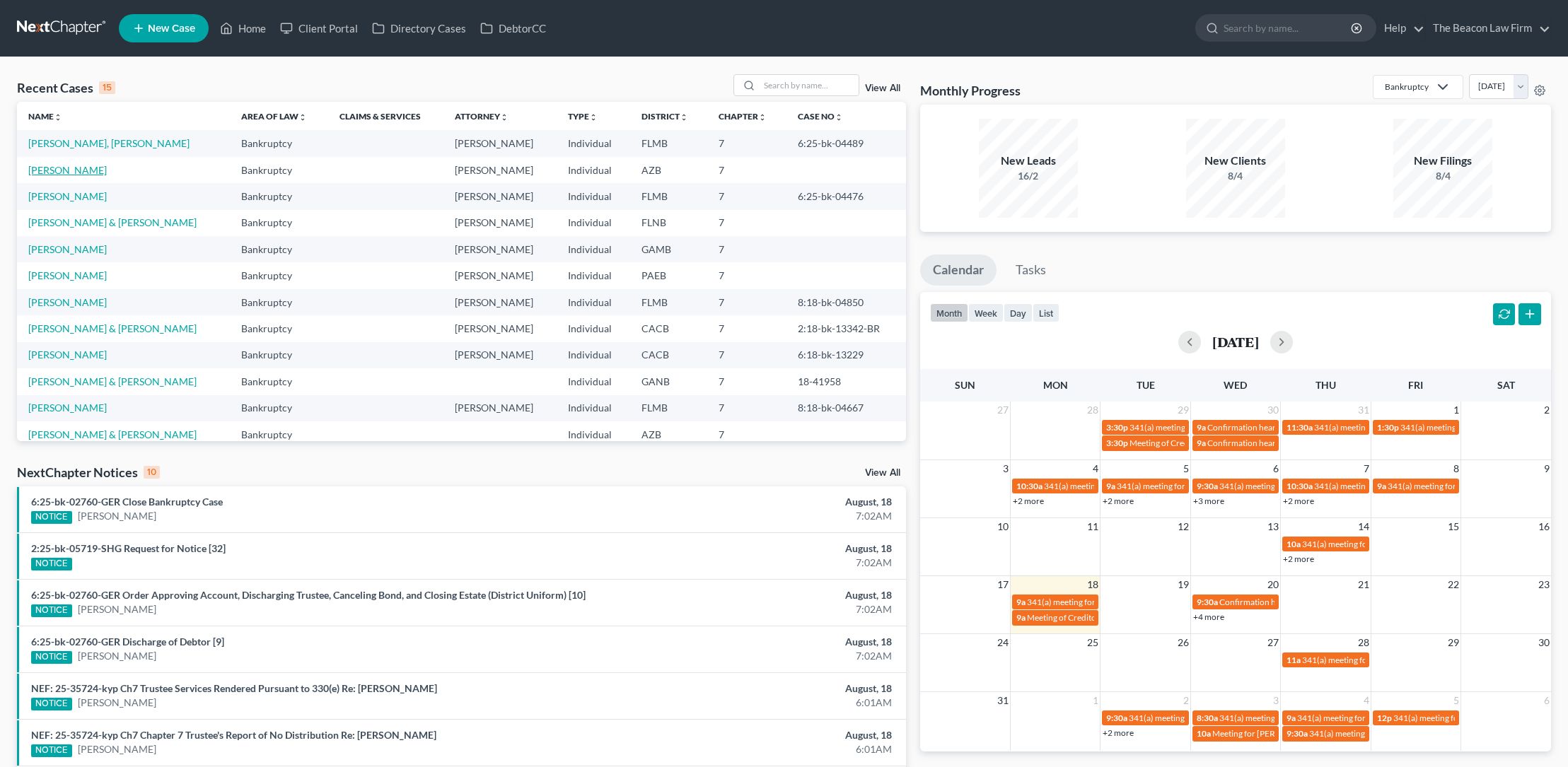
click at [92, 169] on link "[PERSON_NAME]" at bounding box center [68, 170] width 79 height 12
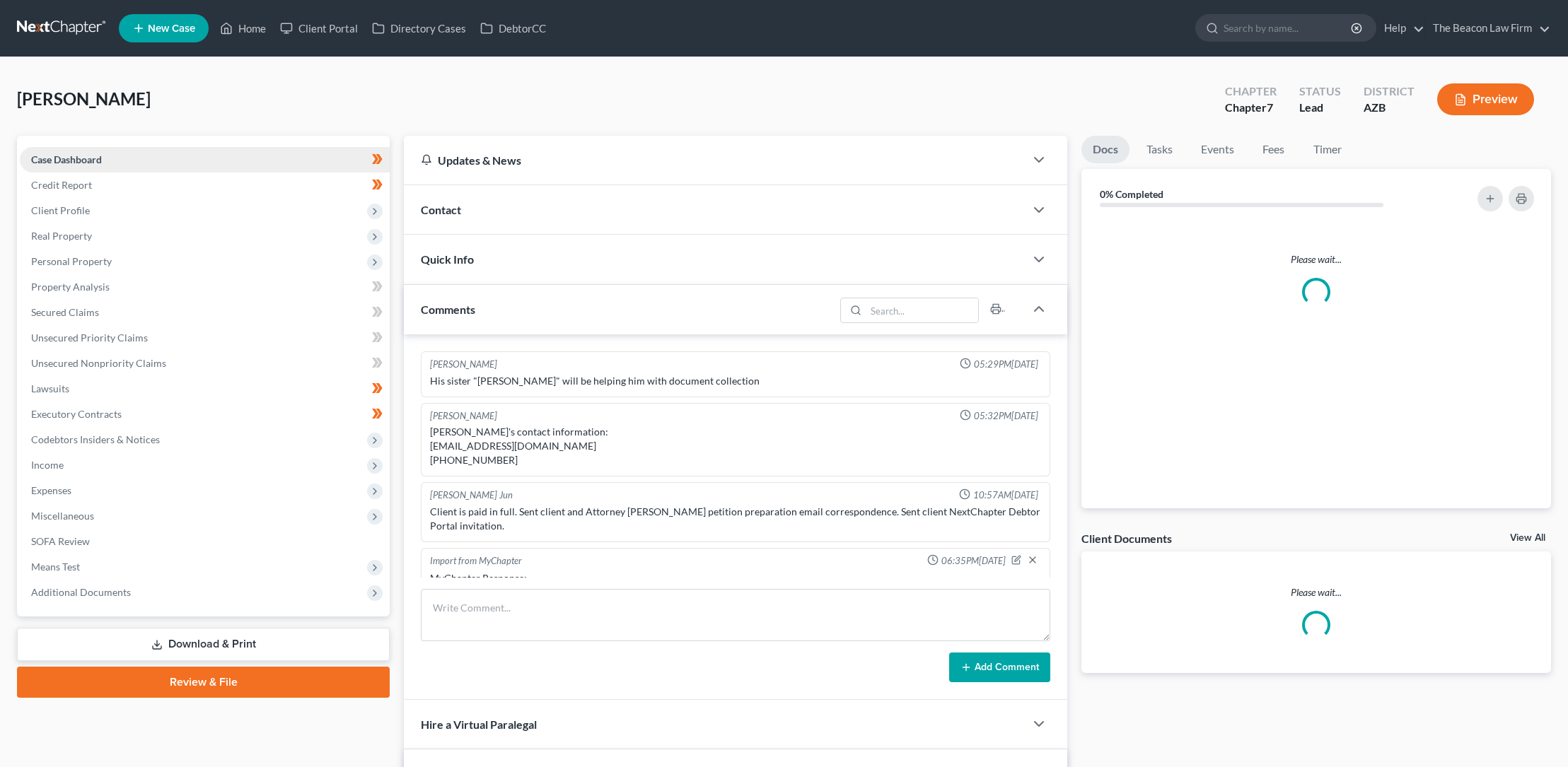
scroll to position [499, 0]
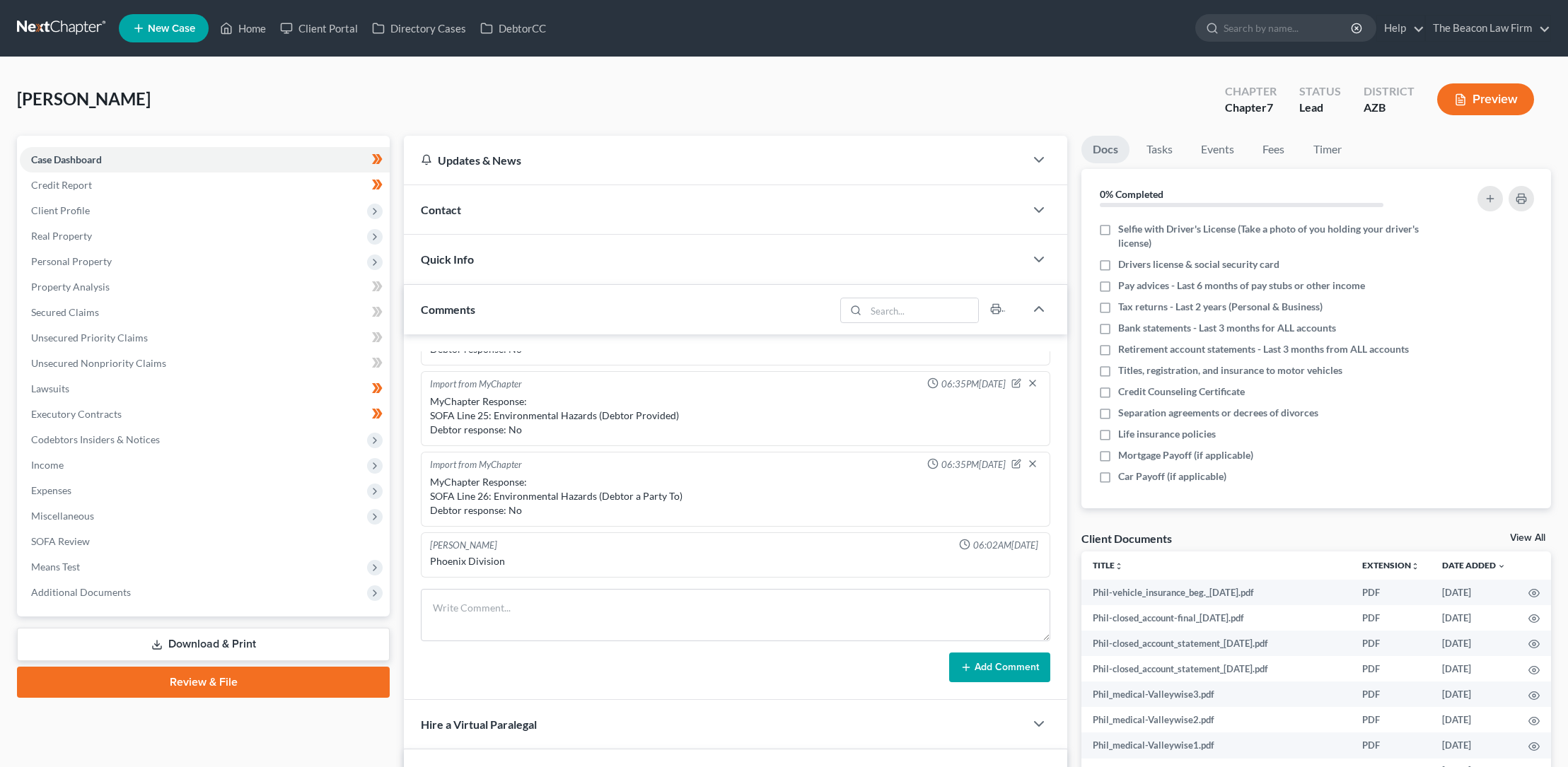
click at [215, 679] on link "Review & File" at bounding box center [203, 682] width 373 height 32
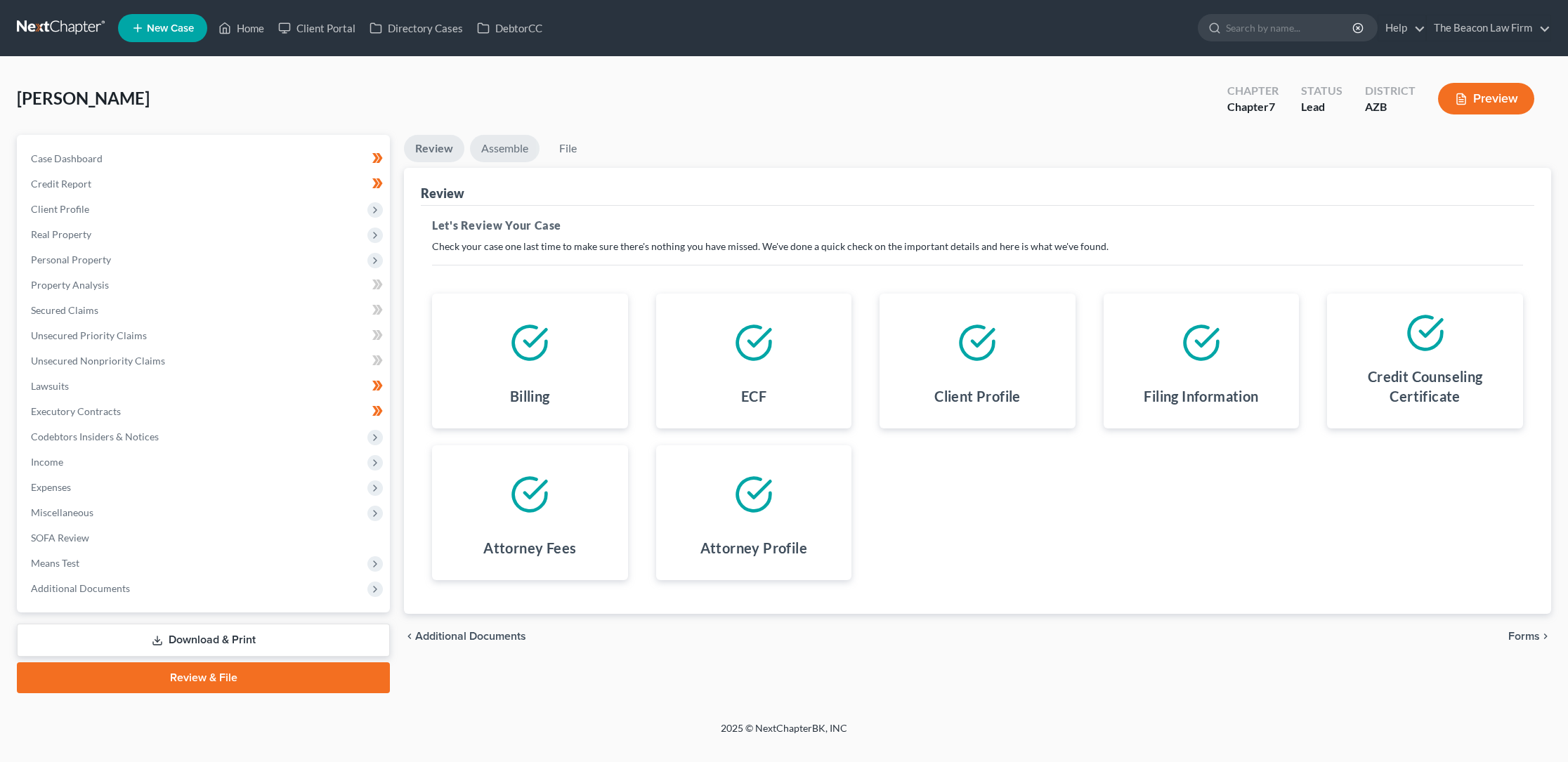
click at [505, 141] on link "Assemble" at bounding box center [504, 149] width 69 height 27
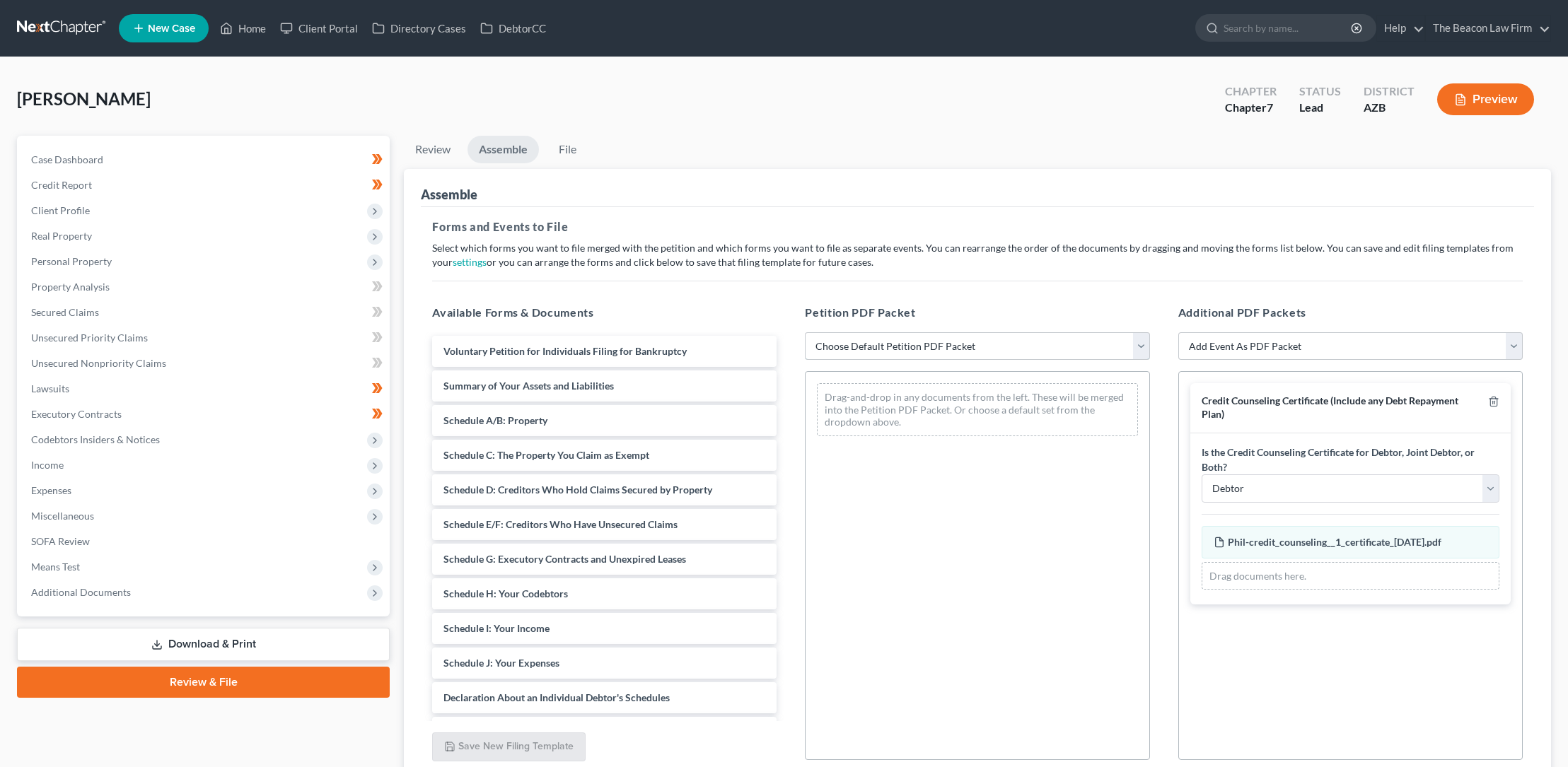
click at [843, 338] on select "Choose Default Petition PDF Packet Complete Bankruptcy Petition (all forms and …" at bounding box center [977, 347] width 345 height 29
select select "0"
click at [805, 333] on select "Choose Default Petition PDF Packet Complete Bankruptcy Petition (all forms and …" at bounding box center [977, 347] width 345 height 29
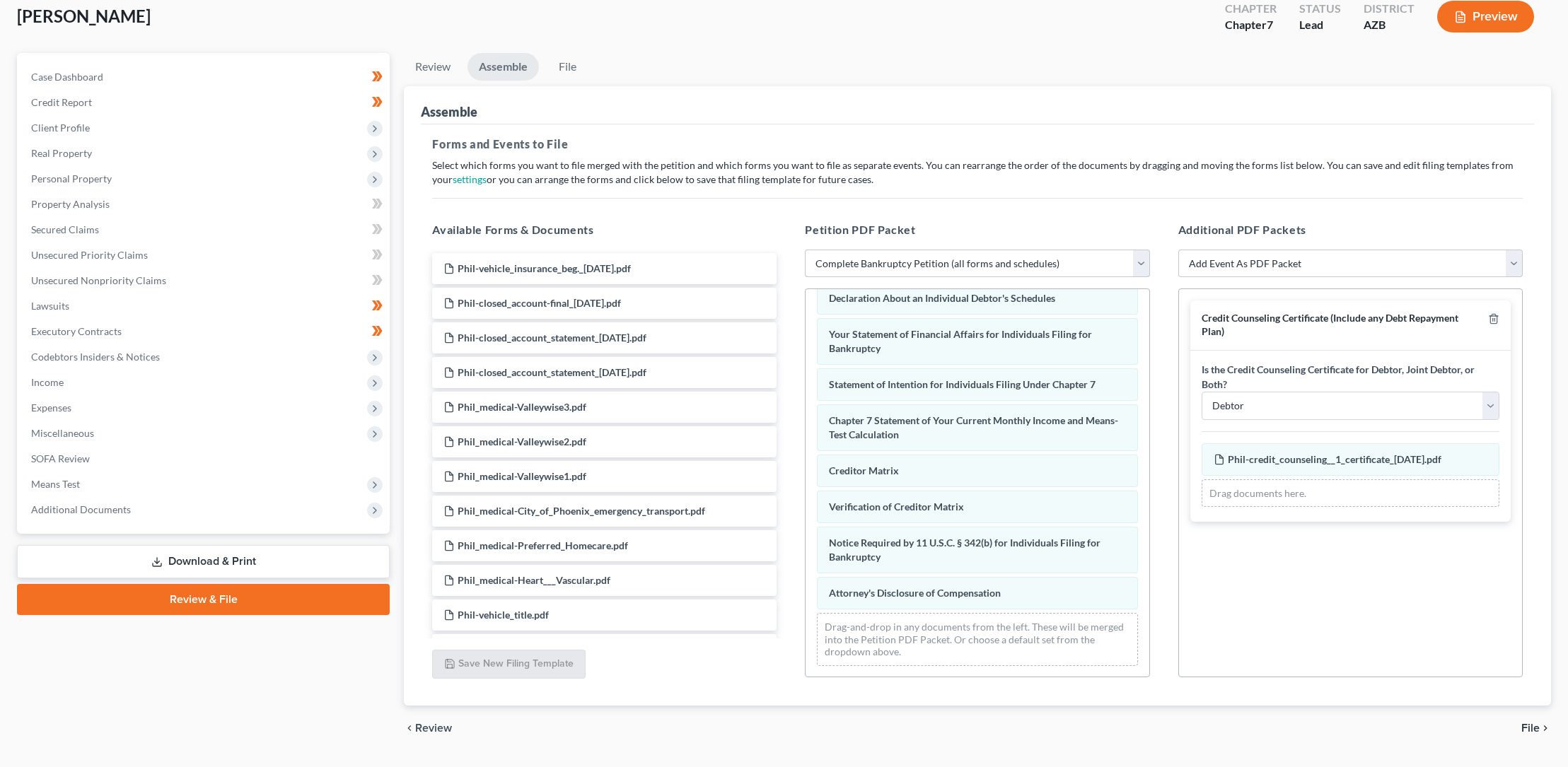
scroll to position [119, 0]
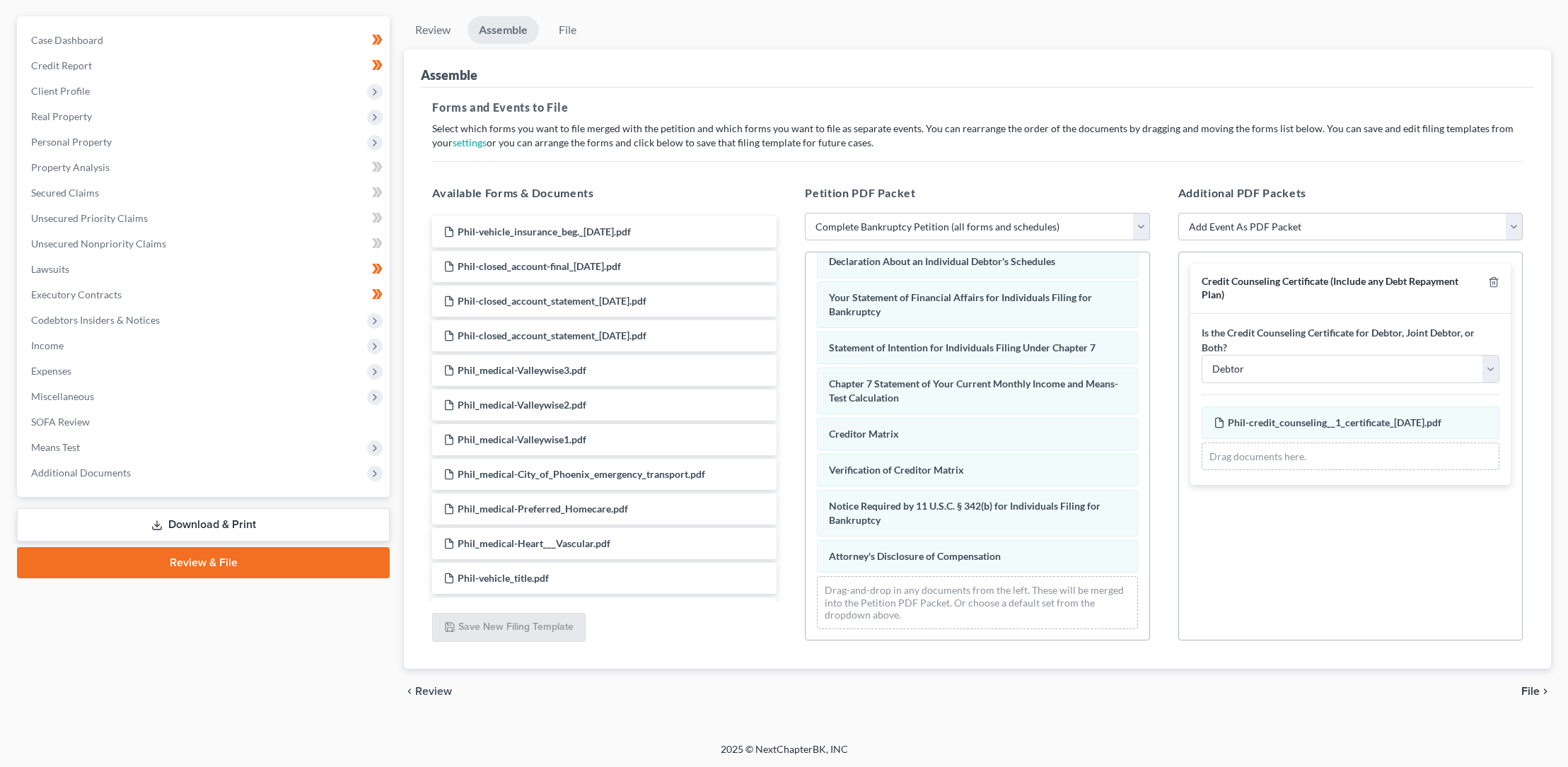
click at [1536, 689] on span "File" at bounding box center [1530, 691] width 19 height 11
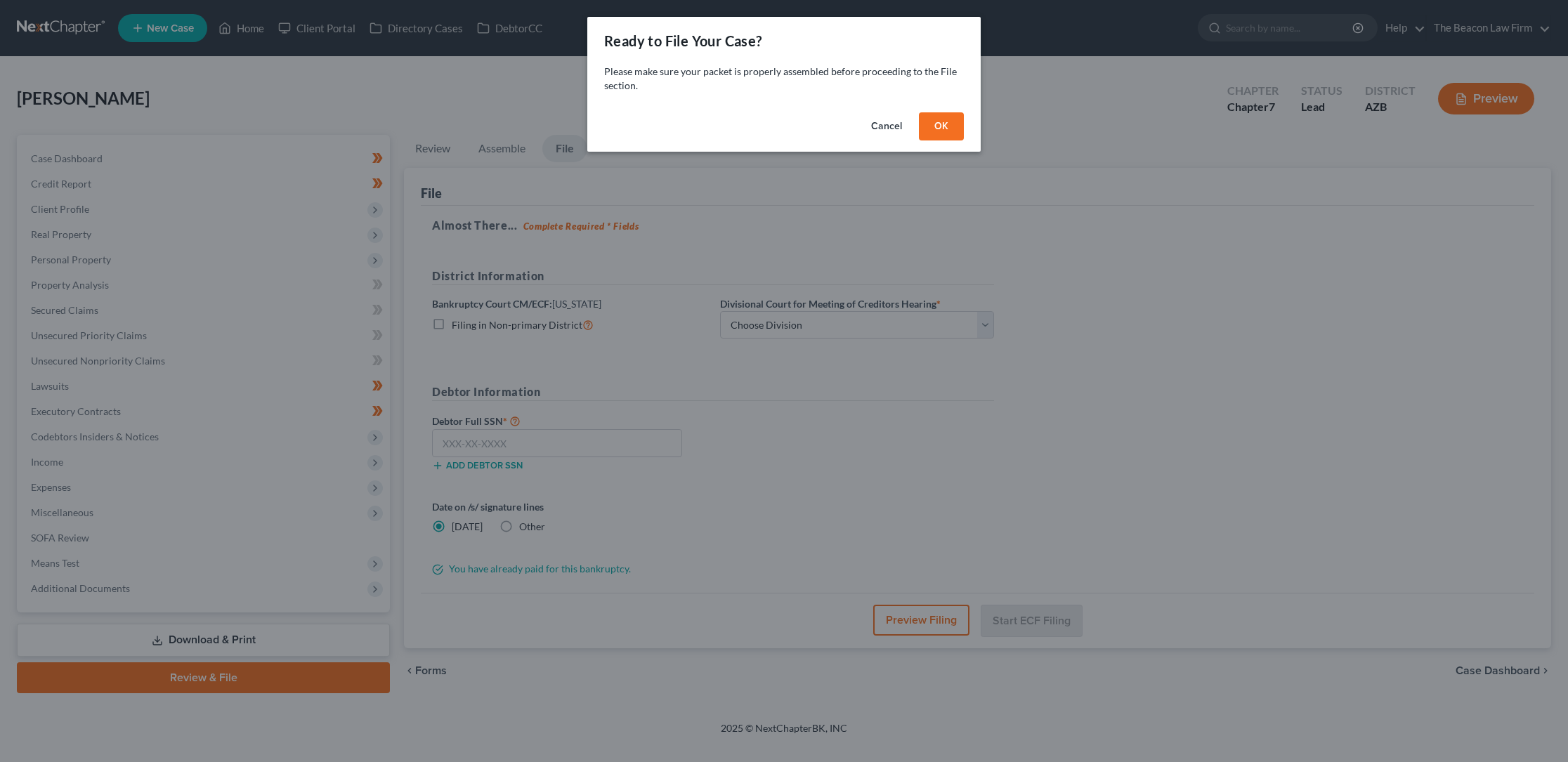
click at [939, 120] on button "OK" at bounding box center [941, 126] width 45 height 28
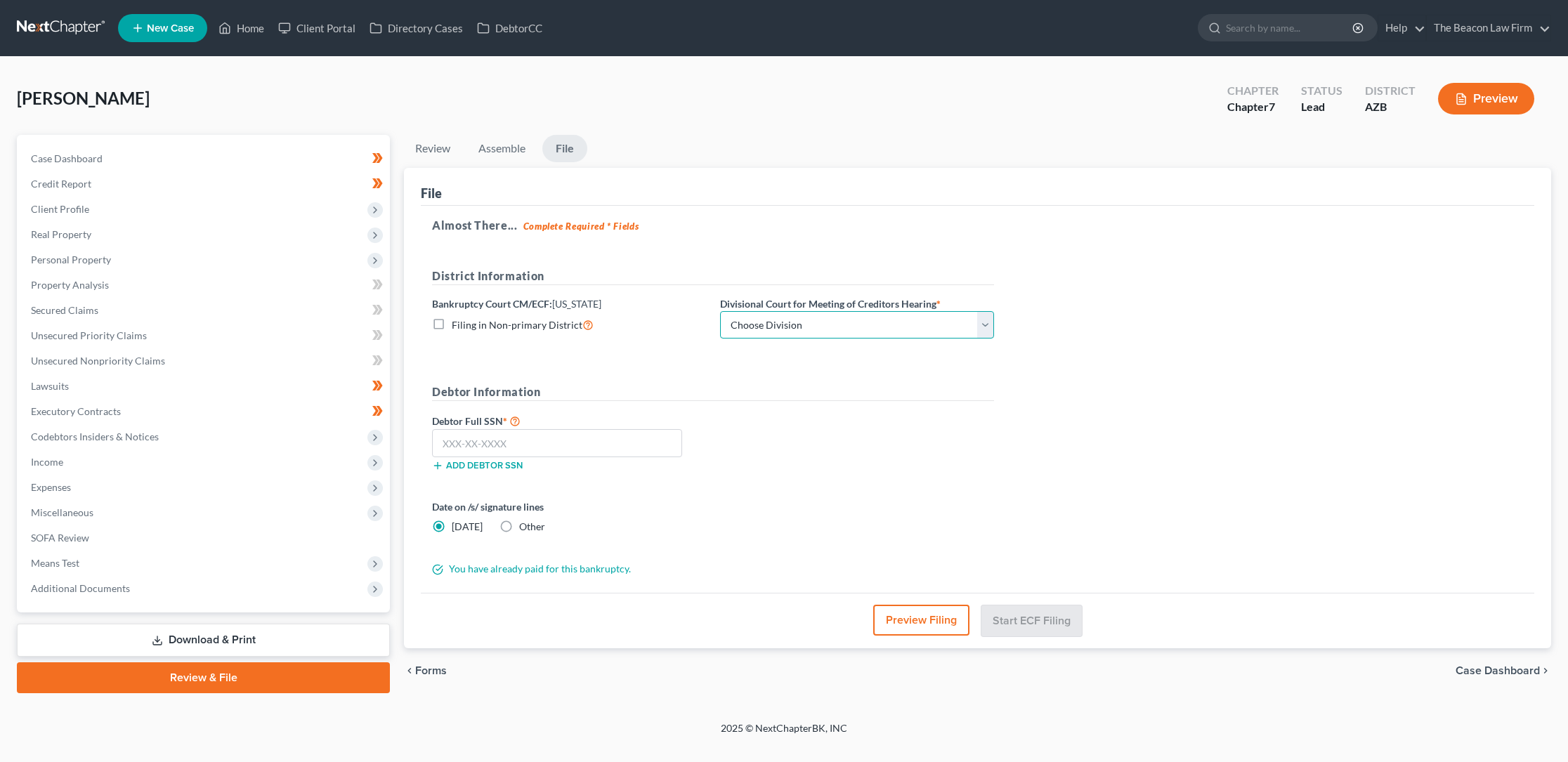
click at [842, 321] on select "Choose Division Phoenix [GEOGRAPHIC_DATA] [PERSON_NAME]" at bounding box center [856, 325] width 274 height 28
select select "0"
click at [719, 311] on select "Choose Division Phoenix [GEOGRAPHIC_DATA] [PERSON_NAME]" at bounding box center [856, 325] width 274 height 28
click at [447, 442] on input "text" at bounding box center [557, 443] width 250 height 28
type input "527-53-5239"
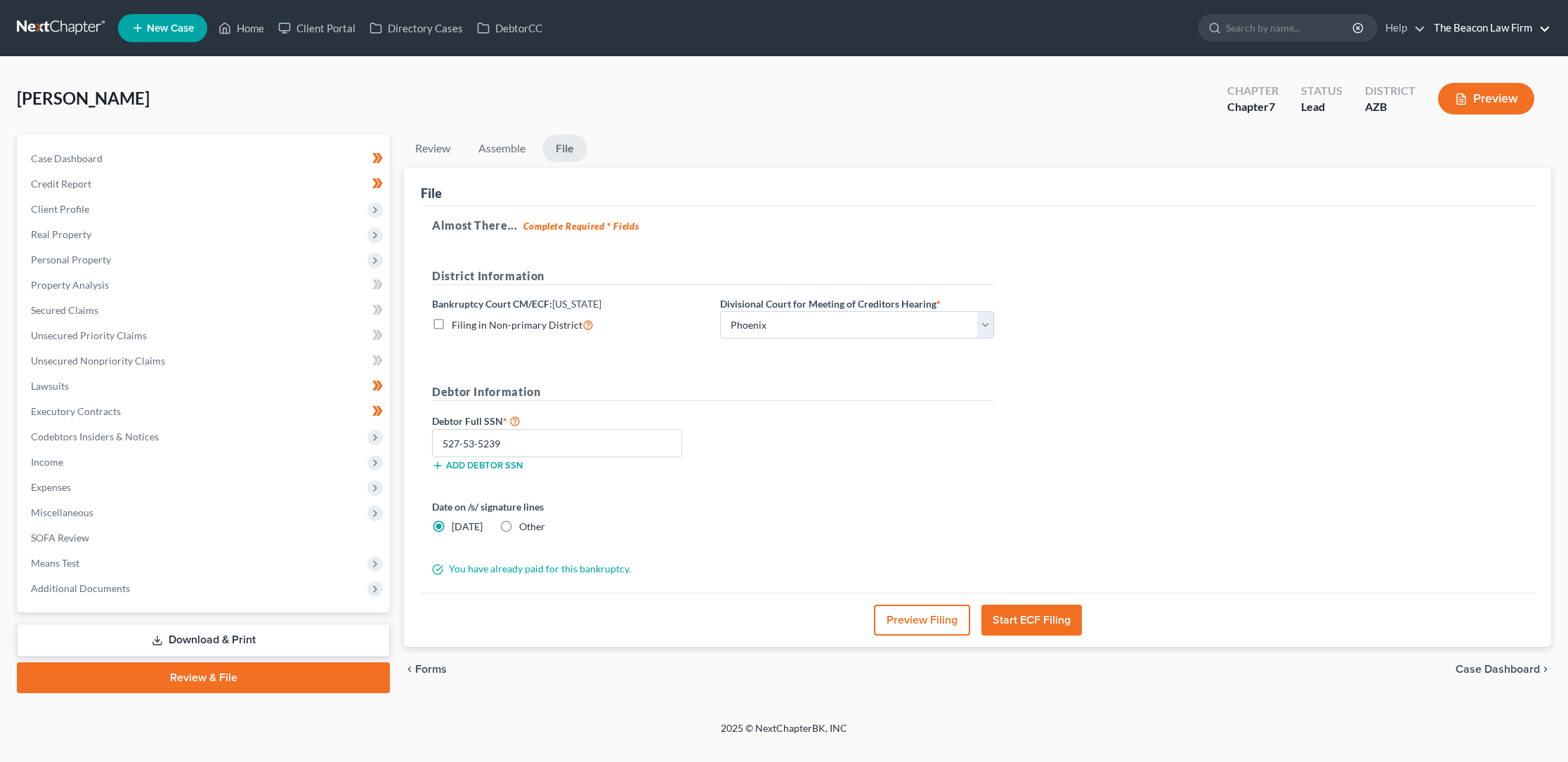
click at [1505, 27] on link "The Beacon Law Firm" at bounding box center [1488, 28] width 123 height 25
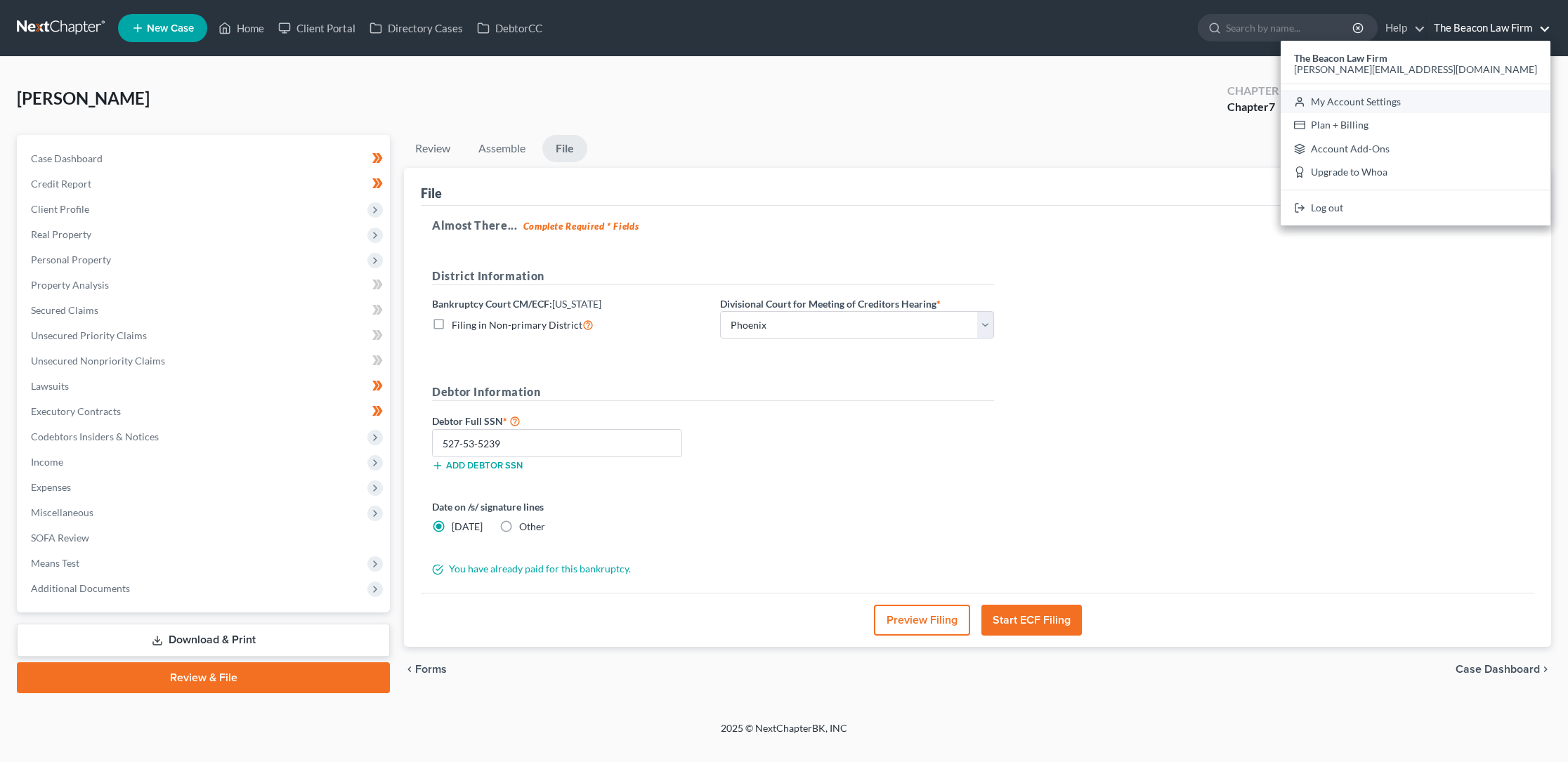
click at [1488, 101] on link "My Account Settings" at bounding box center [1416, 102] width 270 height 23
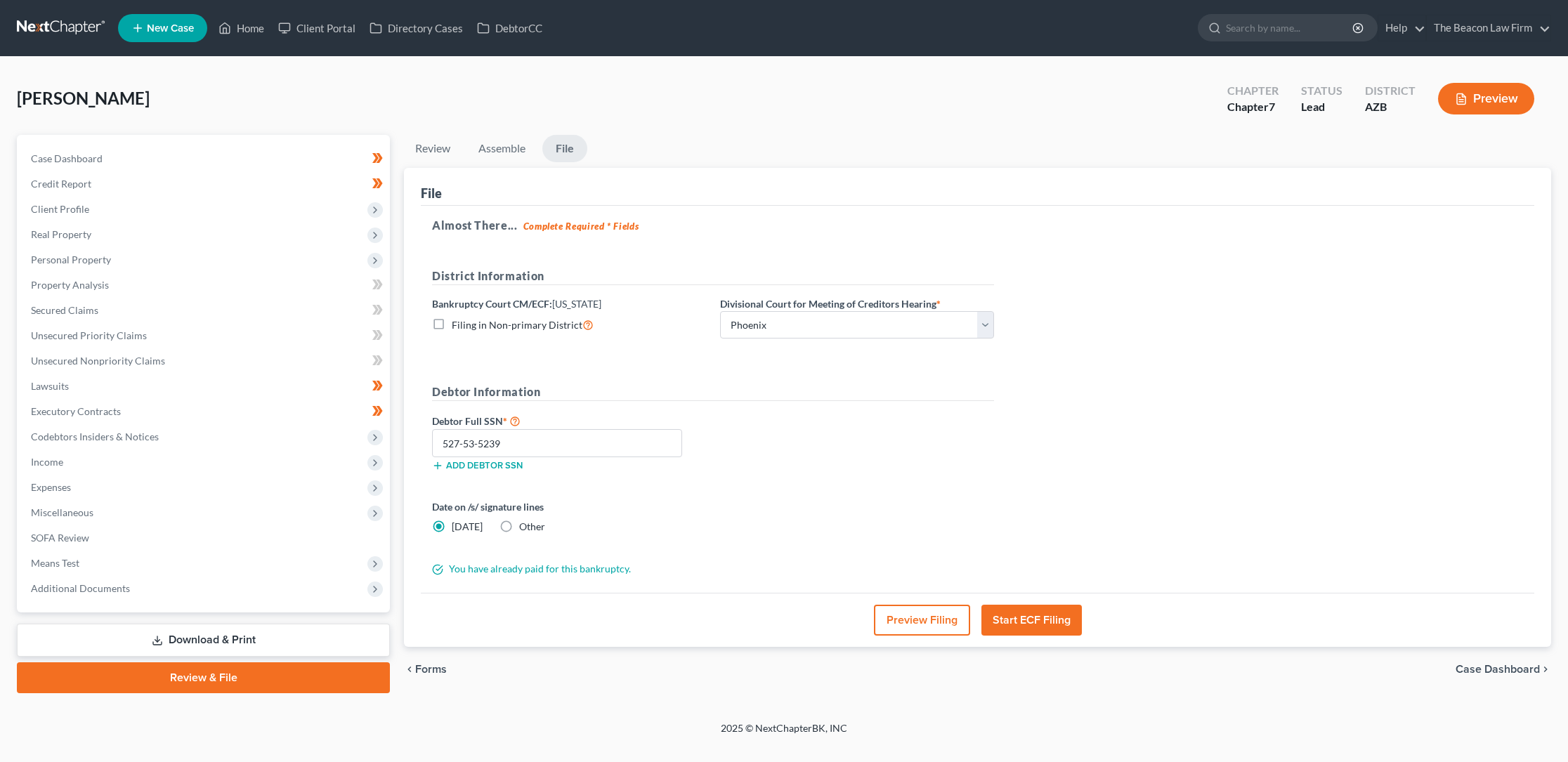
select select "24"
select select "9"
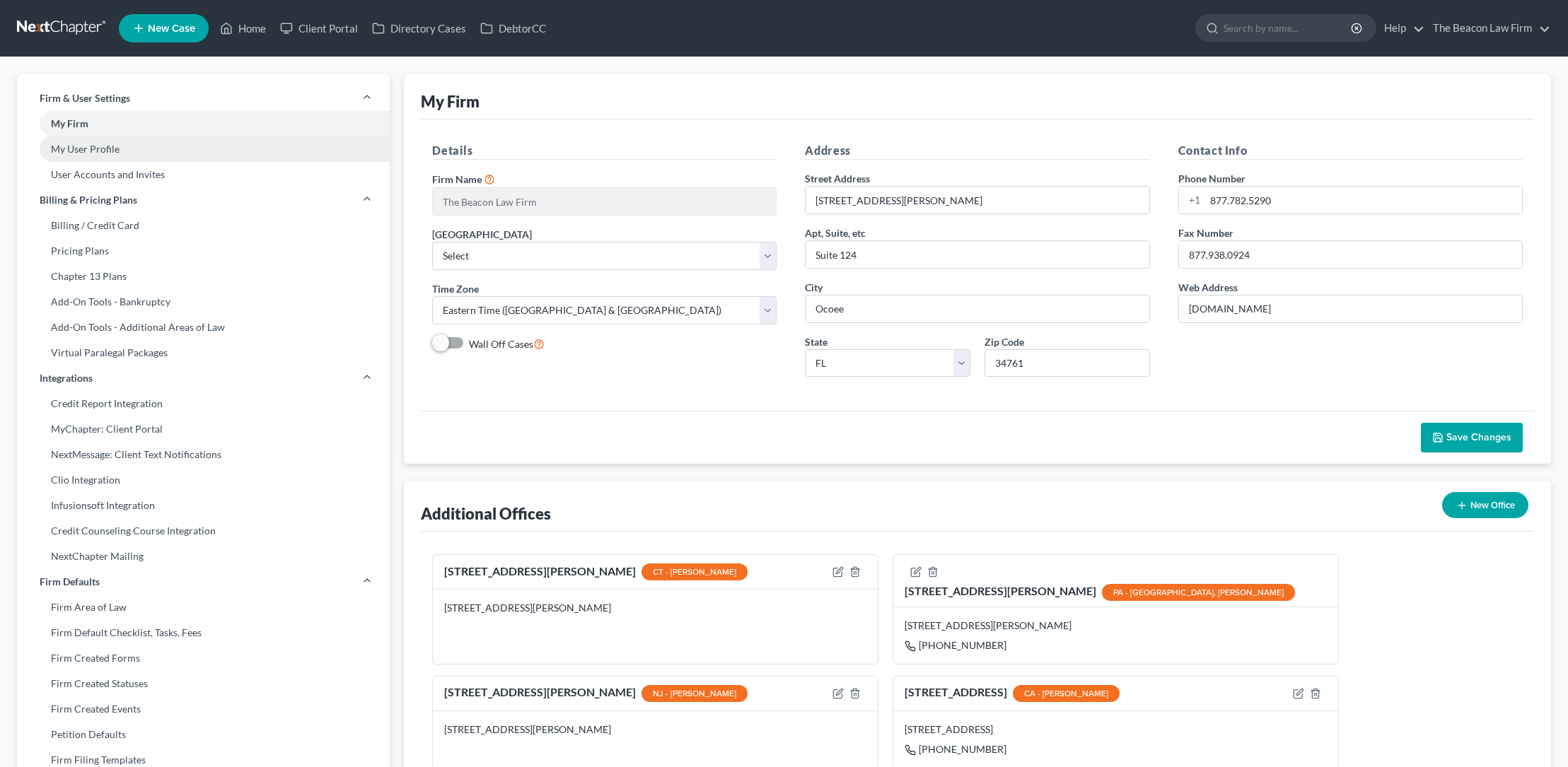
click at [85, 145] on link "My User Profile" at bounding box center [203, 150] width 373 height 26
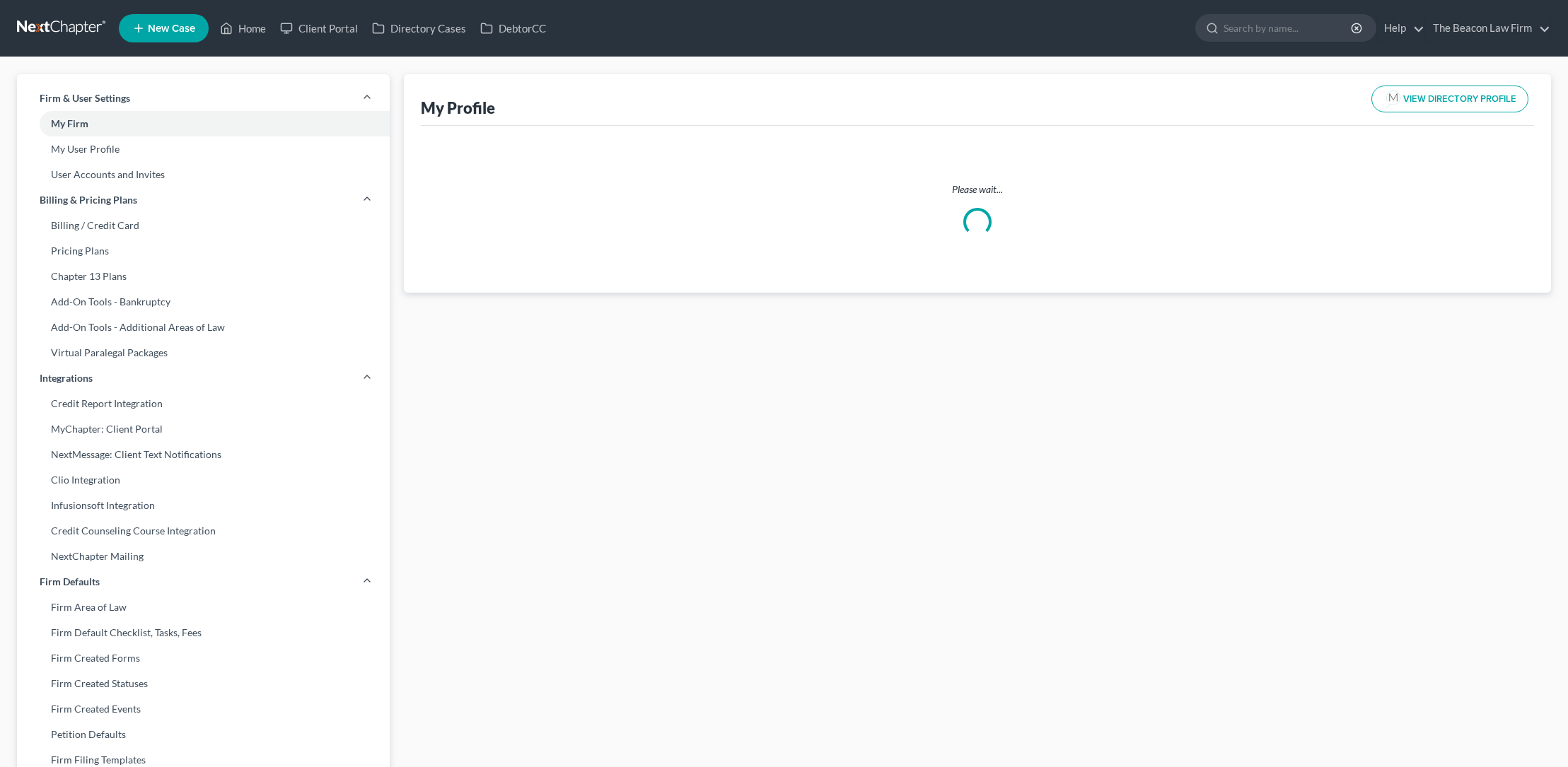
select select "3"
select select "4"
select select "attorney"
select select "1"
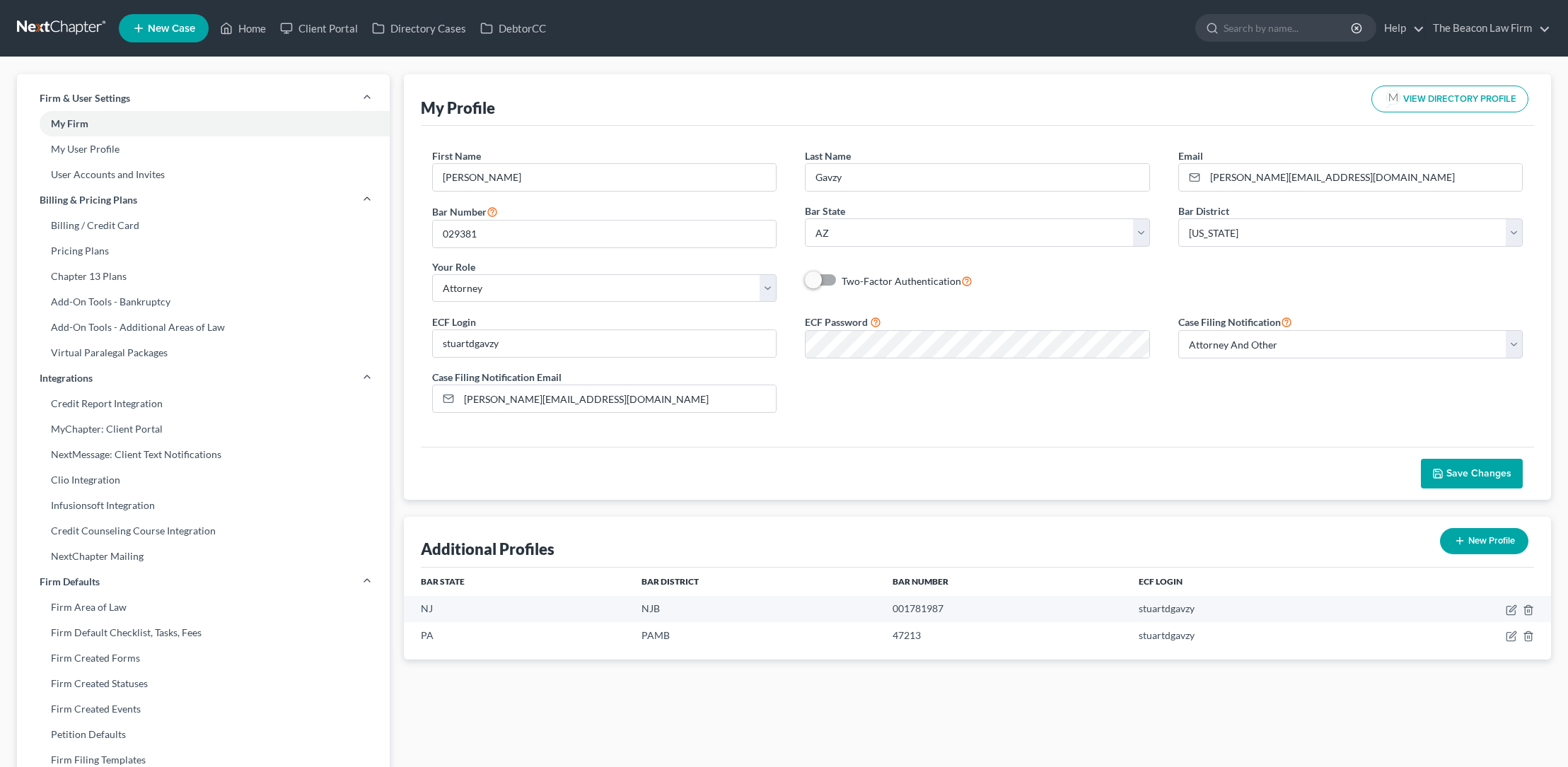
click at [1456, 472] on span "Save Changes" at bounding box center [1478, 474] width 65 height 12
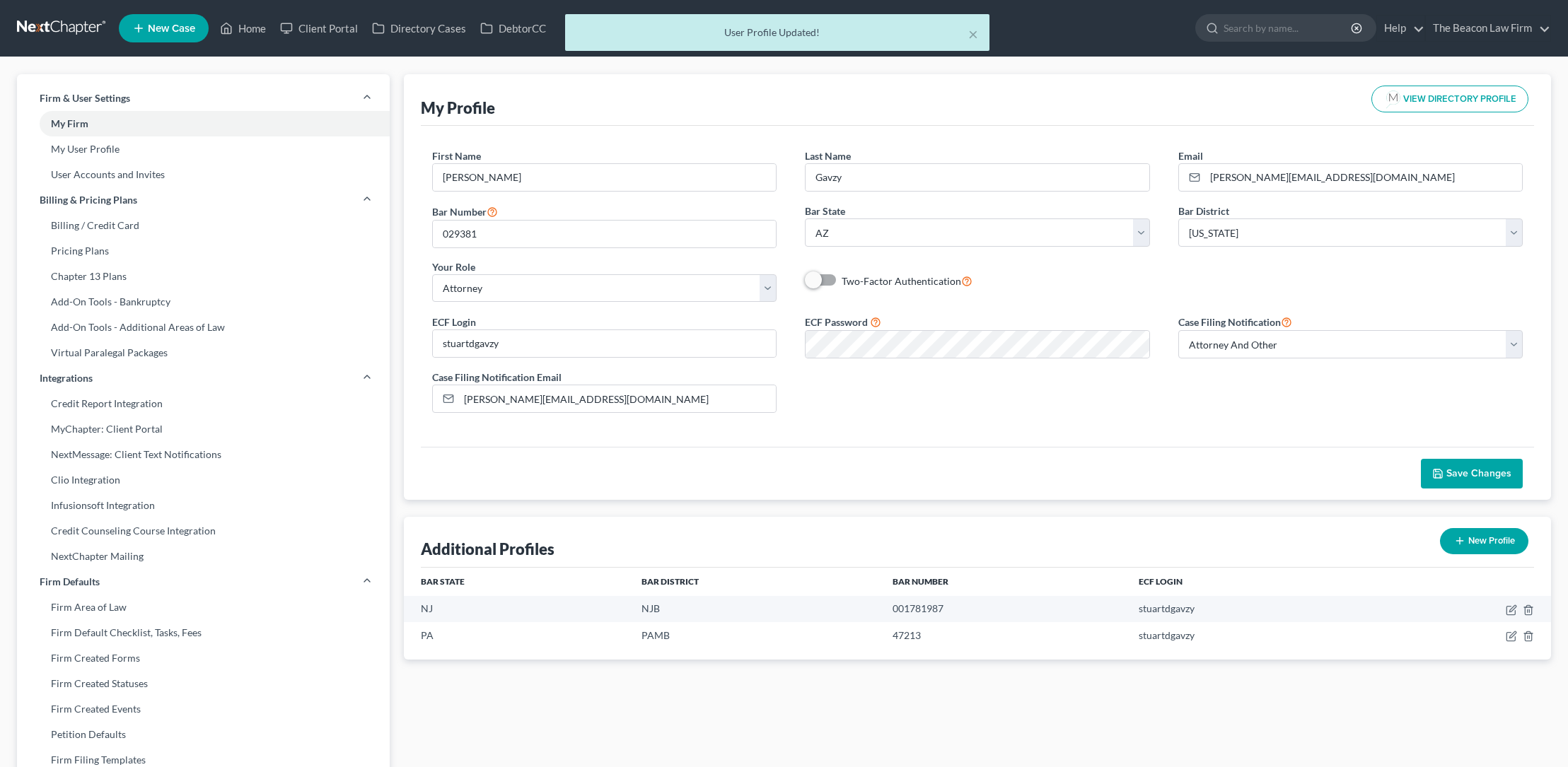
click at [249, 29] on div "× User Profile Updated!" at bounding box center [777, 35] width 1568 height 44
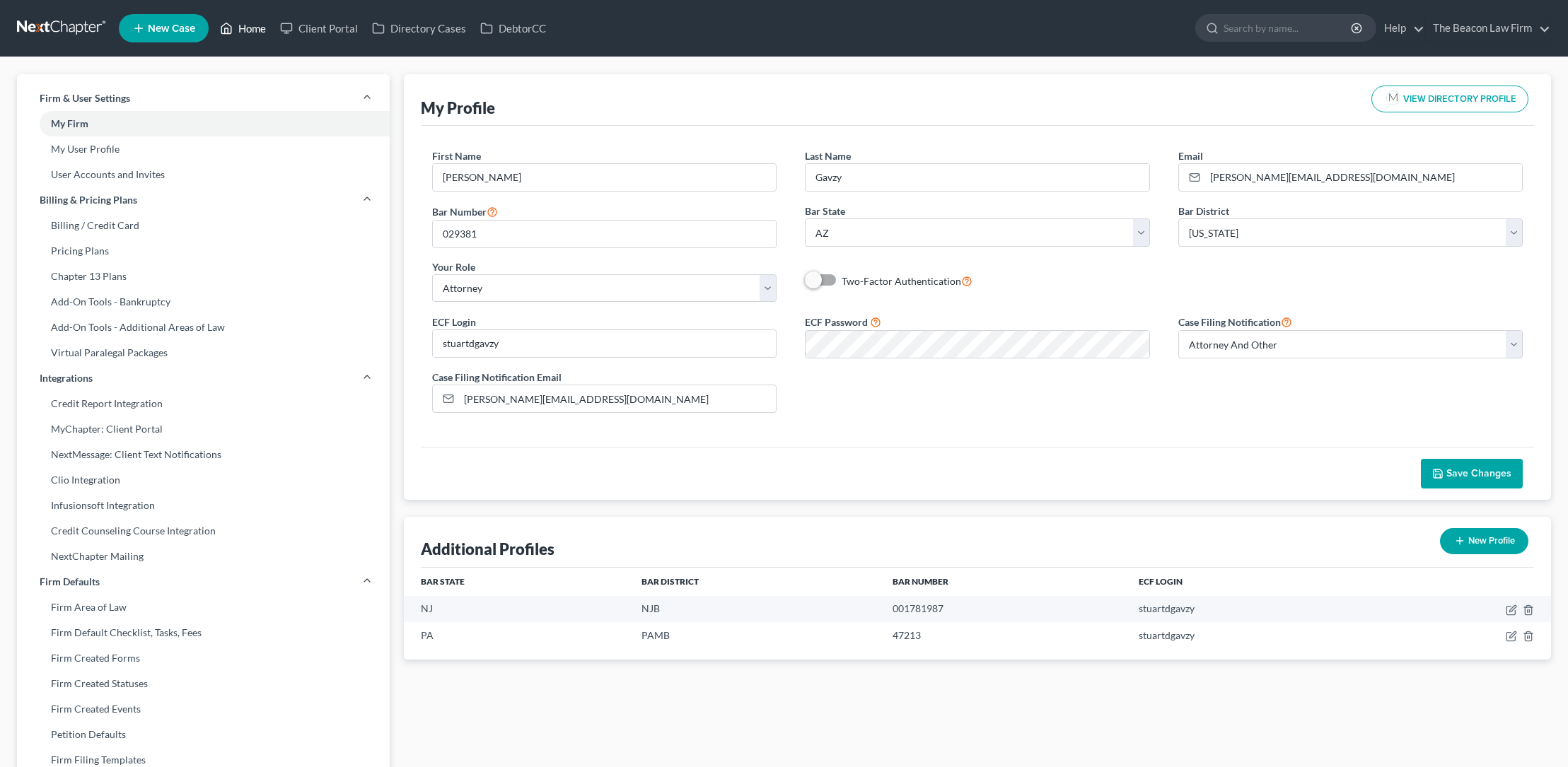
click at [253, 32] on link "Home" at bounding box center [242, 29] width 60 height 26
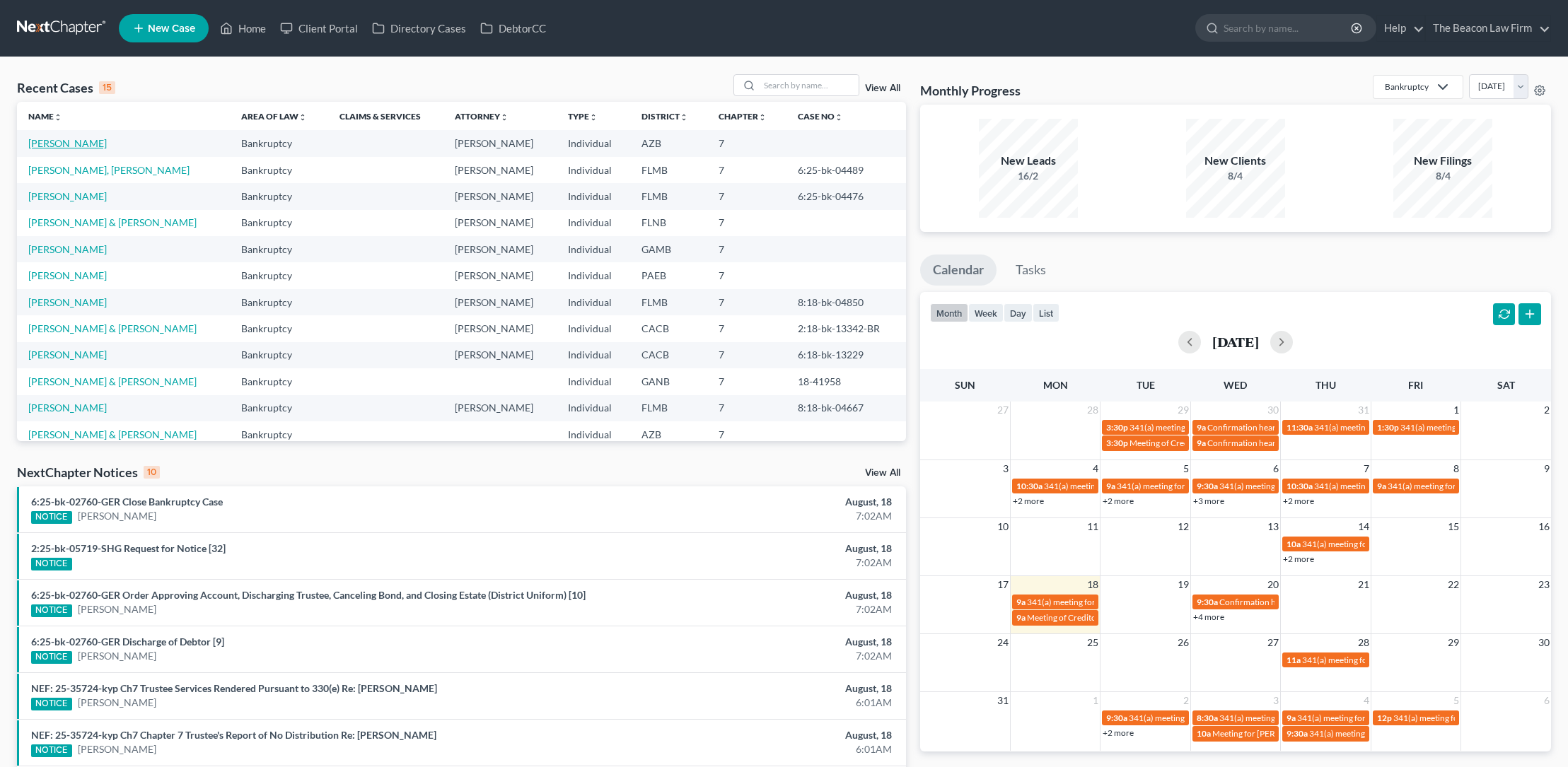
click at [90, 139] on link "[PERSON_NAME]" at bounding box center [68, 143] width 79 height 12
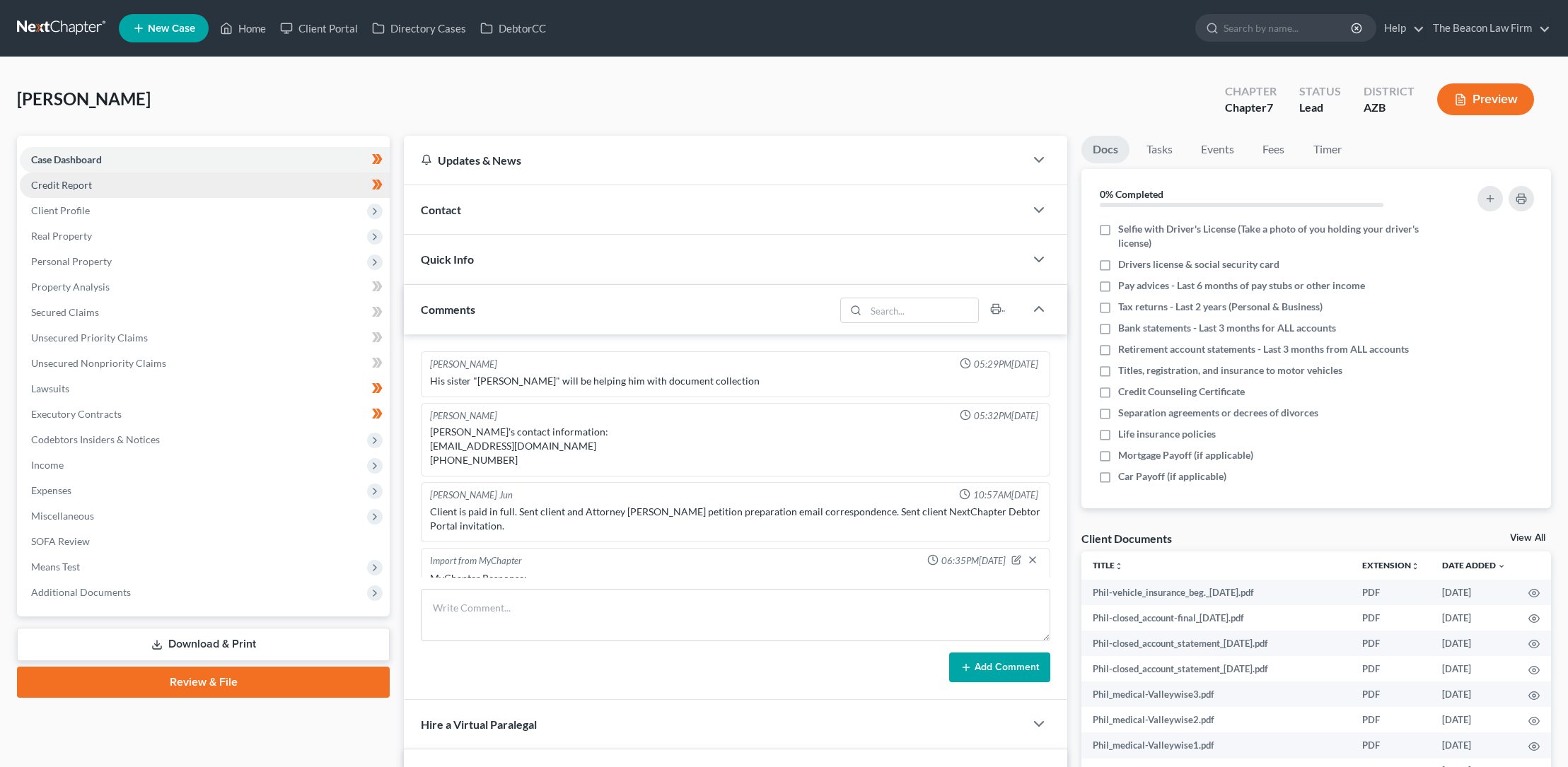
scroll to position [499, 0]
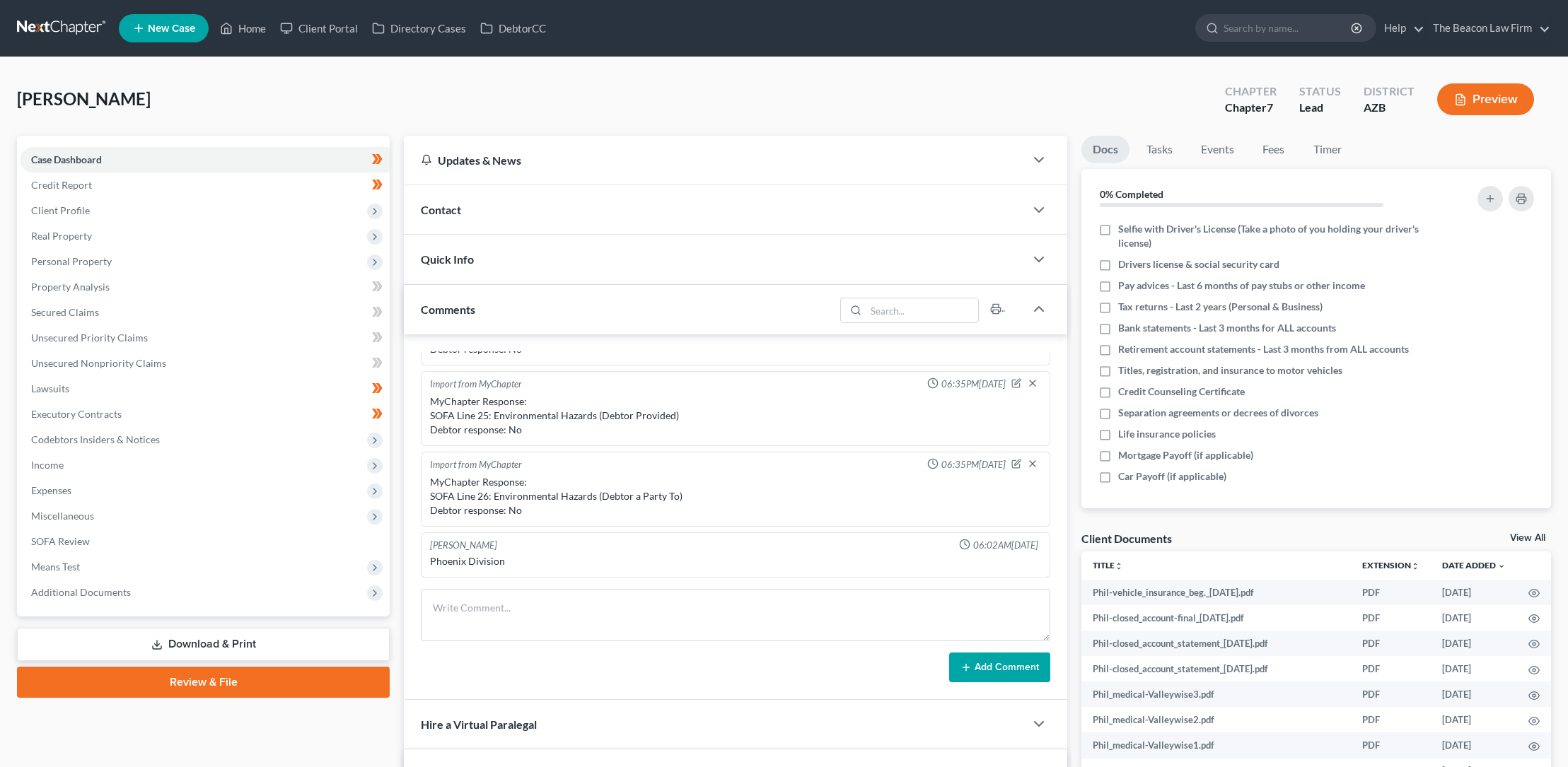
click at [205, 681] on link "Review & File" at bounding box center [203, 682] width 373 height 32
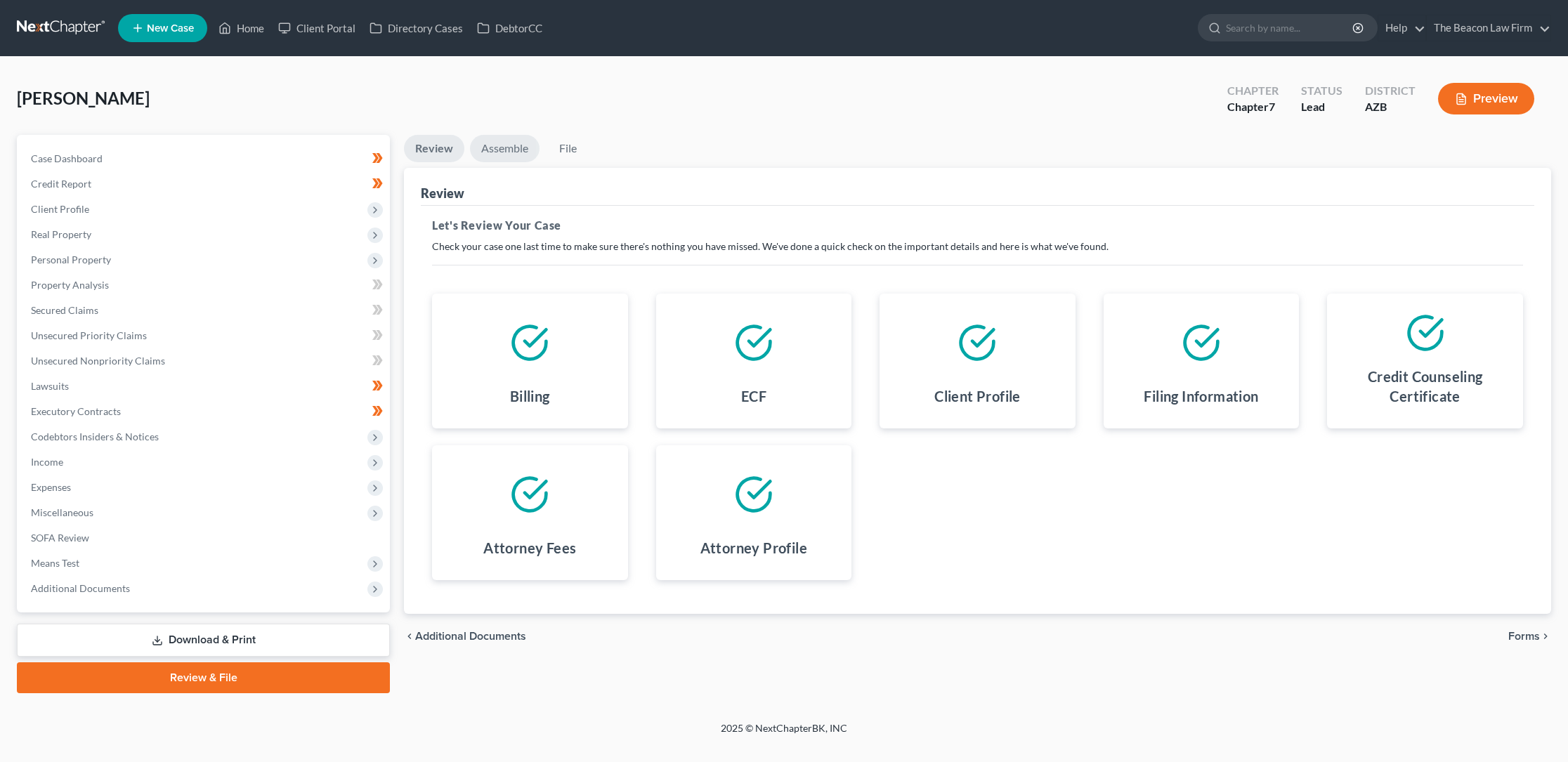
click at [514, 147] on link "Assemble" at bounding box center [504, 149] width 69 height 27
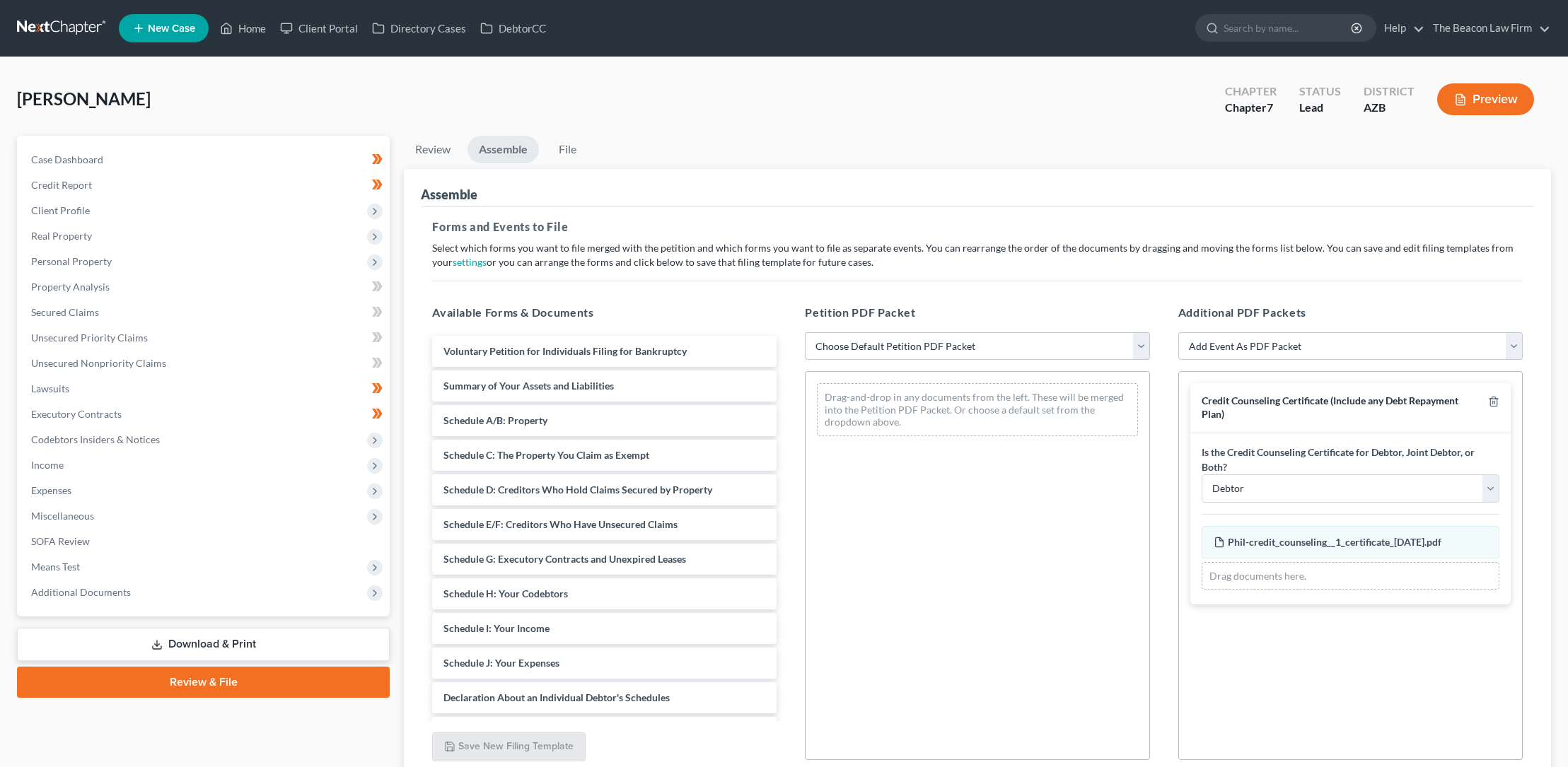
click at [856, 343] on select "Choose Default Petition PDF Packet Complete Bankruptcy Petition (all forms and …" at bounding box center [977, 347] width 345 height 29
select select "0"
click at [805, 333] on select "Choose Default Petition PDF Packet Complete Bankruptcy Petition (all forms and …" at bounding box center [977, 347] width 345 height 29
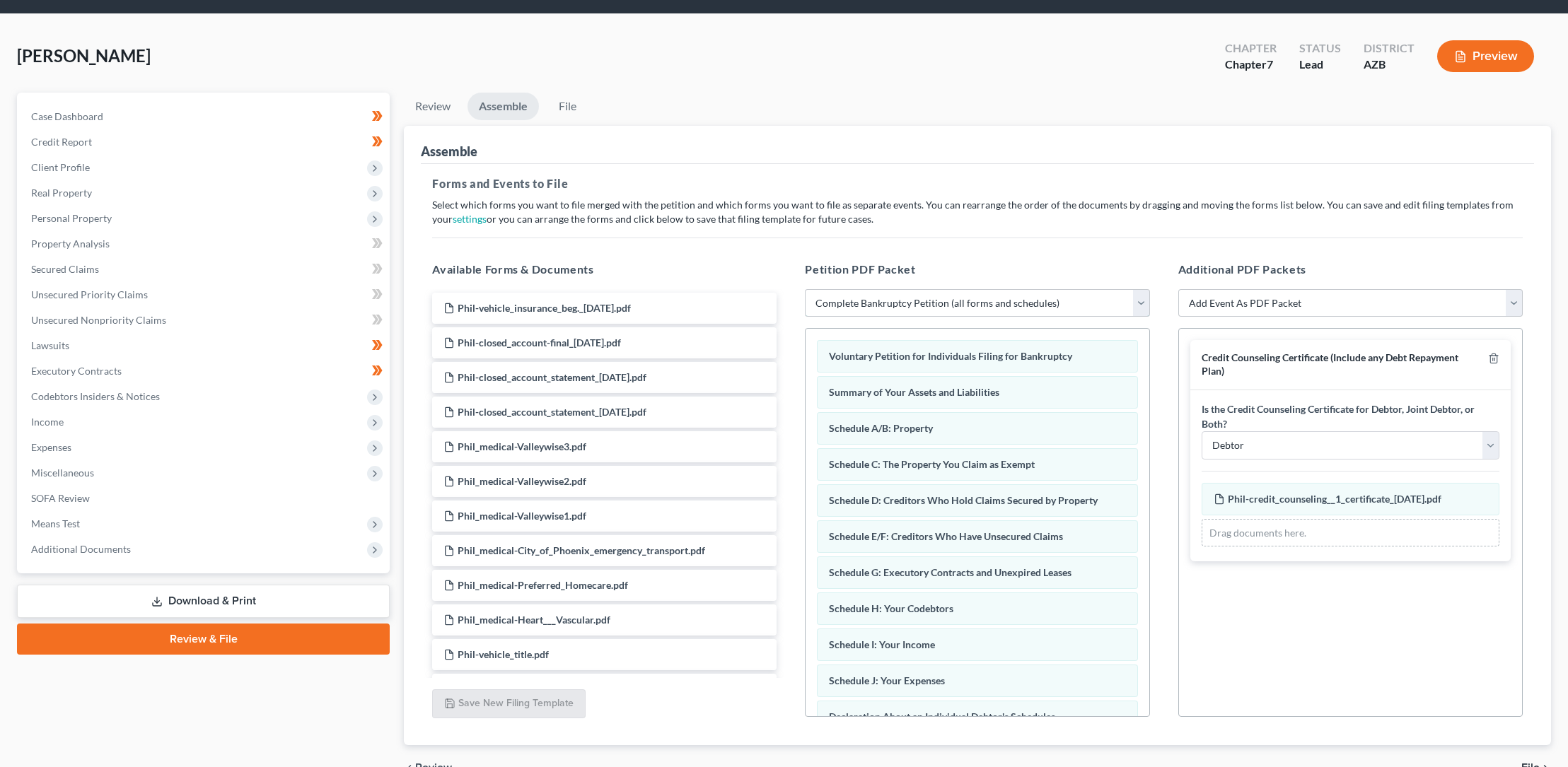
scroll to position [119, 0]
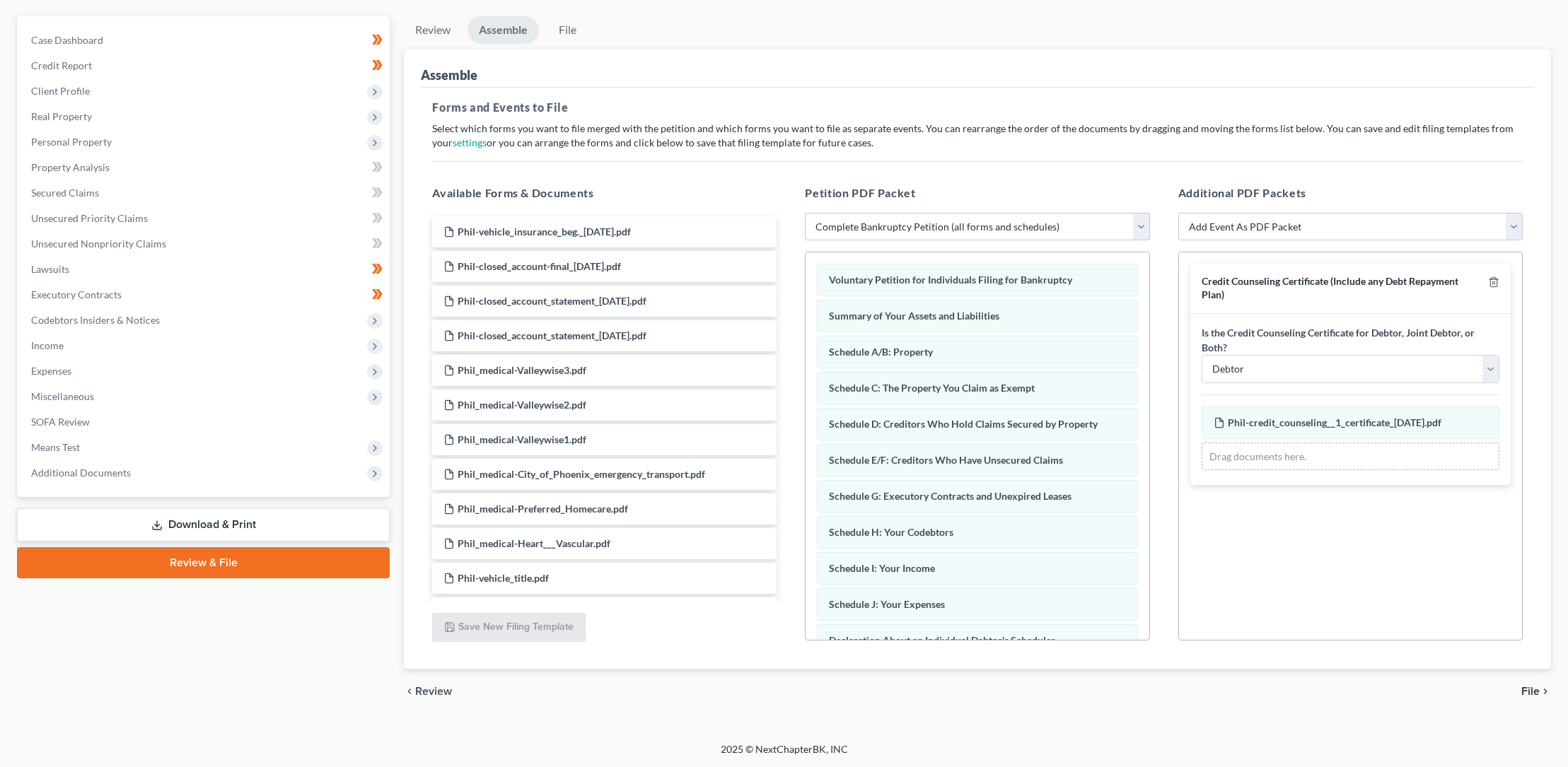
click at [1534, 690] on span "File" at bounding box center [1530, 691] width 19 height 11
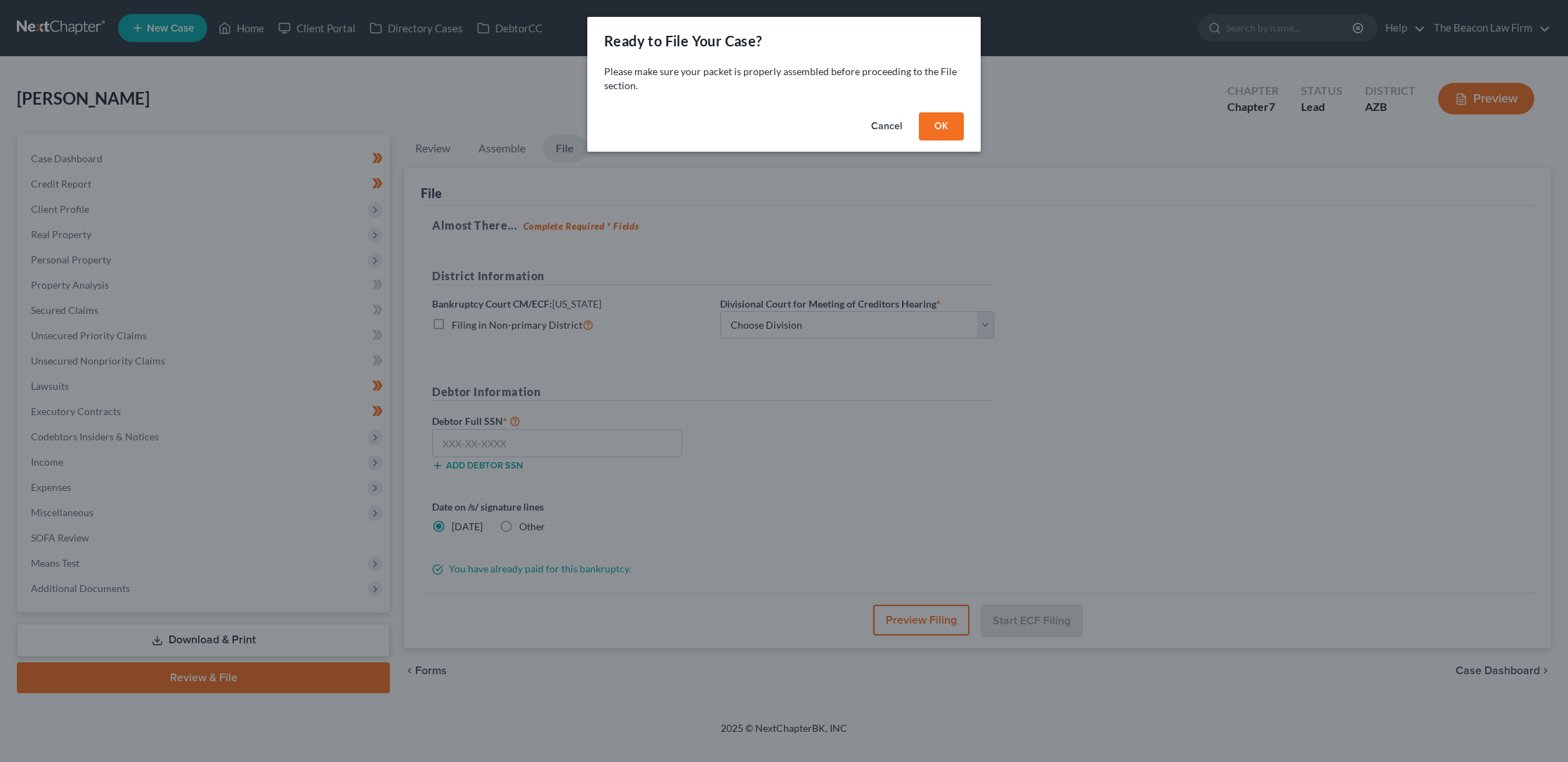
click at [951, 126] on button "OK" at bounding box center [941, 126] width 45 height 28
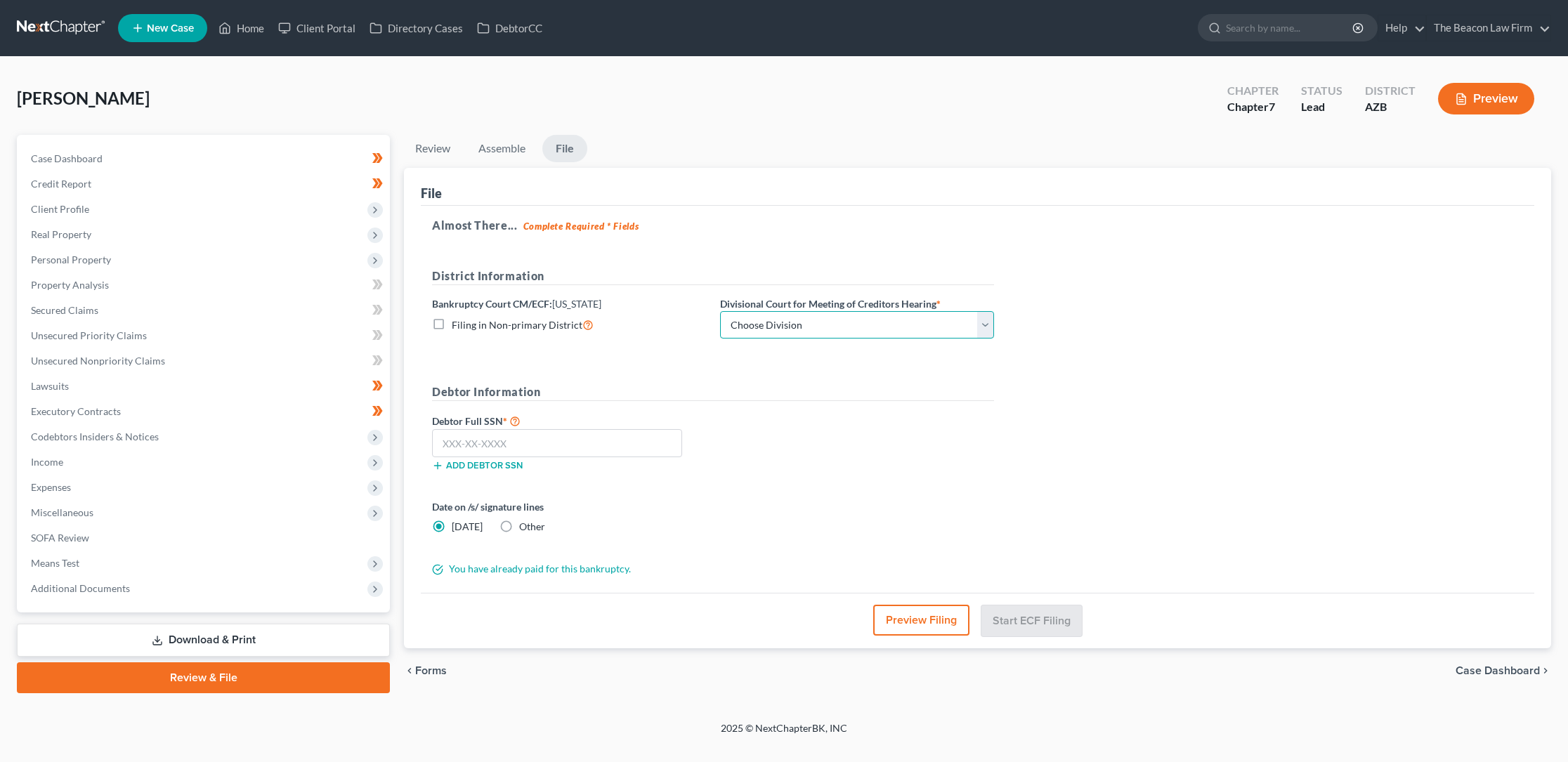
click at [806, 323] on select "Choose Division Phoenix [GEOGRAPHIC_DATA] [PERSON_NAME]" at bounding box center [856, 325] width 274 height 28
select select "0"
click at [719, 311] on select "Choose Division Phoenix [GEOGRAPHIC_DATA] [PERSON_NAME]" at bounding box center [856, 325] width 274 height 28
click at [456, 435] on input "text" at bounding box center [557, 443] width 250 height 28
type input "527-53-5239"
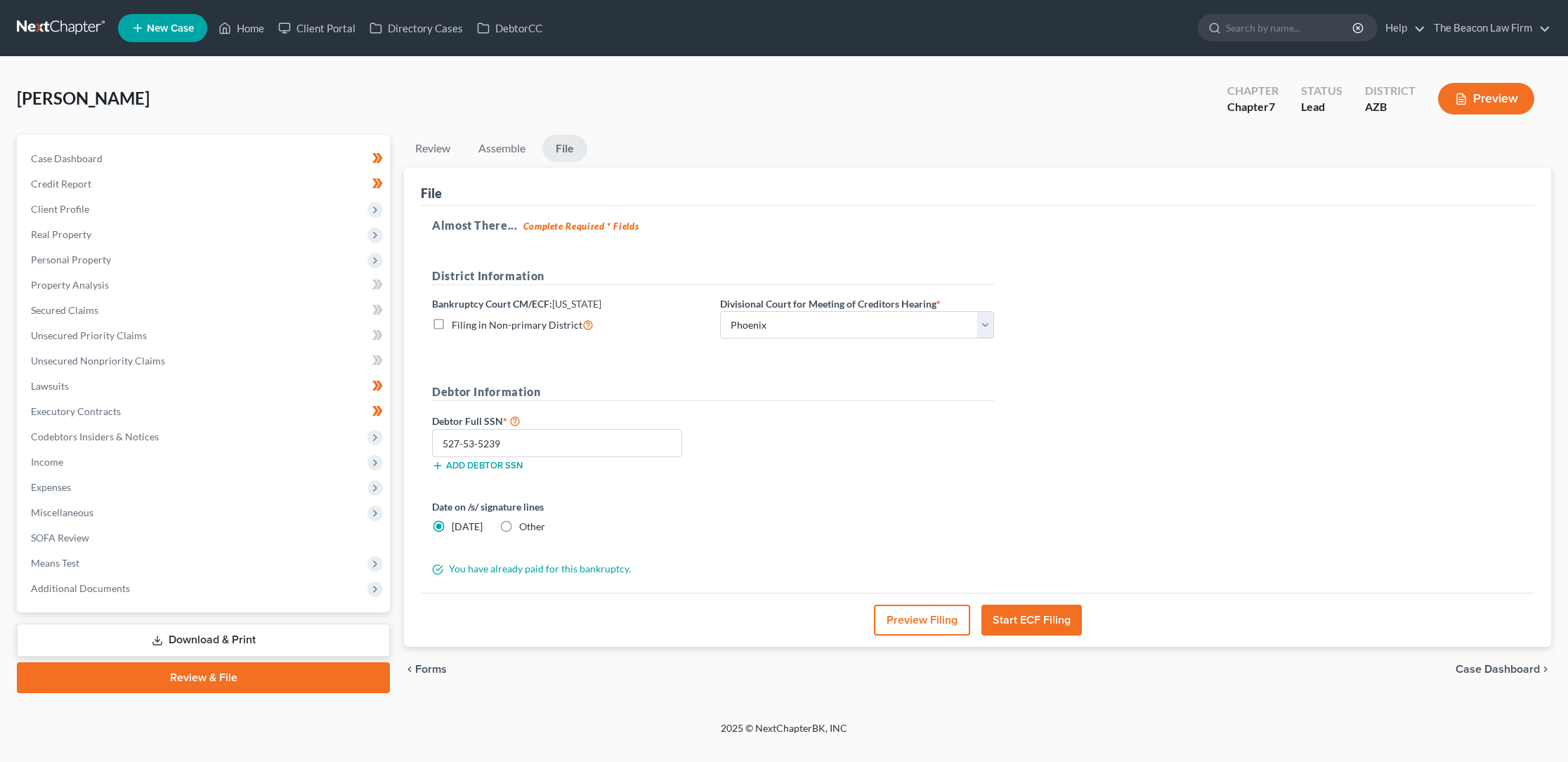
click at [1027, 615] on button "Start ECF Filing" at bounding box center [1031, 621] width 101 height 31
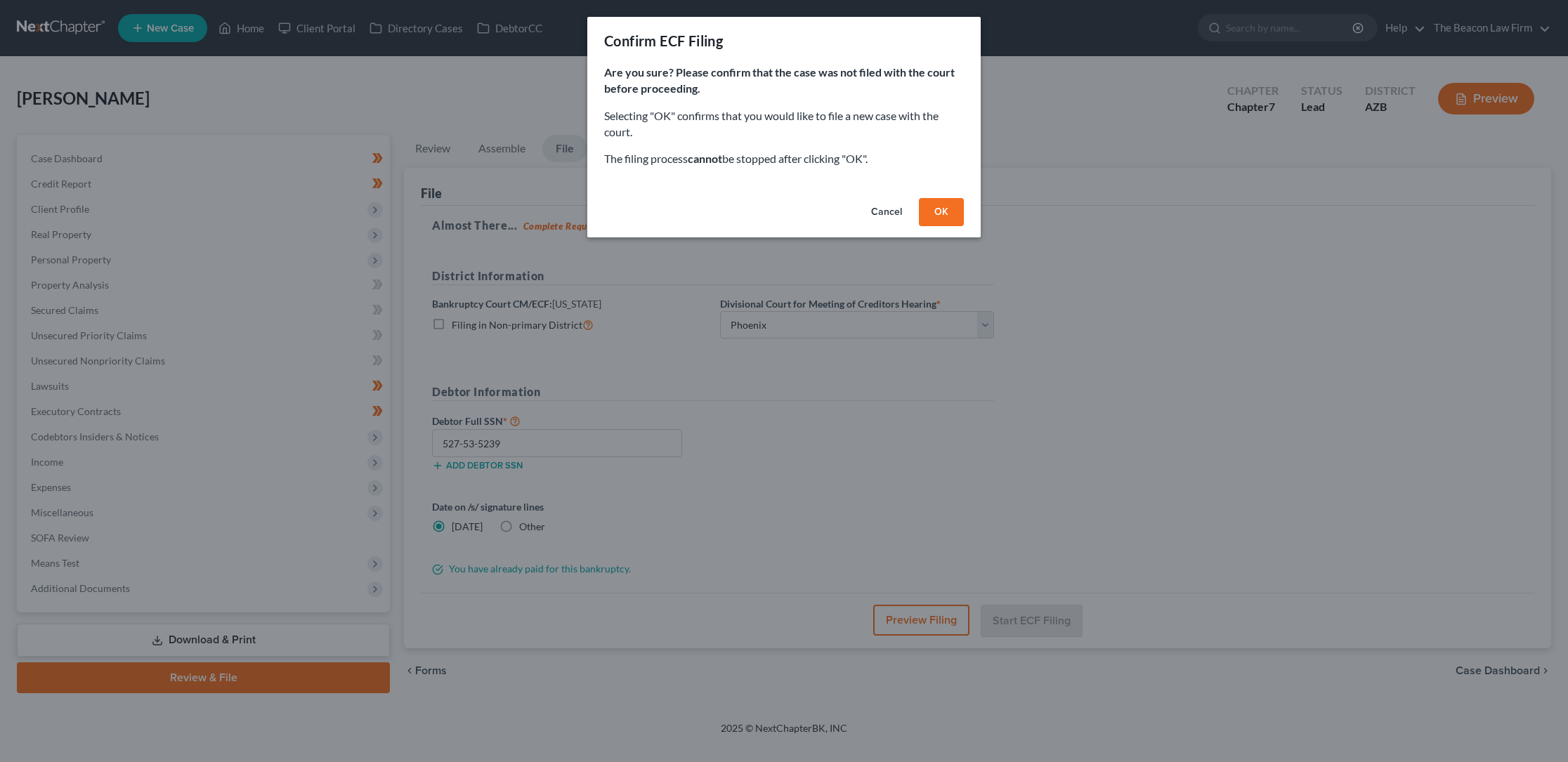
click at [934, 211] on button "OK" at bounding box center [941, 212] width 45 height 28
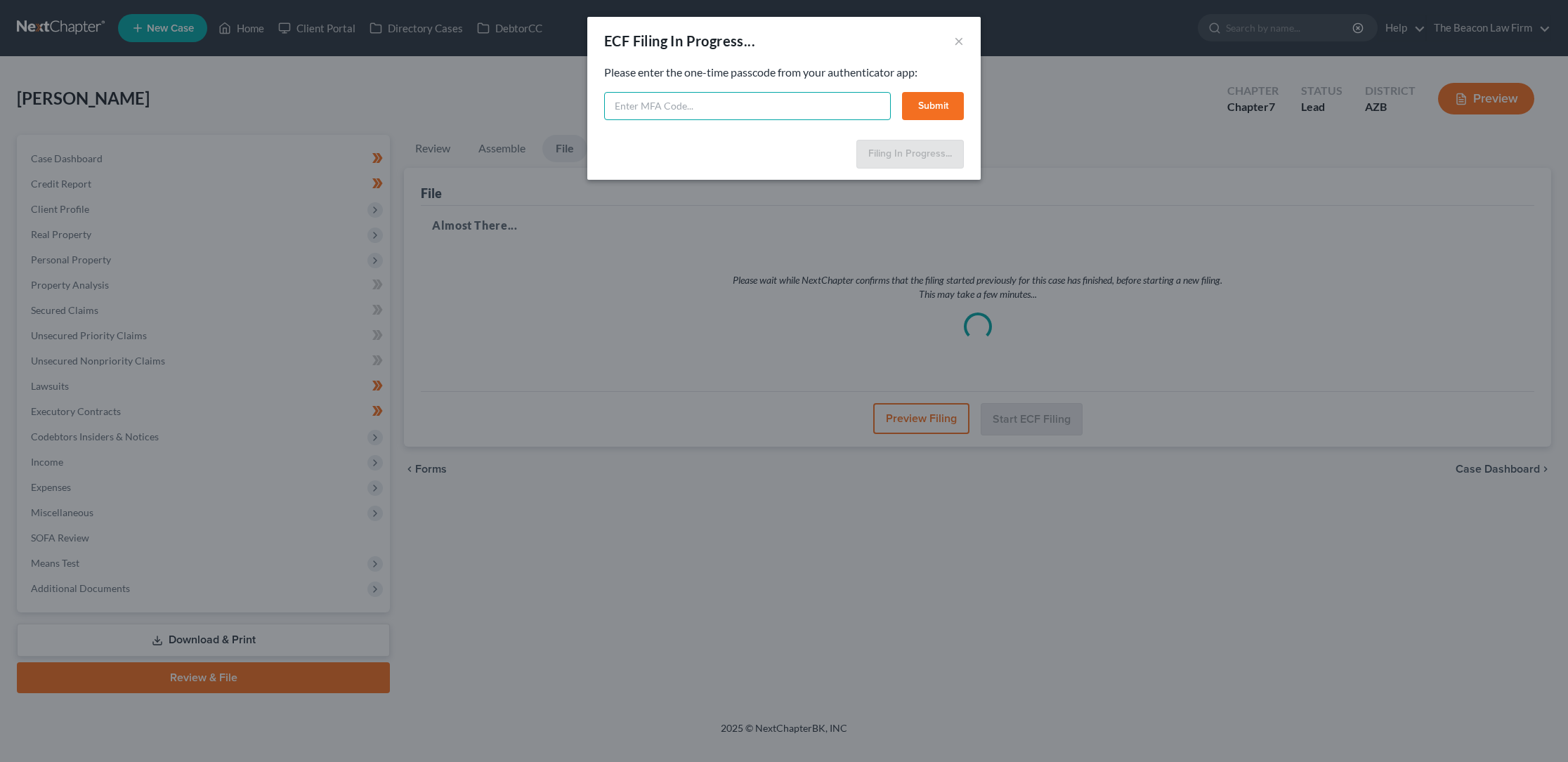
click at [639, 108] on input "text" at bounding box center [747, 106] width 286 height 28
type input "801870"
click at [932, 103] on button "Submit" at bounding box center [932, 106] width 62 height 28
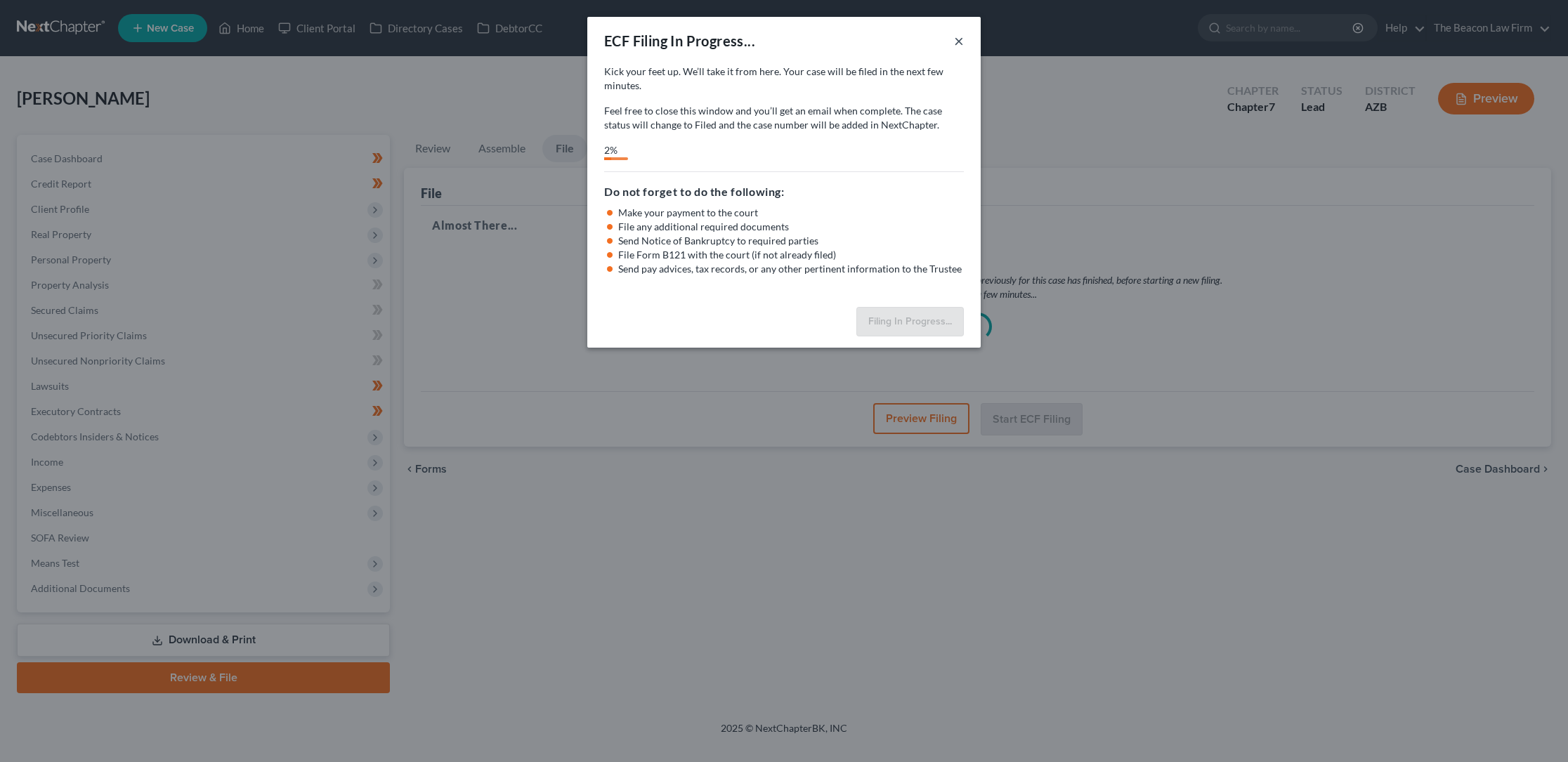
click at [959, 42] on button "×" at bounding box center [959, 40] width 10 height 17
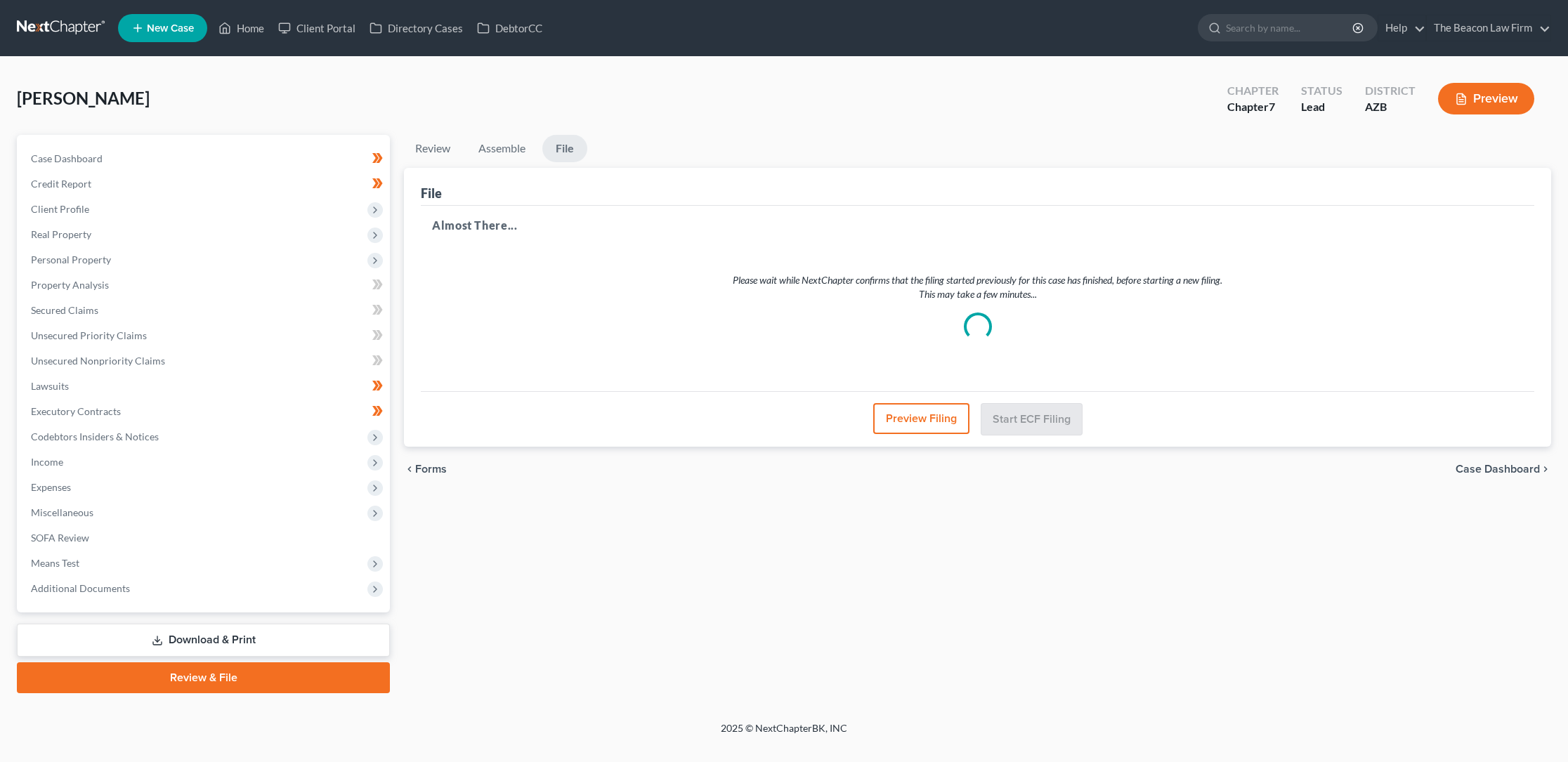
select select "0"
